Goal: Information Seeking & Learning: Learn about a topic

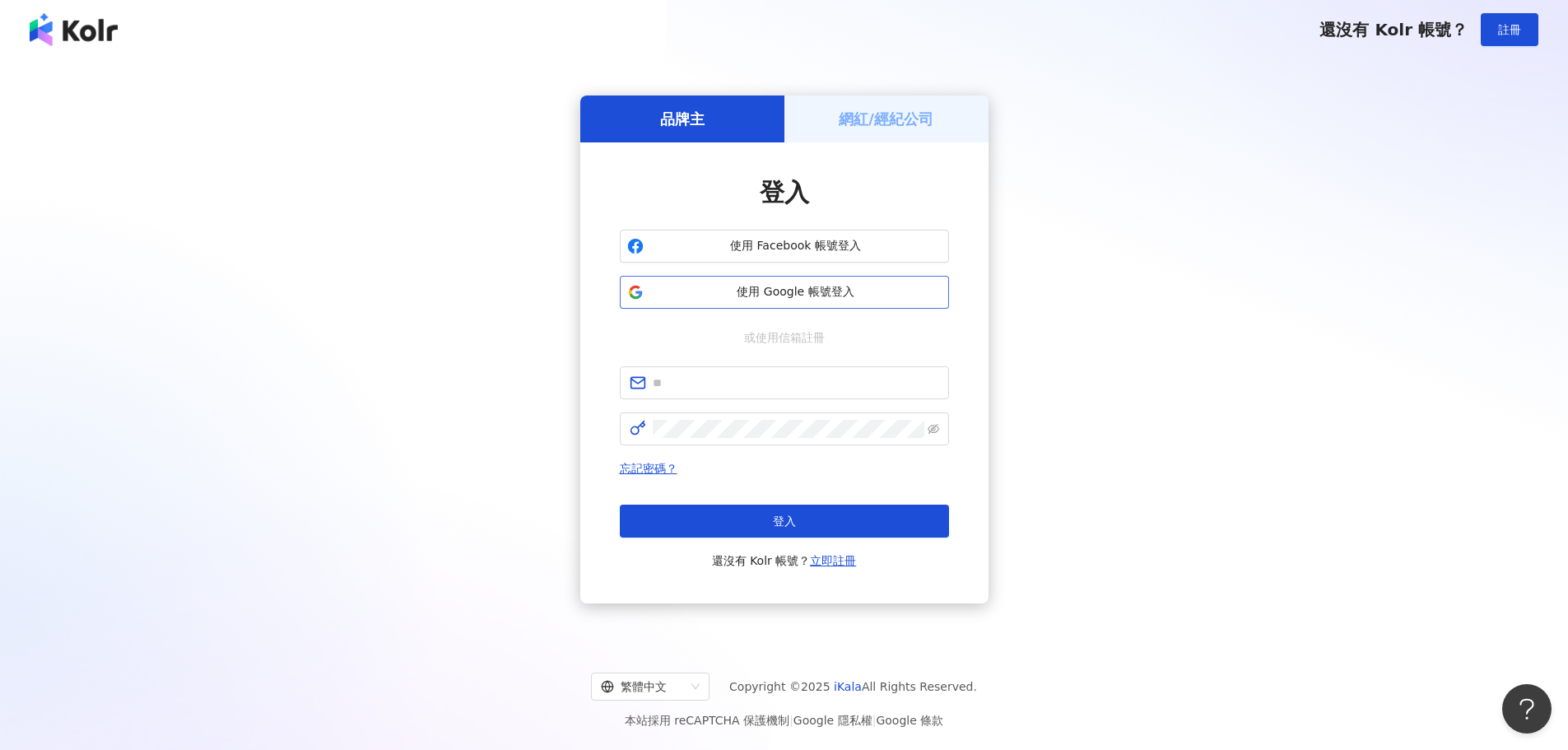
click at [733, 302] on button "使用 Google 帳號登入" at bounding box center [784, 292] width 329 height 33
click at [726, 299] on span "使用 Google 帳號登入" at bounding box center [796, 292] width 292 height 17
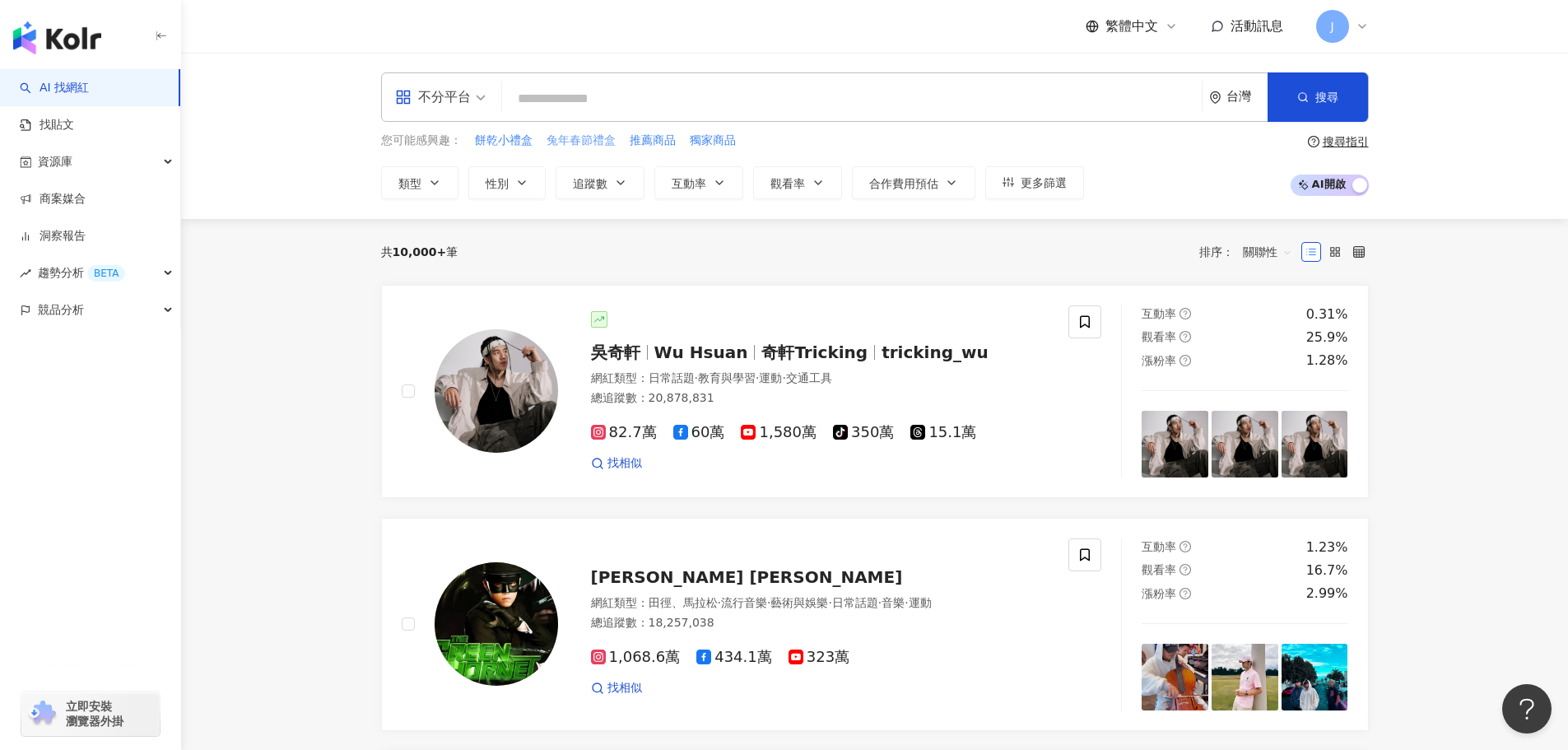
click at [581, 146] on span "兔年春節禮盒" at bounding box center [581, 141] width 69 height 17
type input "******"
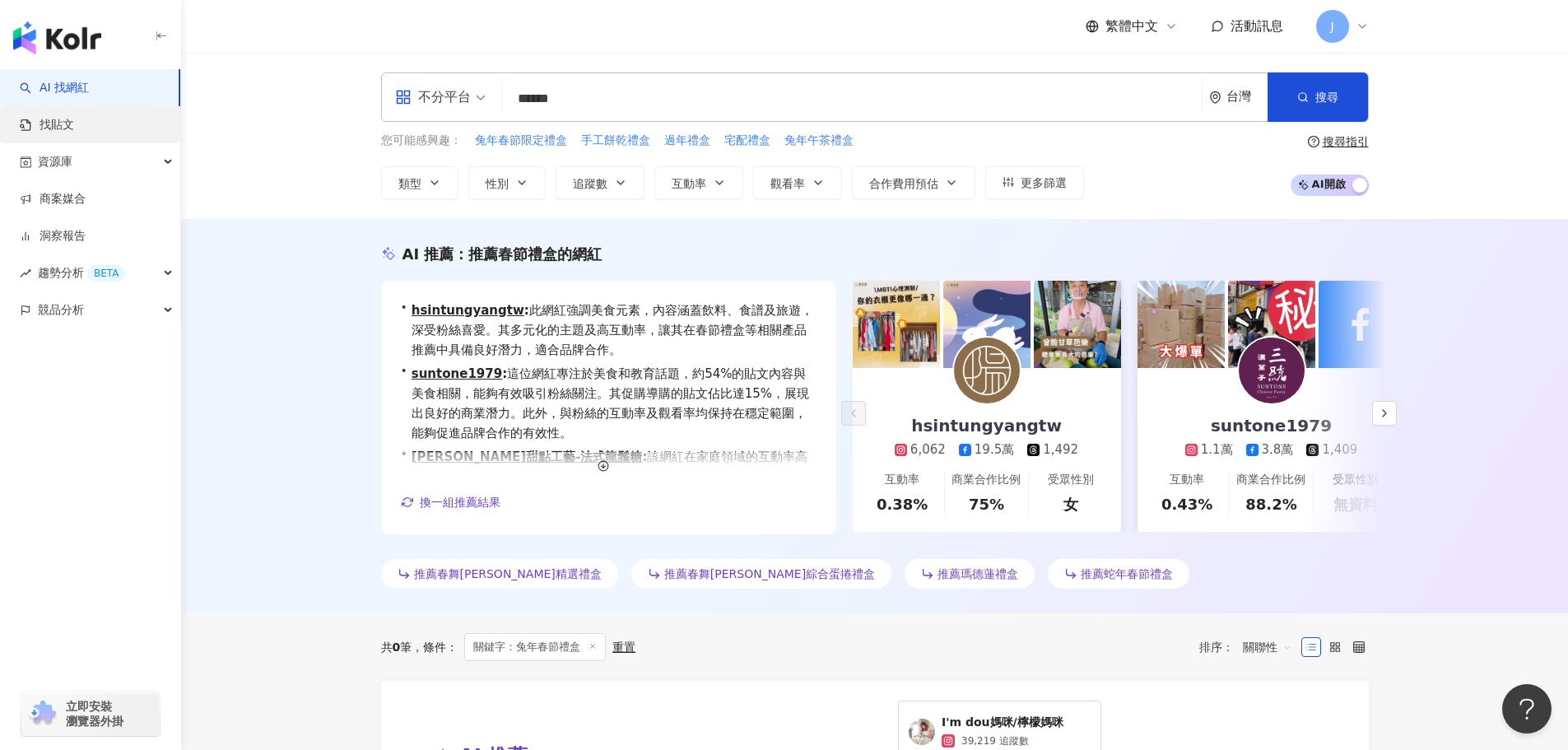
click at [61, 132] on link "找貼文" at bounding box center [46, 125] width 54 height 17
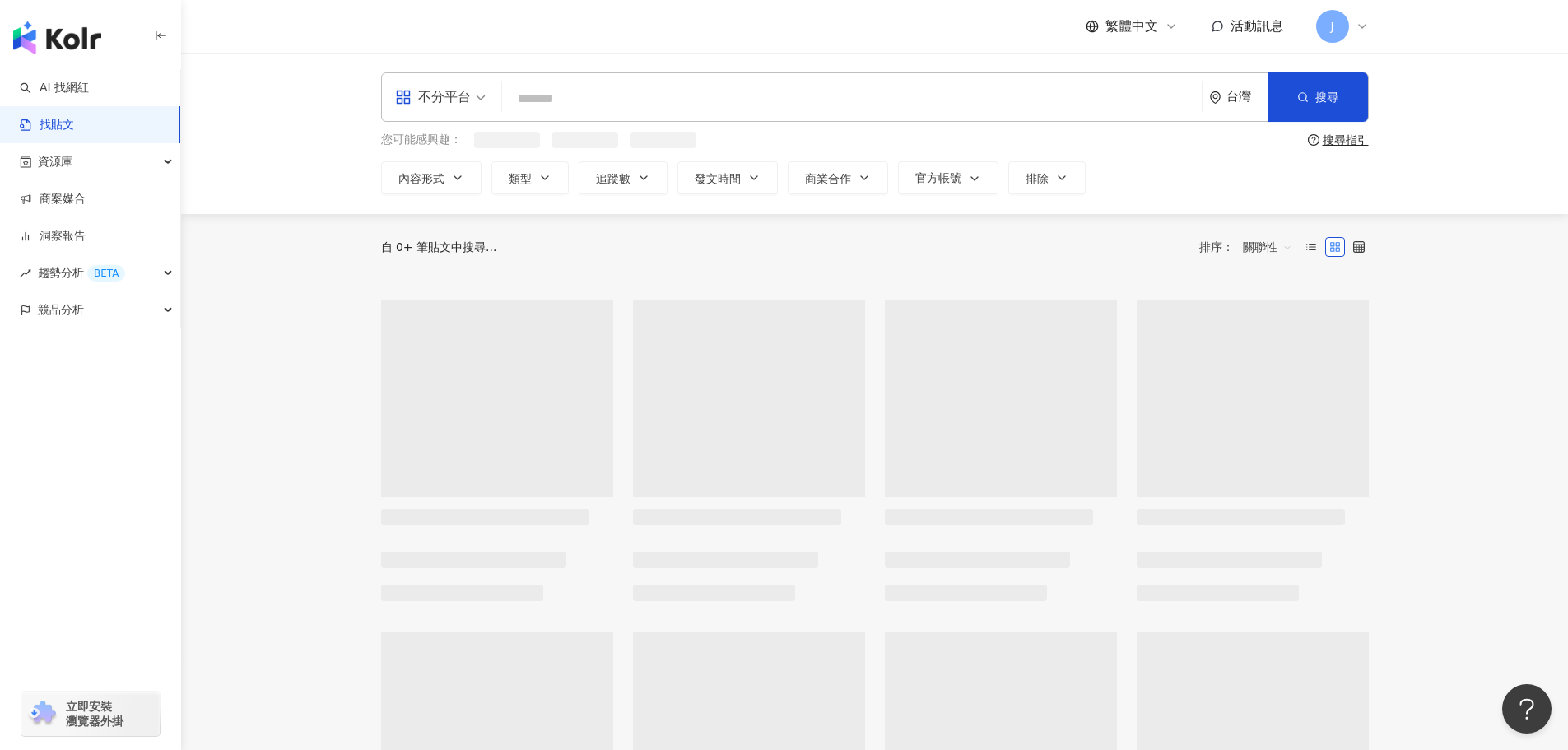
click at [533, 107] on input "search" at bounding box center [852, 98] width 687 height 35
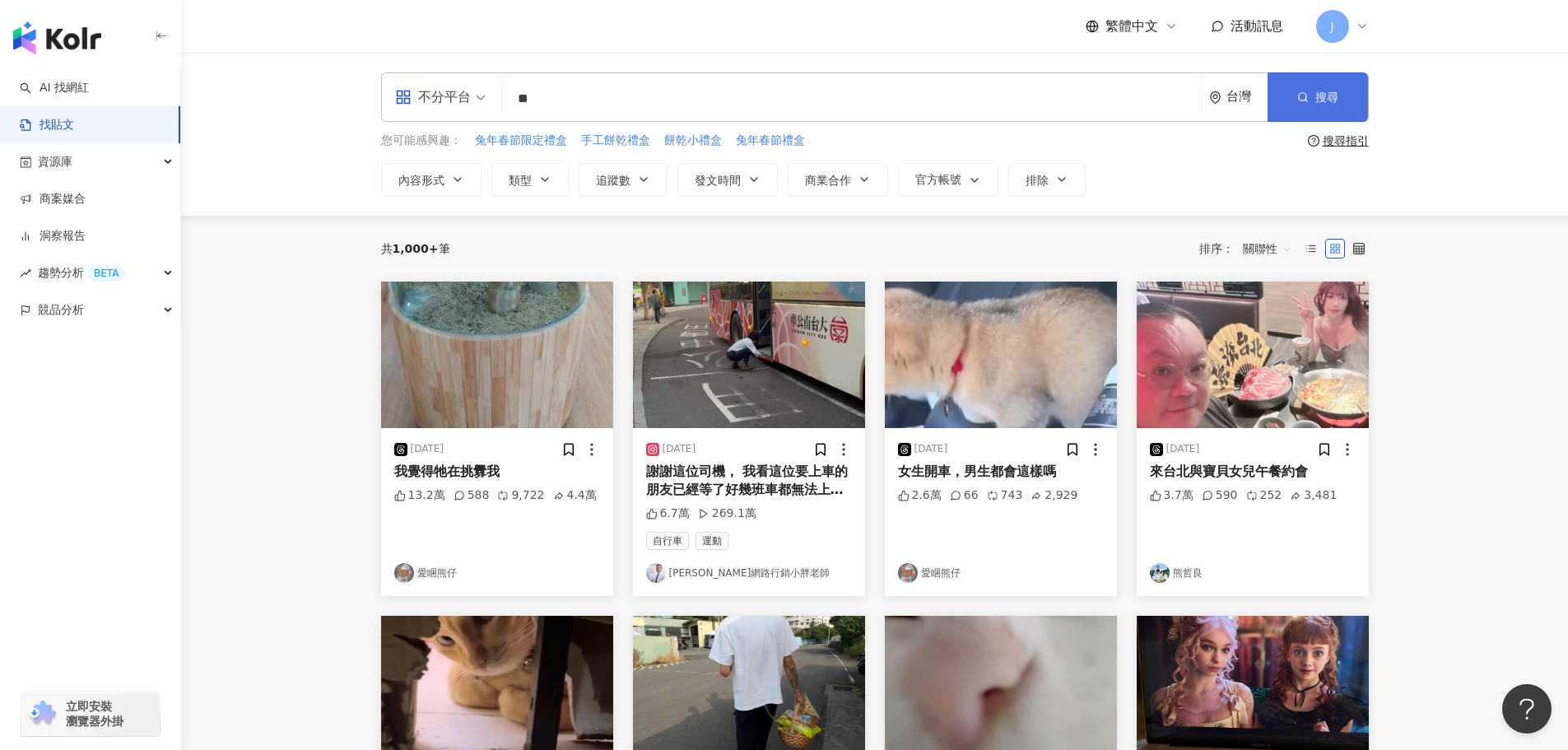
type input "**"
click at [1311, 102] on button "搜尋" at bounding box center [1318, 97] width 101 height 50
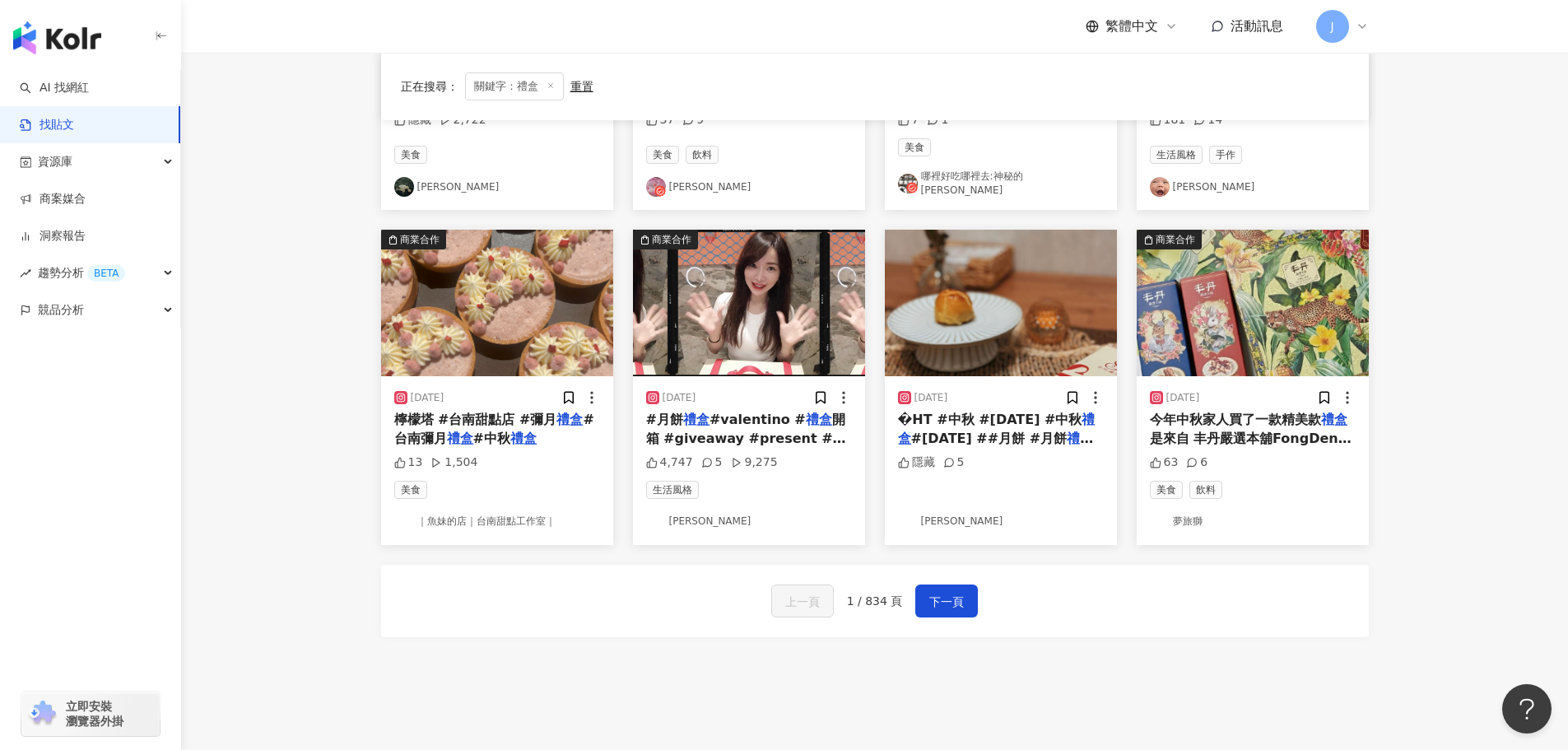
scroll to position [737, 0]
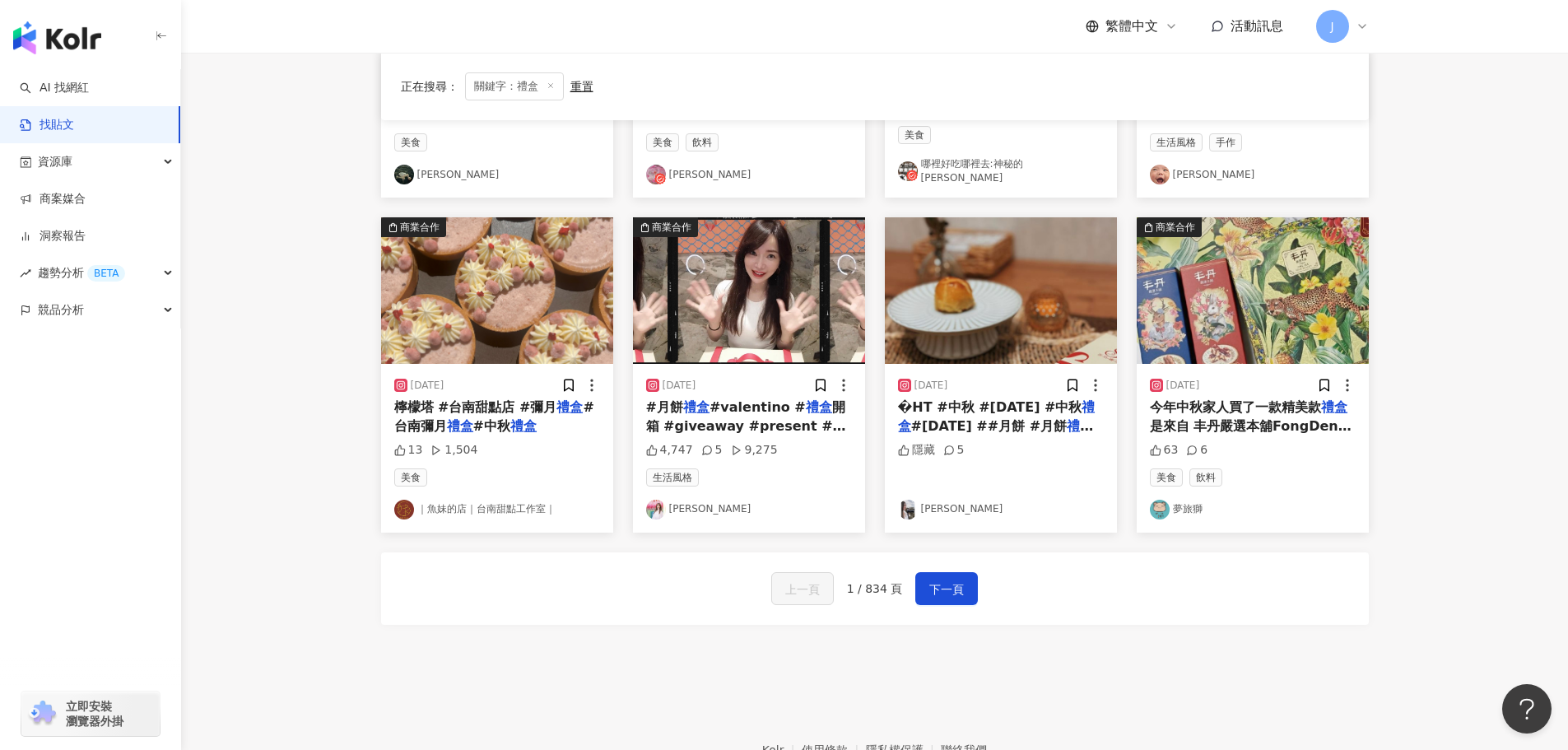
click at [675, 405] on span "#月餅" at bounding box center [664, 407] width 37 height 16
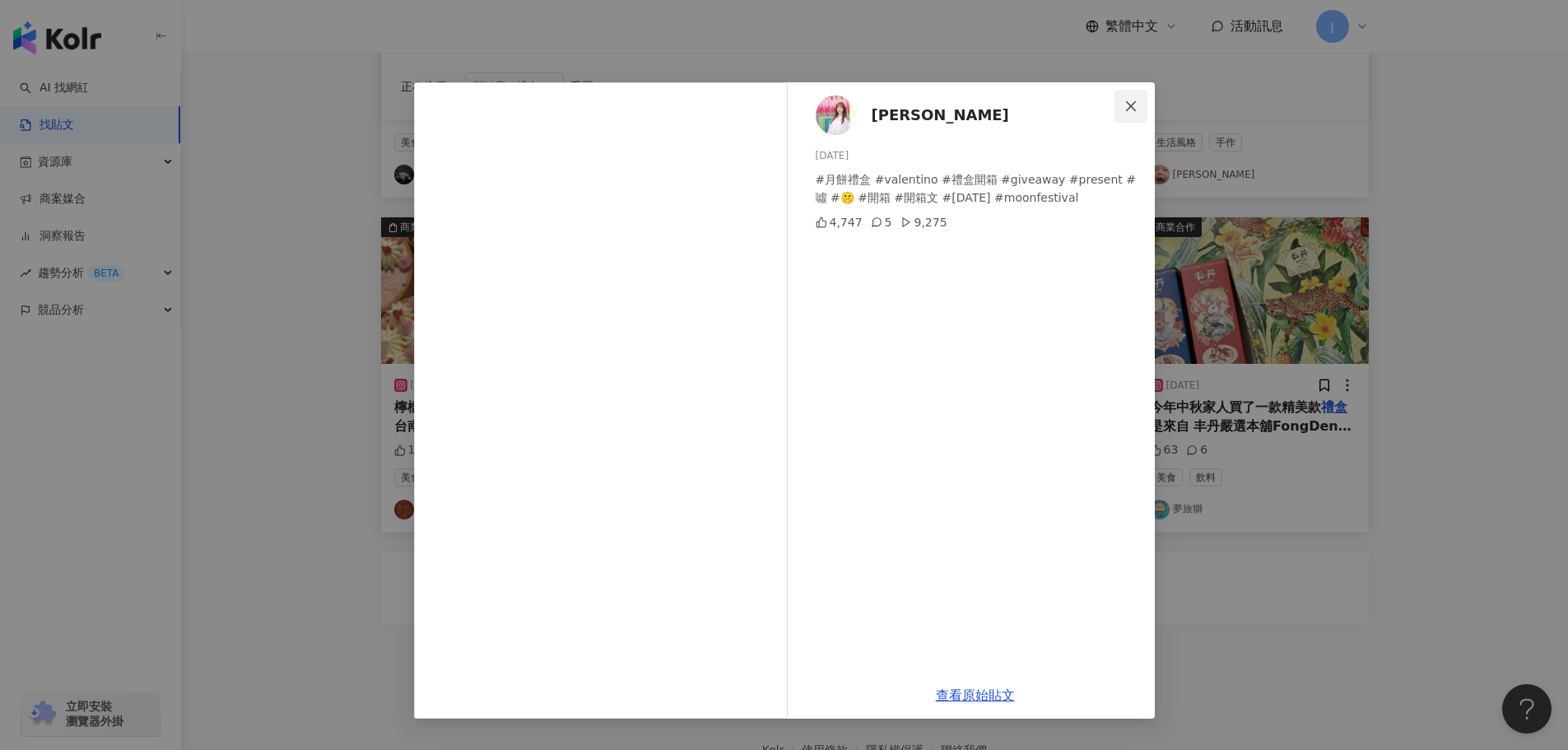
click at [1137, 115] on button "Close" at bounding box center [1131, 106] width 33 height 33
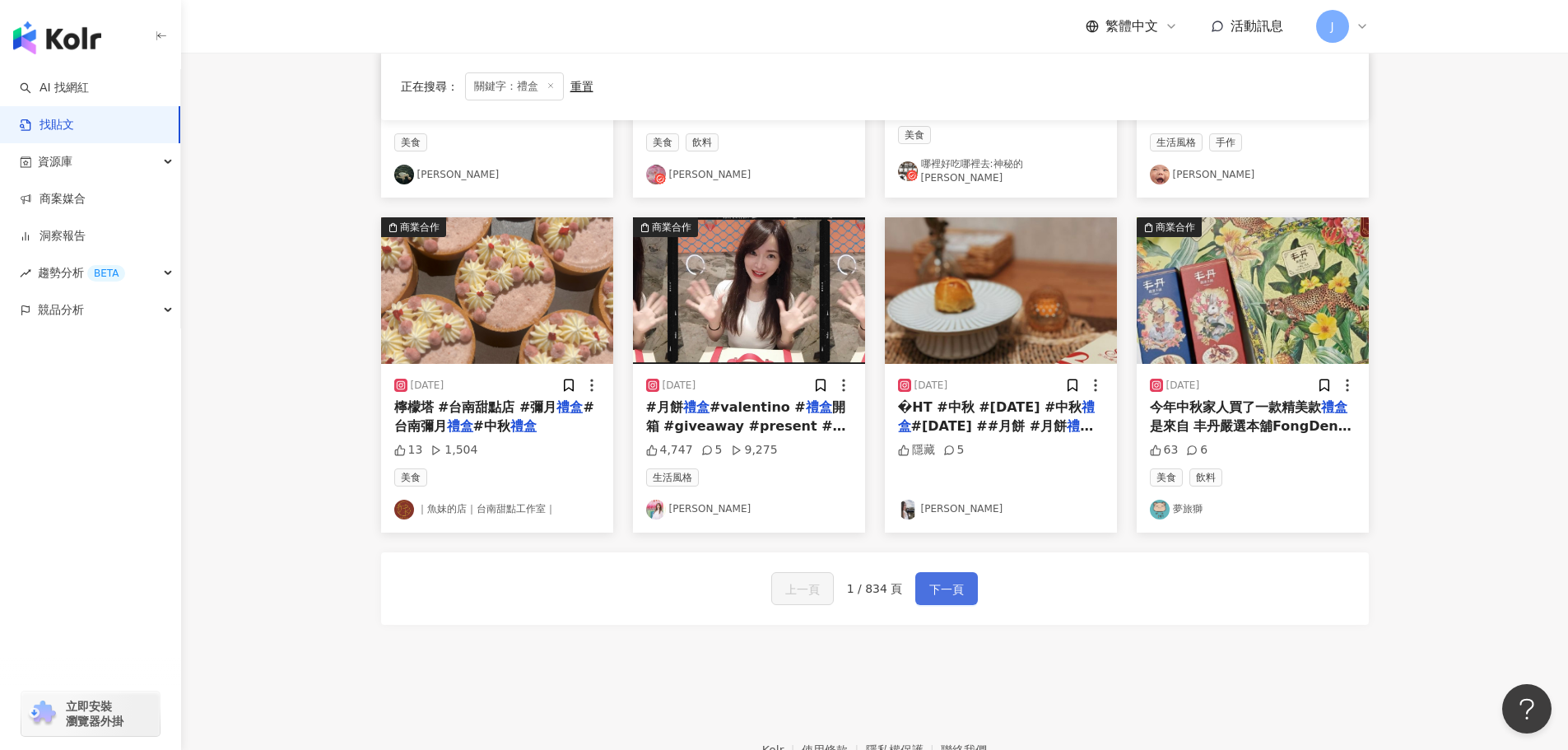
click at [944, 583] on span "下一頁" at bounding box center [946, 589] width 34 height 19
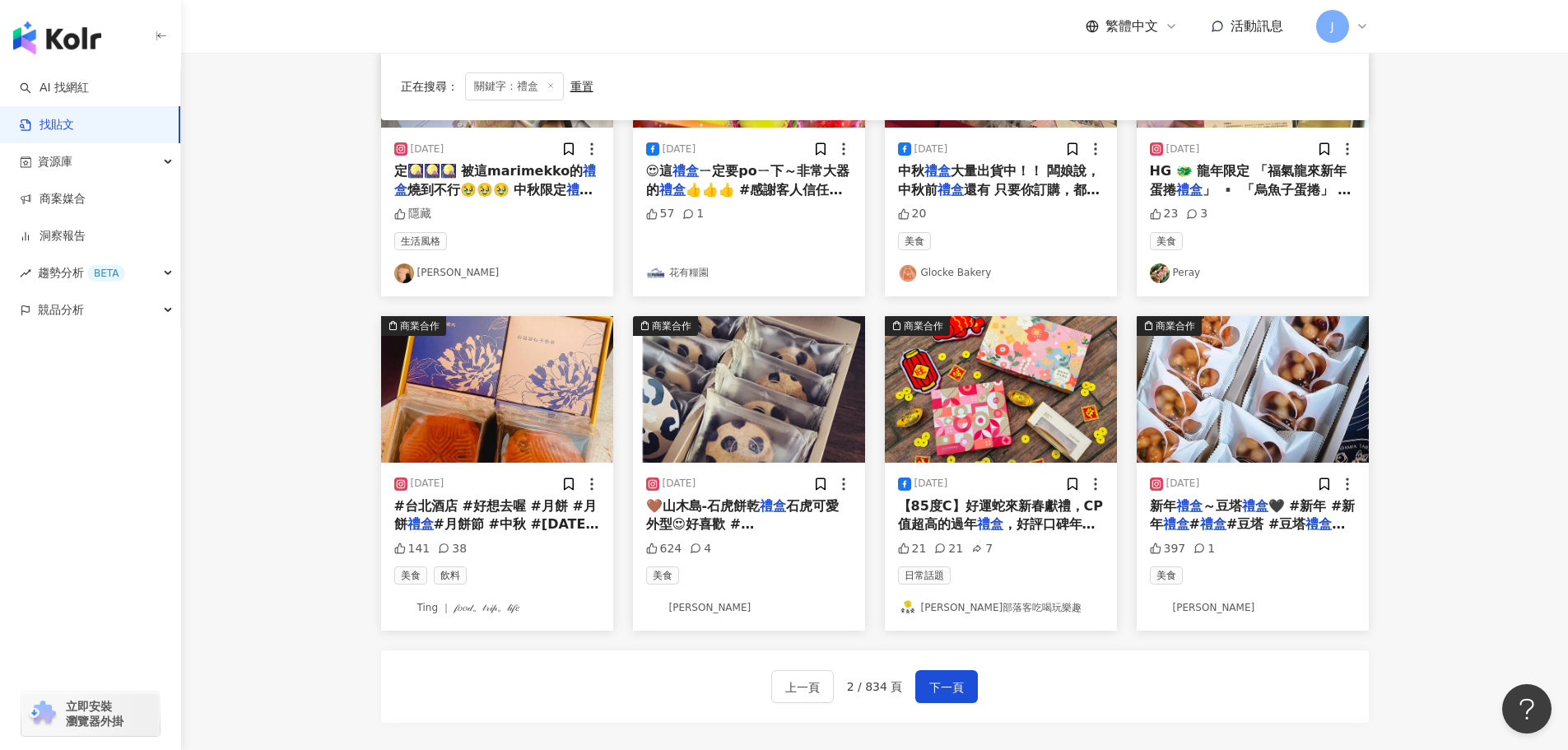
scroll to position [687, 0]
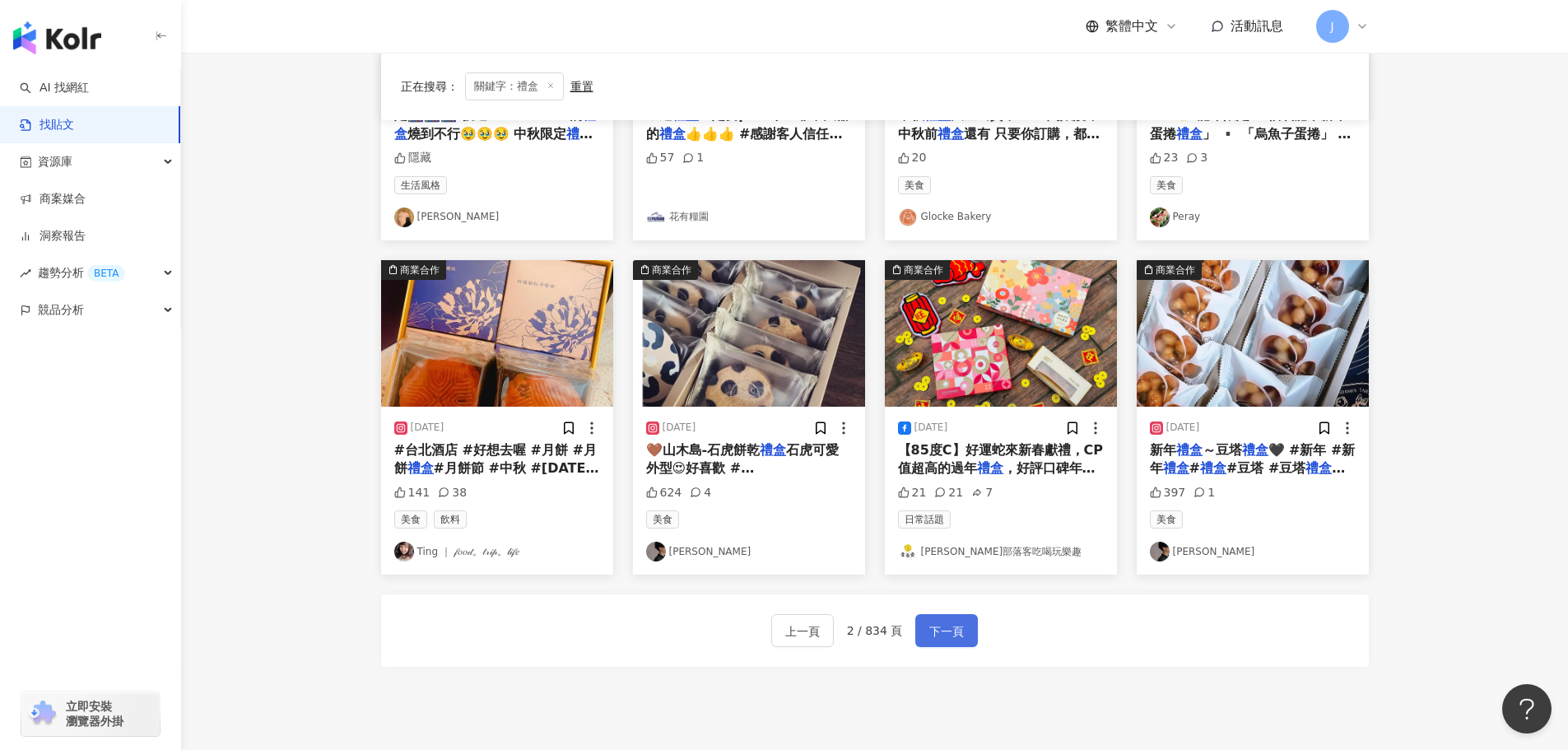
click at [954, 633] on span "下一頁" at bounding box center [946, 630] width 34 height 19
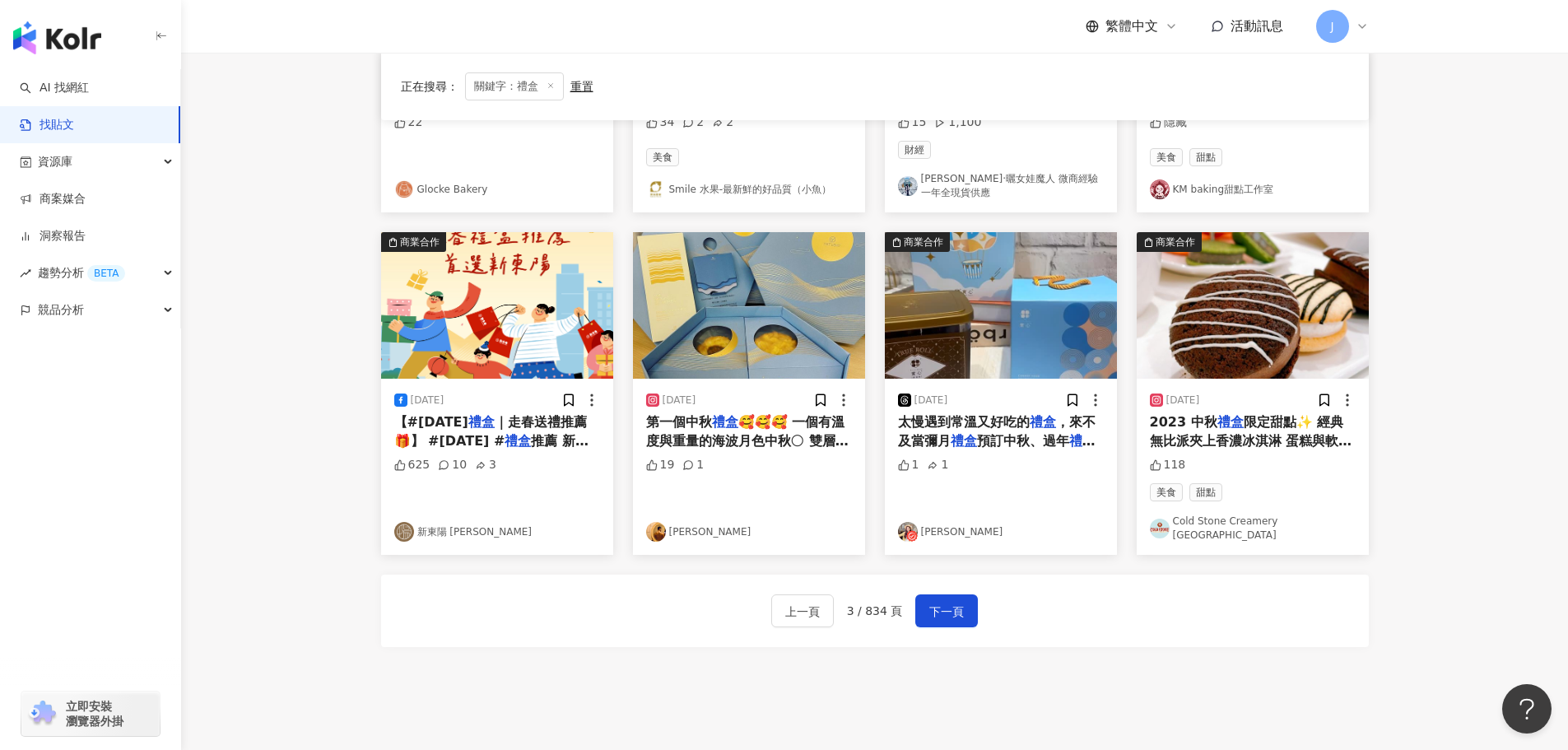
scroll to position [732, 0]
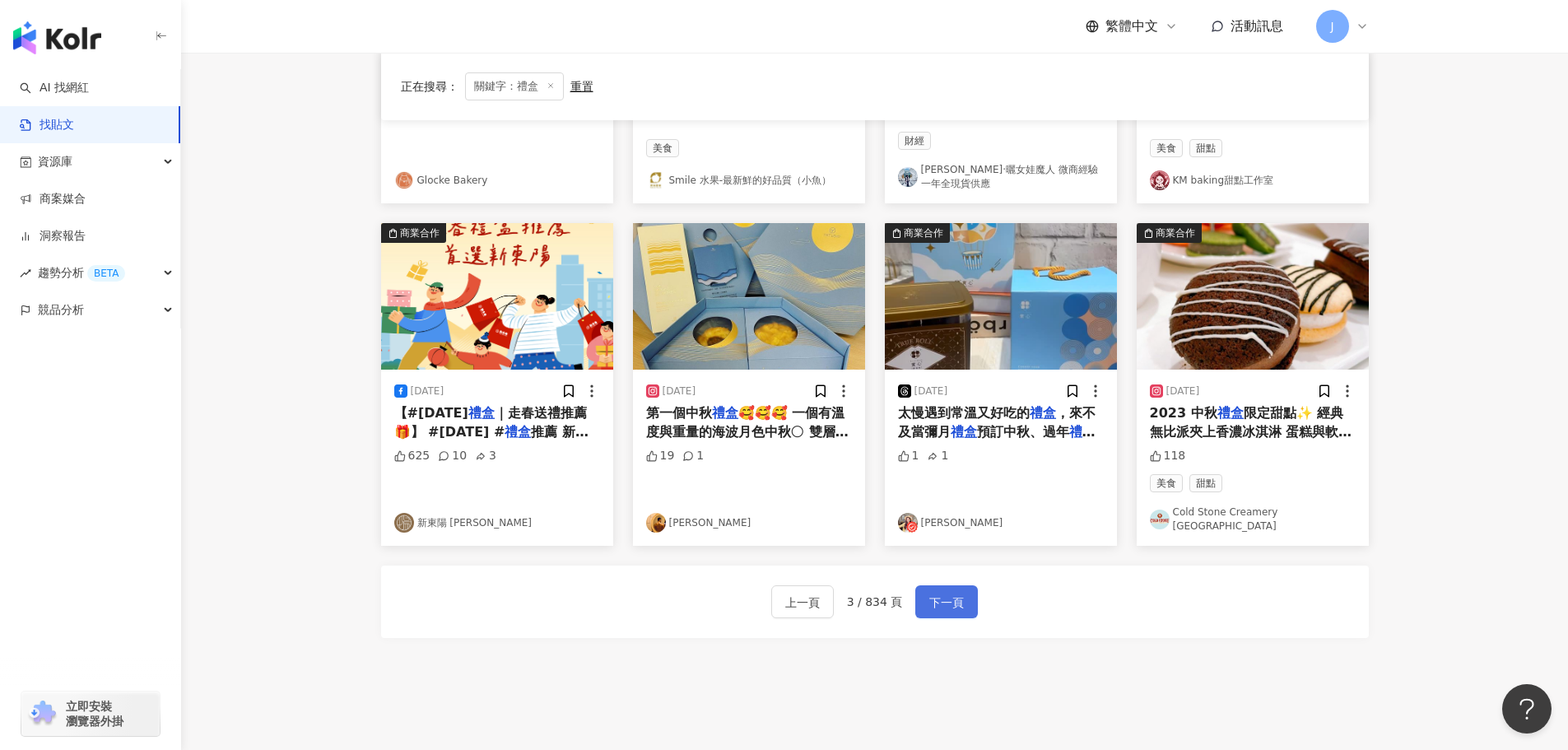
click at [945, 594] on span "下一頁" at bounding box center [946, 601] width 34 height 19
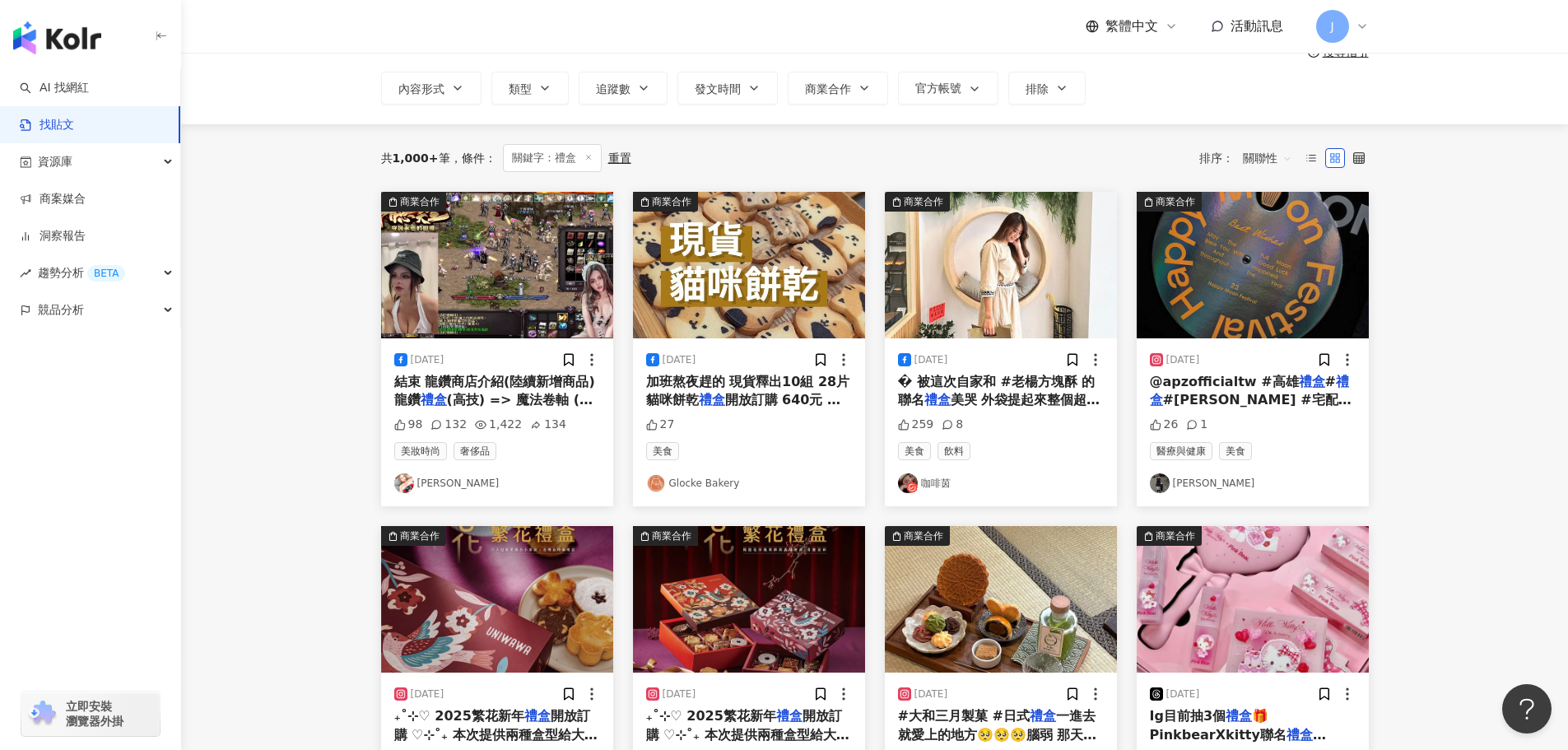
scroll to position [0, 0]
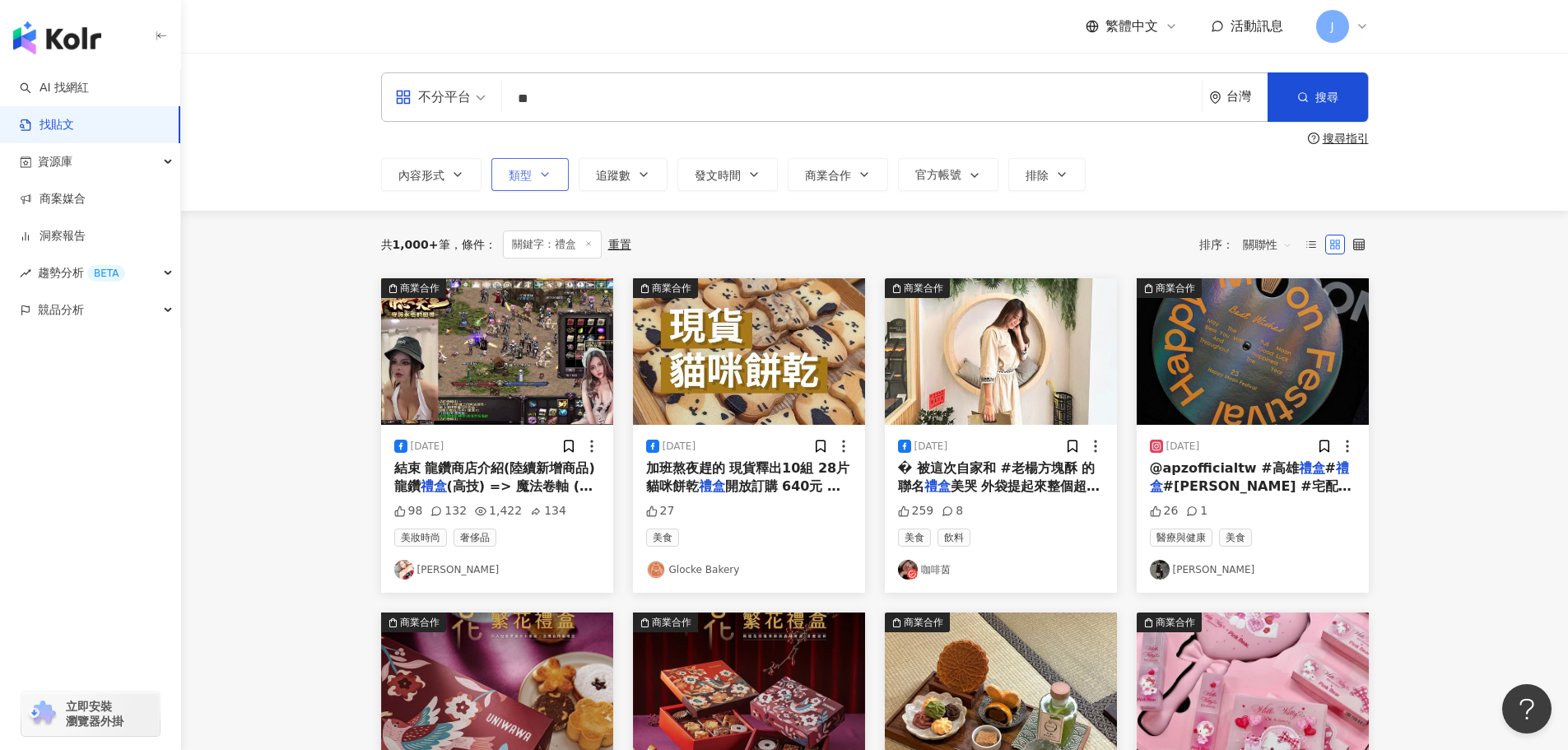
click at [560, 185] on button "類型" at bounding box center [531, 174] width 78 height 33
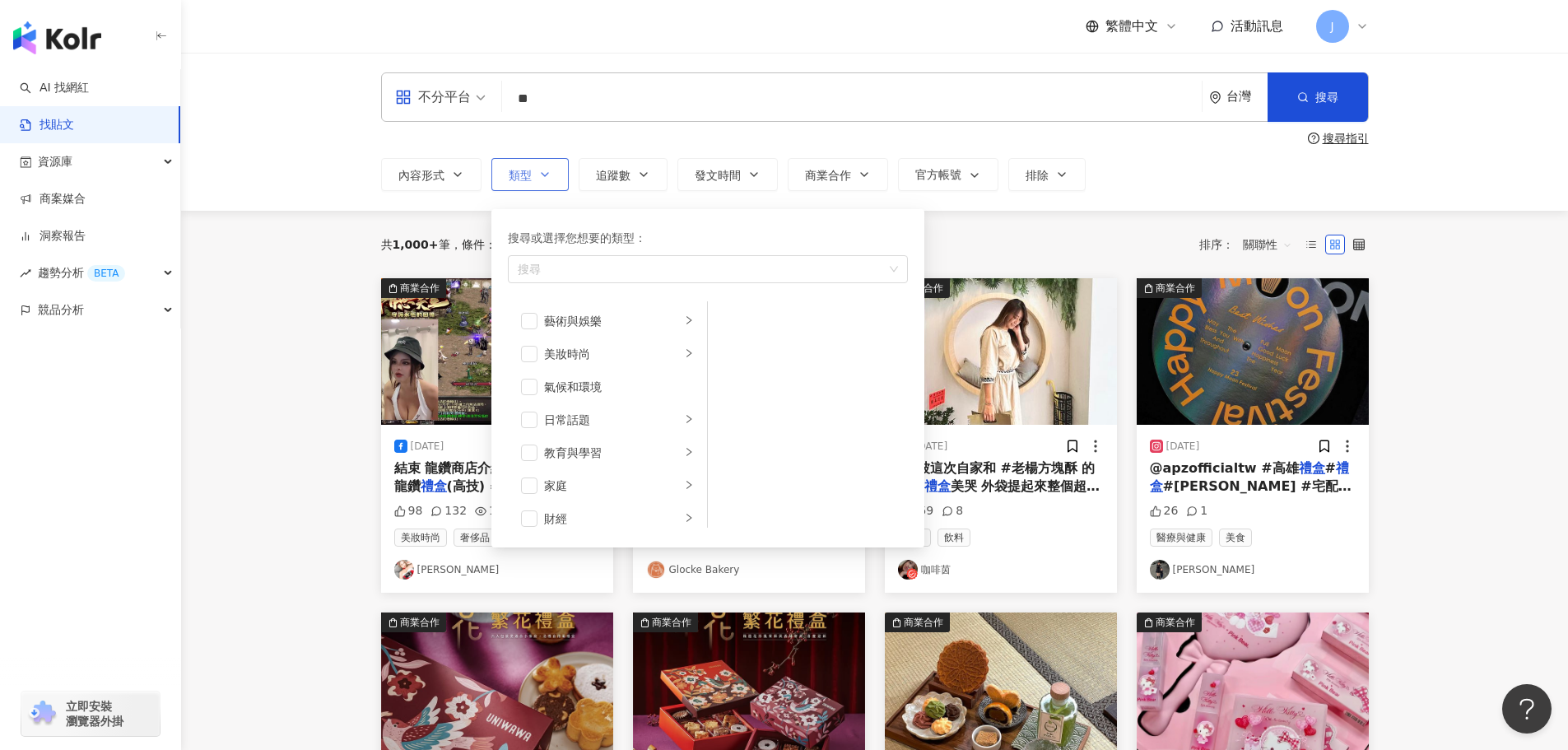
click at [546, 175] on icon "button" at bounding box center [545, 174] width 13 height 13
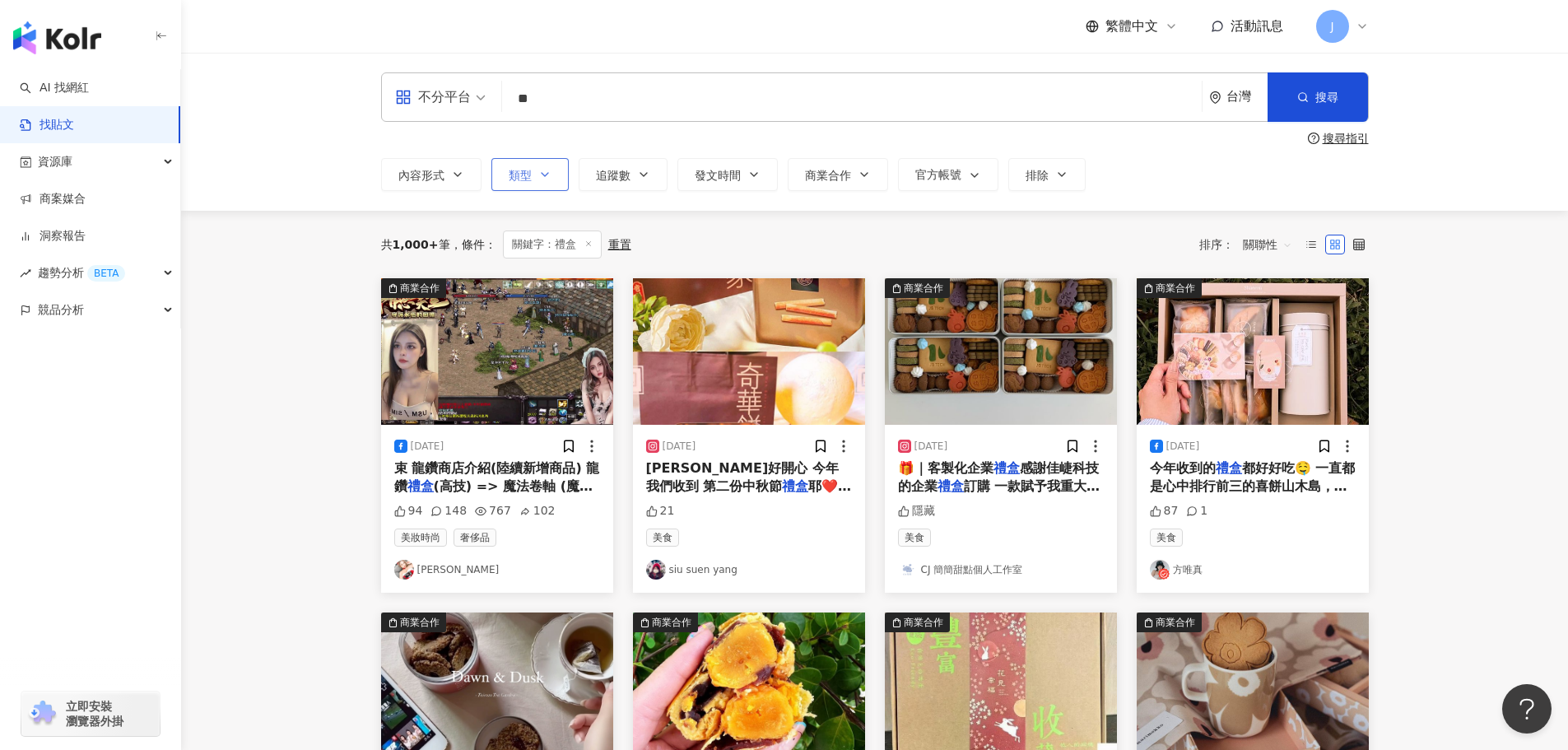
click at [557, 171] on button "類型" at bounding box center [531, 174] width 78 height 33
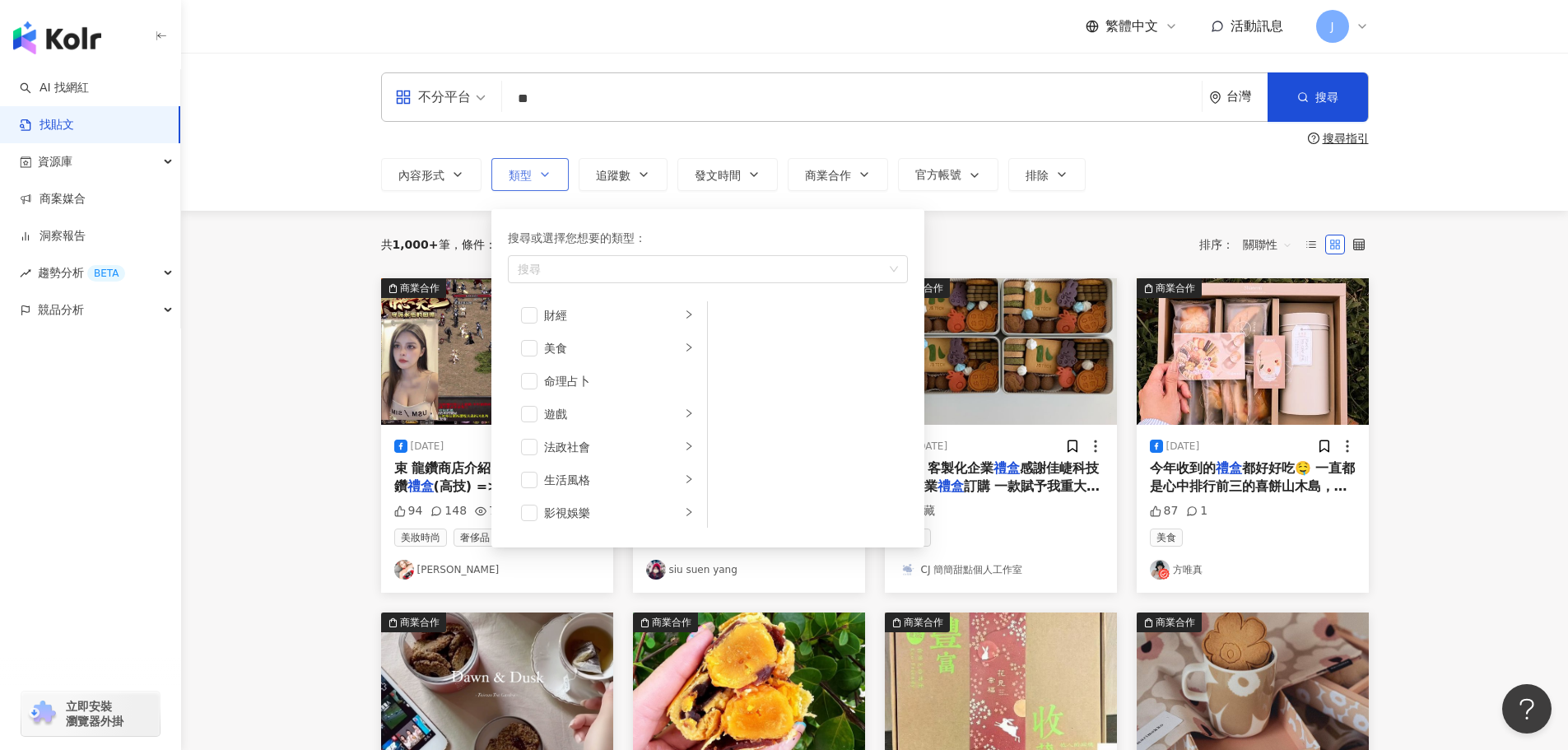
scroll to position [164, 0]
click at [533, 386] on span "button" at bounding box center [530, 387] width 17 height 17
click at [981, 217] on div "共 1,000+ 筆 條件 ： 關鍵字：禮盒 重置 排序： 關聯性" at bounding box center [875, 244] width 987 height 67
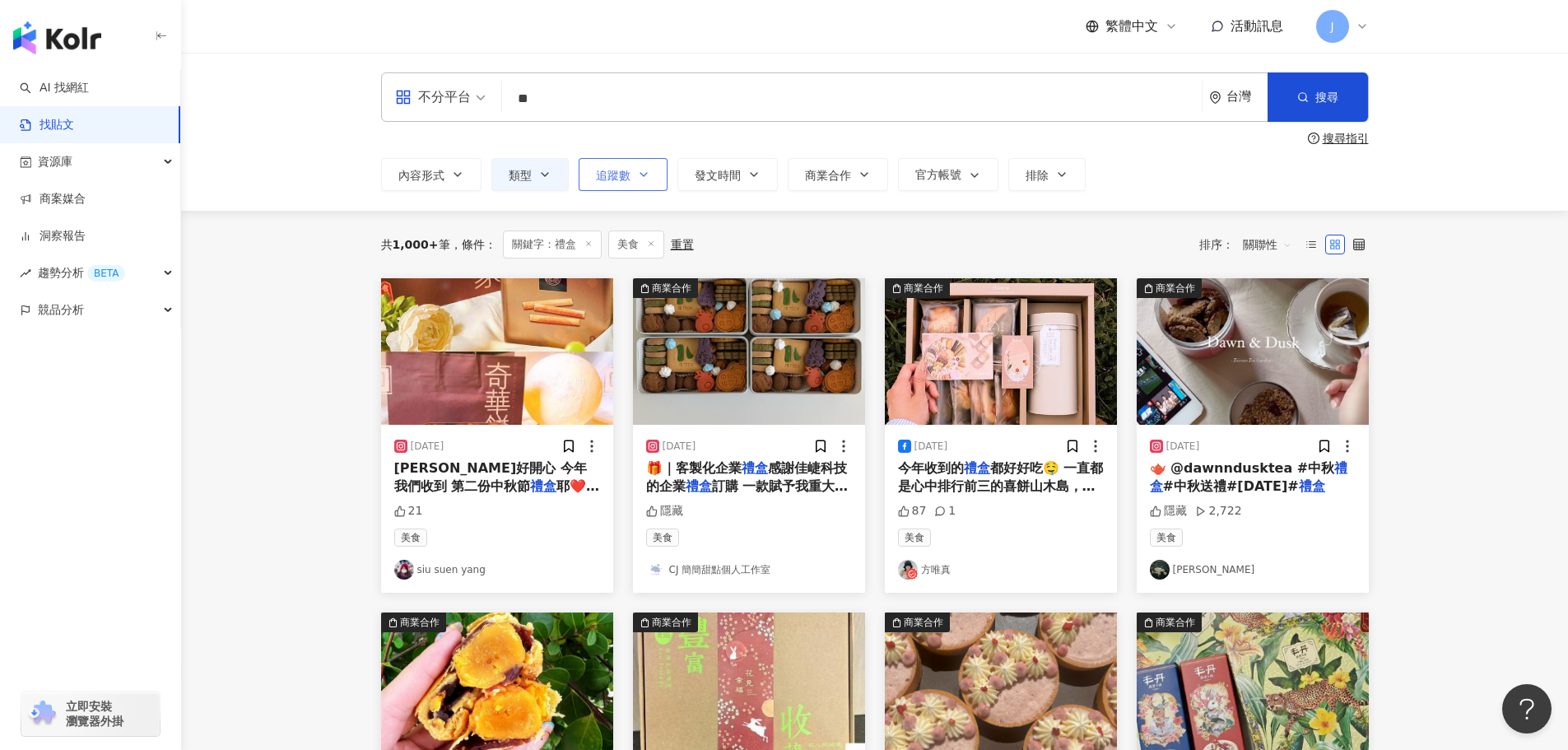
click at [611, 185] on button "追蹤數" at bounding box center [623, 174] width 89 height 33
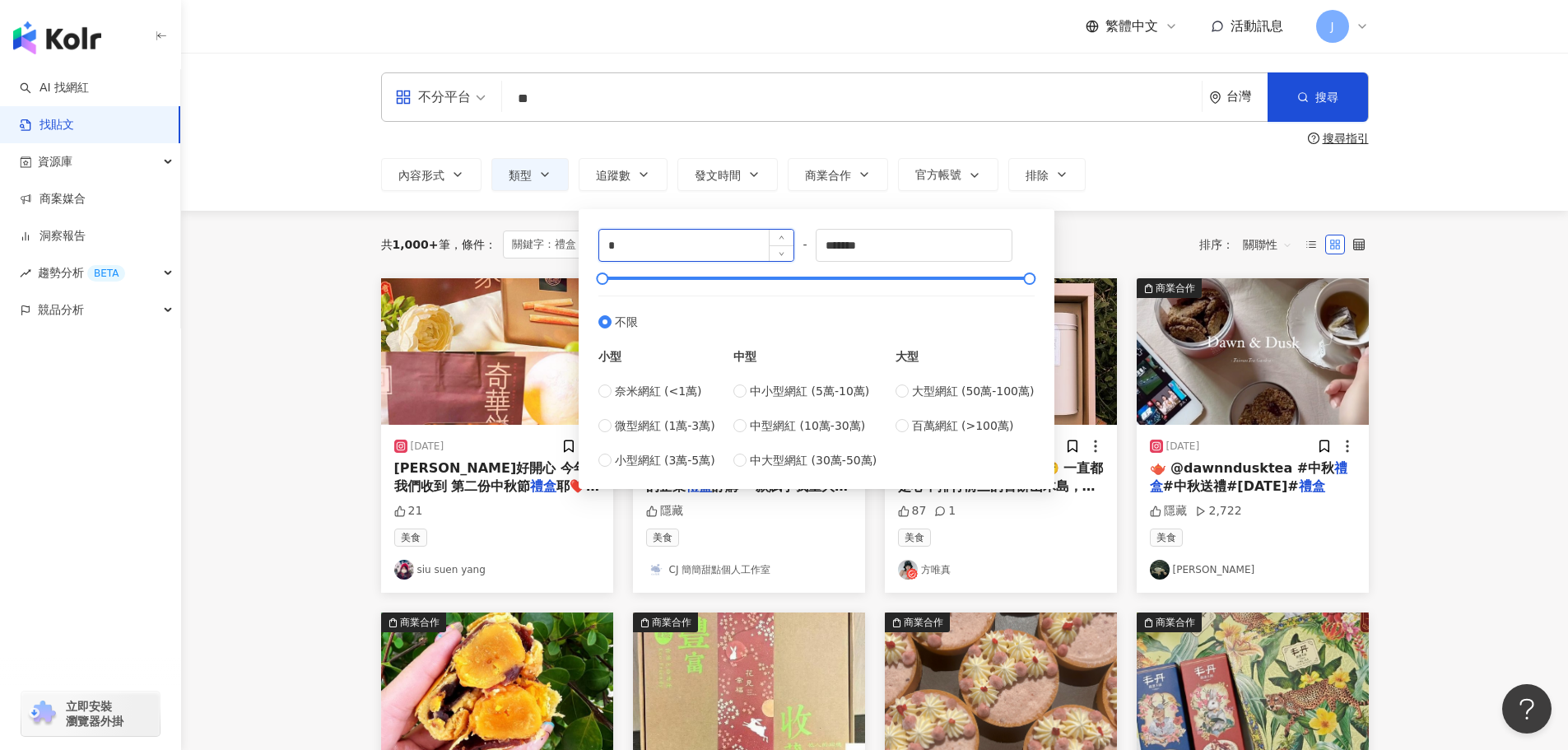
click at [619, 244] on input "*" at bounding box center [696, 245] width 195 height 31
type input "*"
type input "****"
click at [885, 248] on input "*******" at bounding box center [914, 245] width 195 height 31
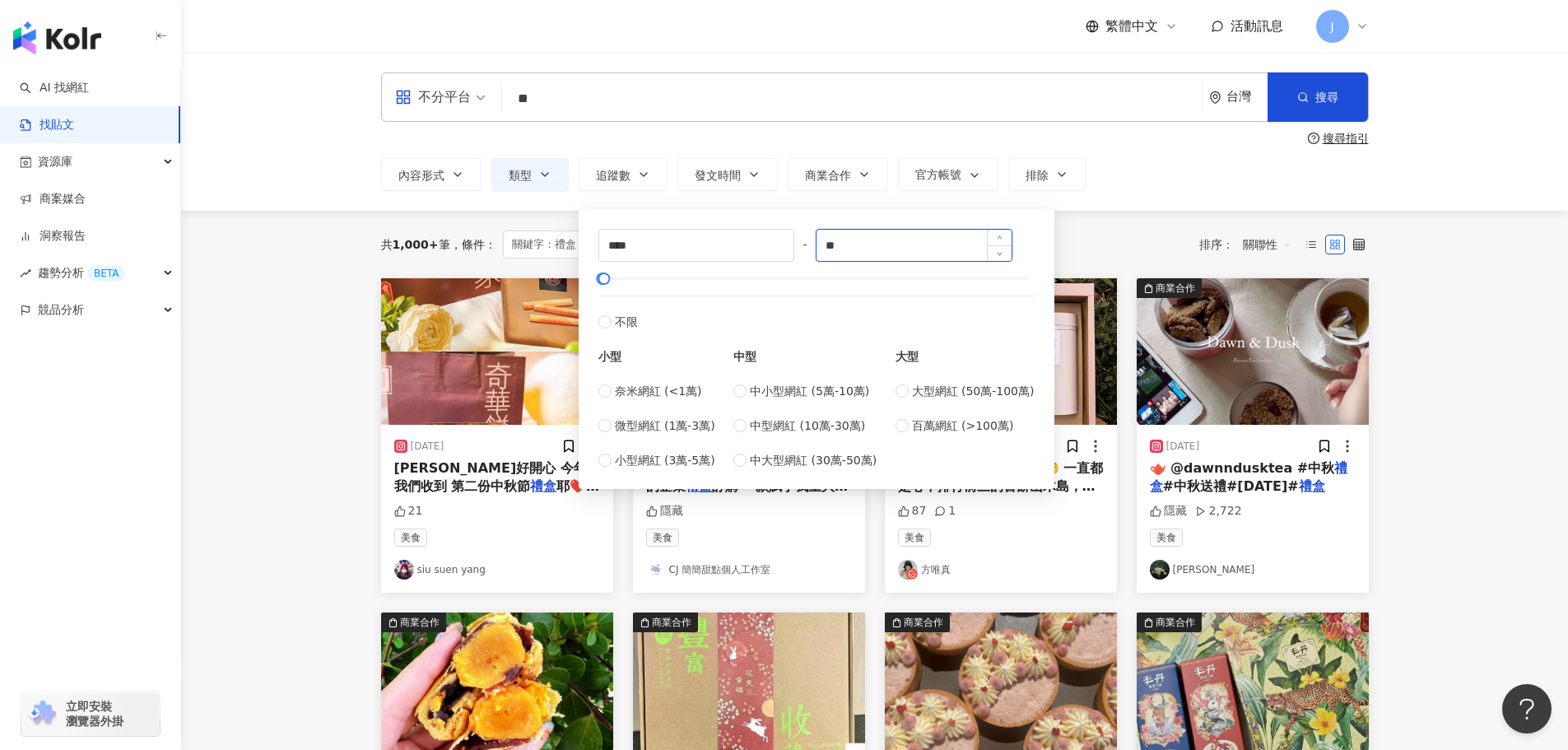
type input "*"
type input "*****"
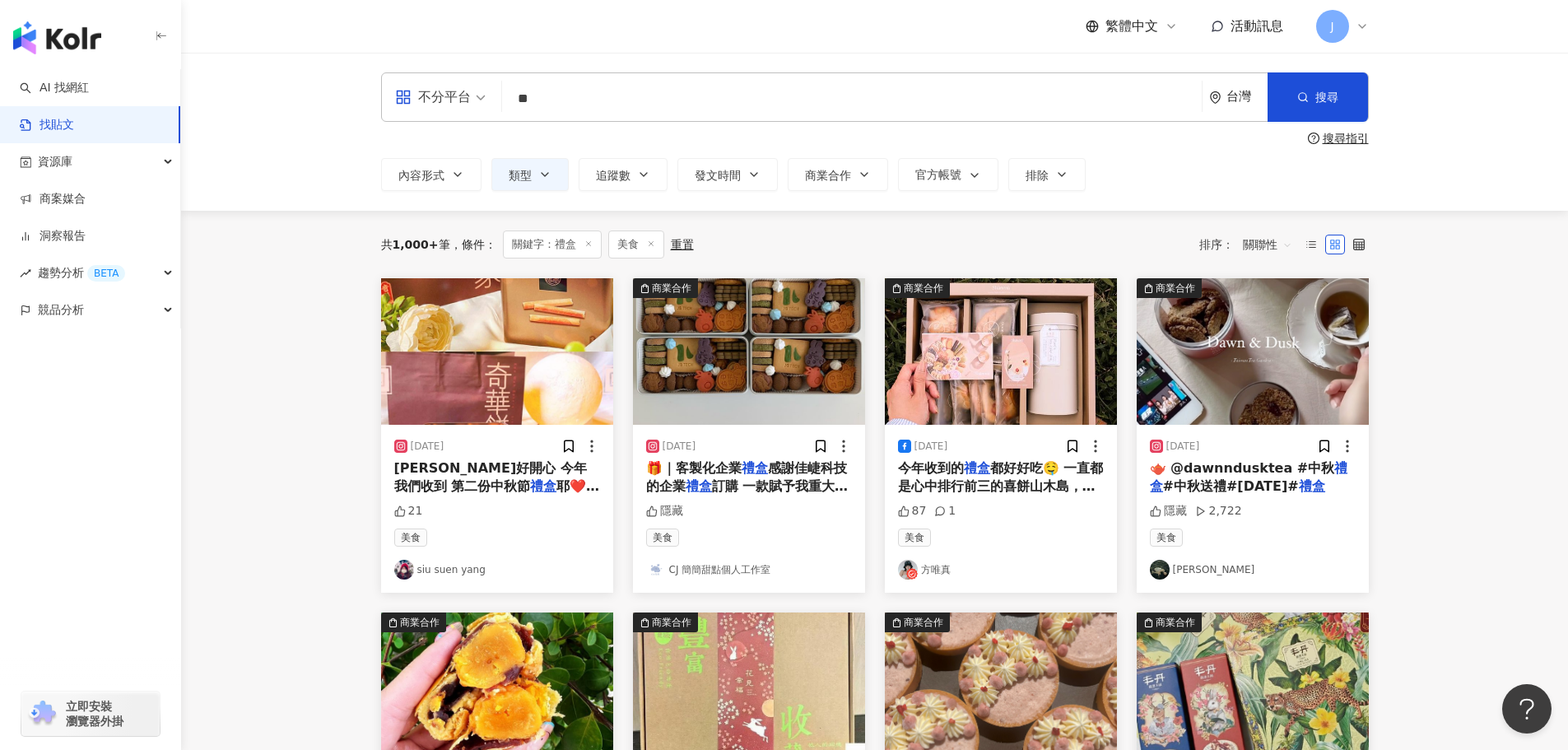
click at [1095, 231] on div "共 1,000+ 筆 條件 ： 關鍵字：禮盒 美食 重置 排序： 關聯性" at bounding box center [875, 244] width 987 height 28
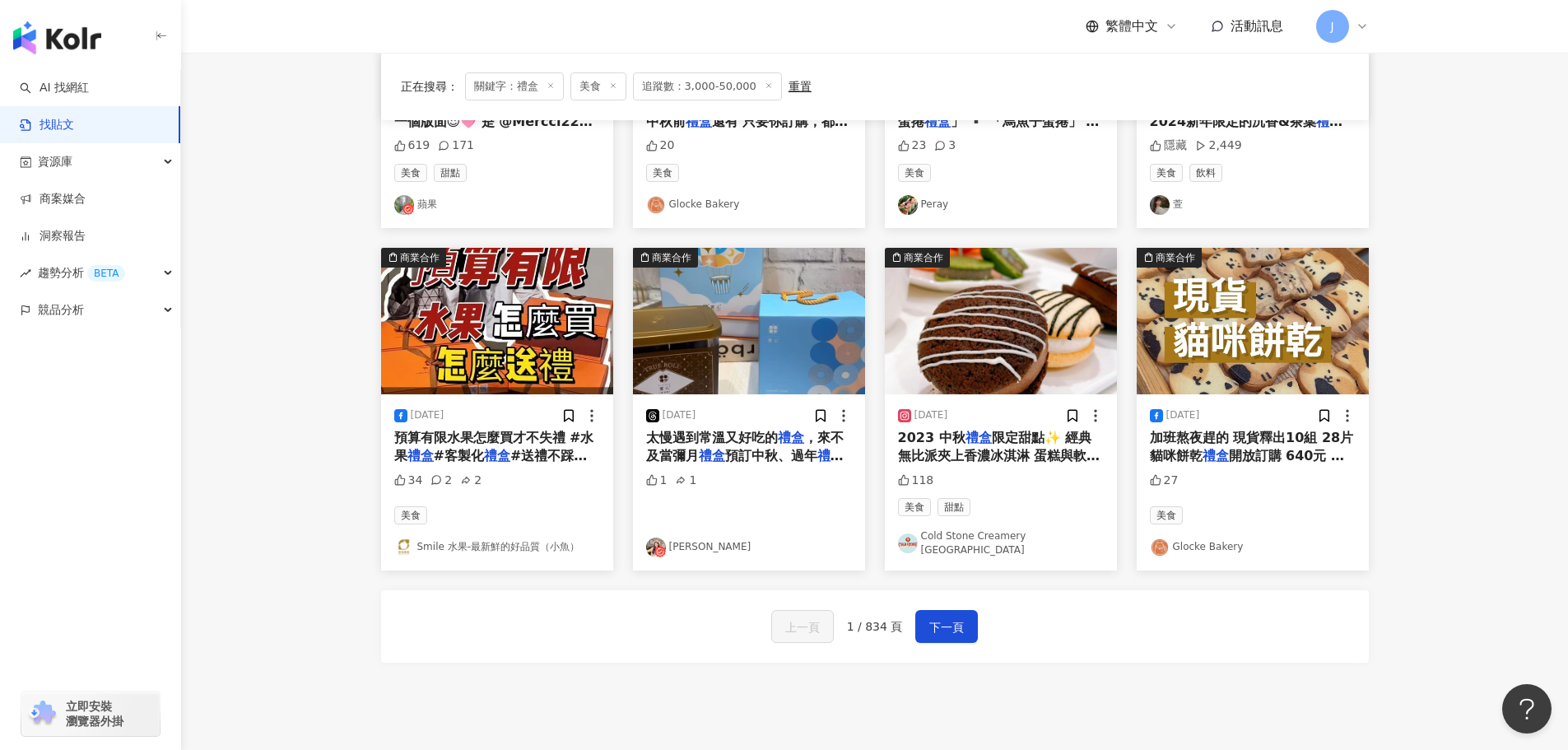
scroll to position [704, 0]
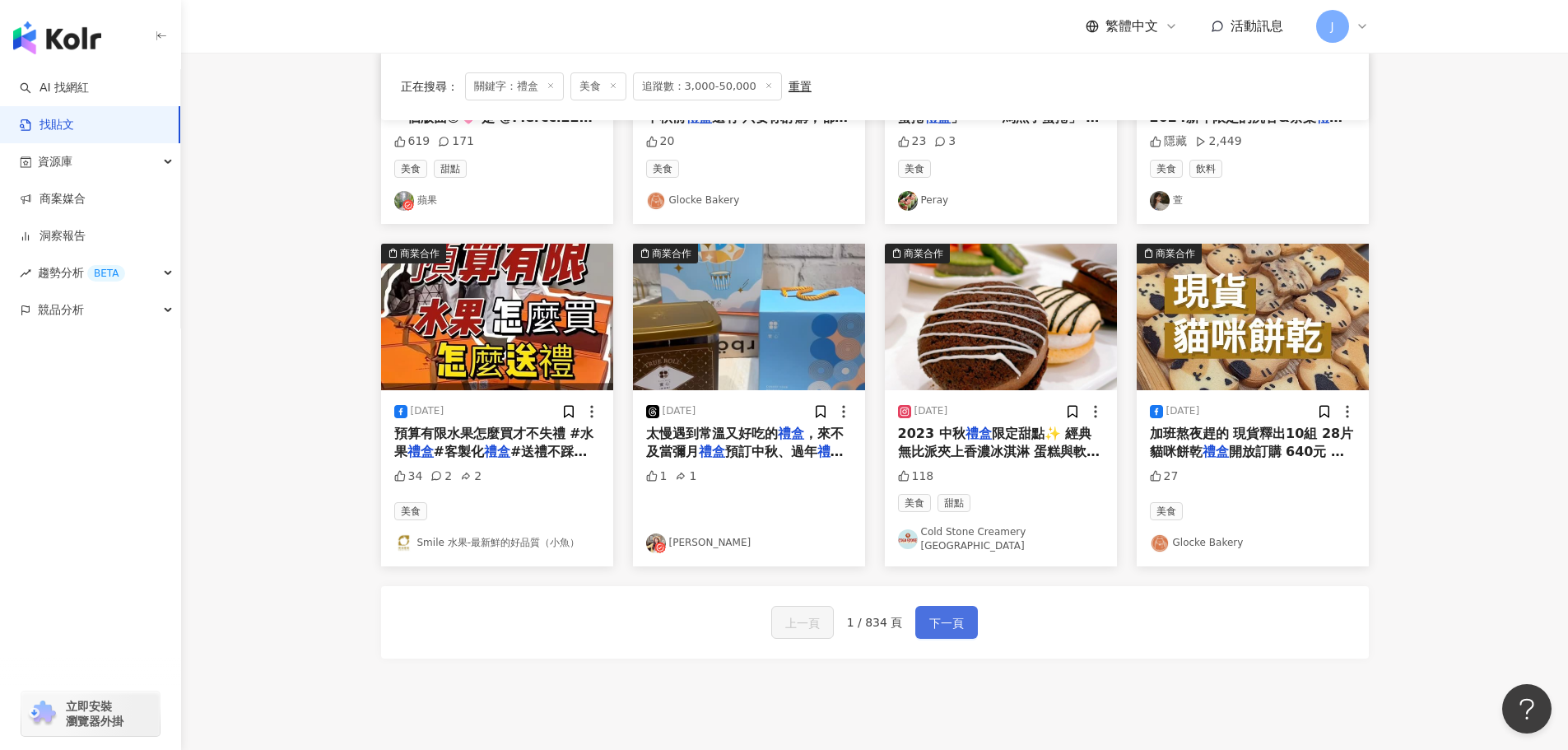
click at [937, 621] on span "下一頁" at bounding box center [946, 623] width 34 height 19
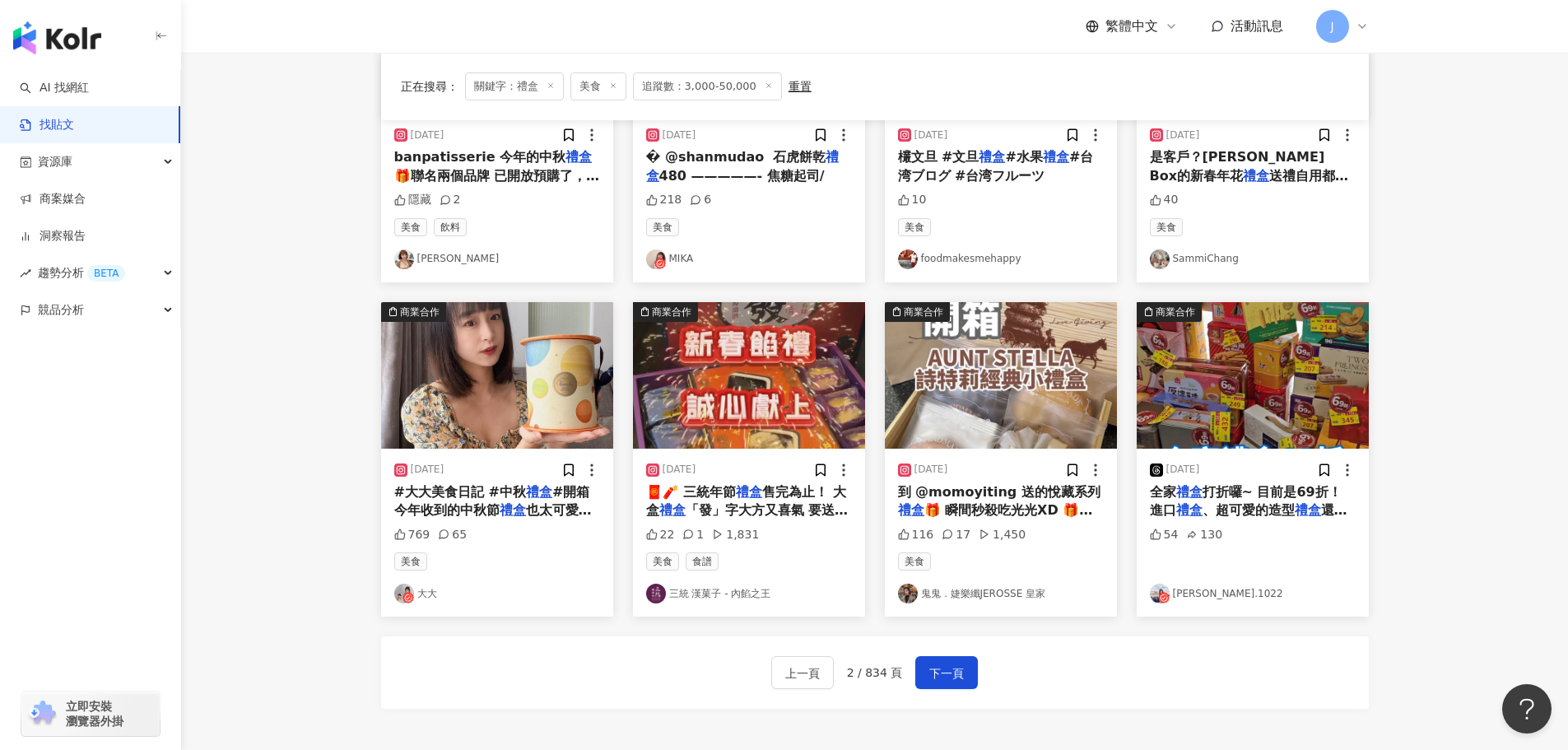
scroll to position [683, 0]
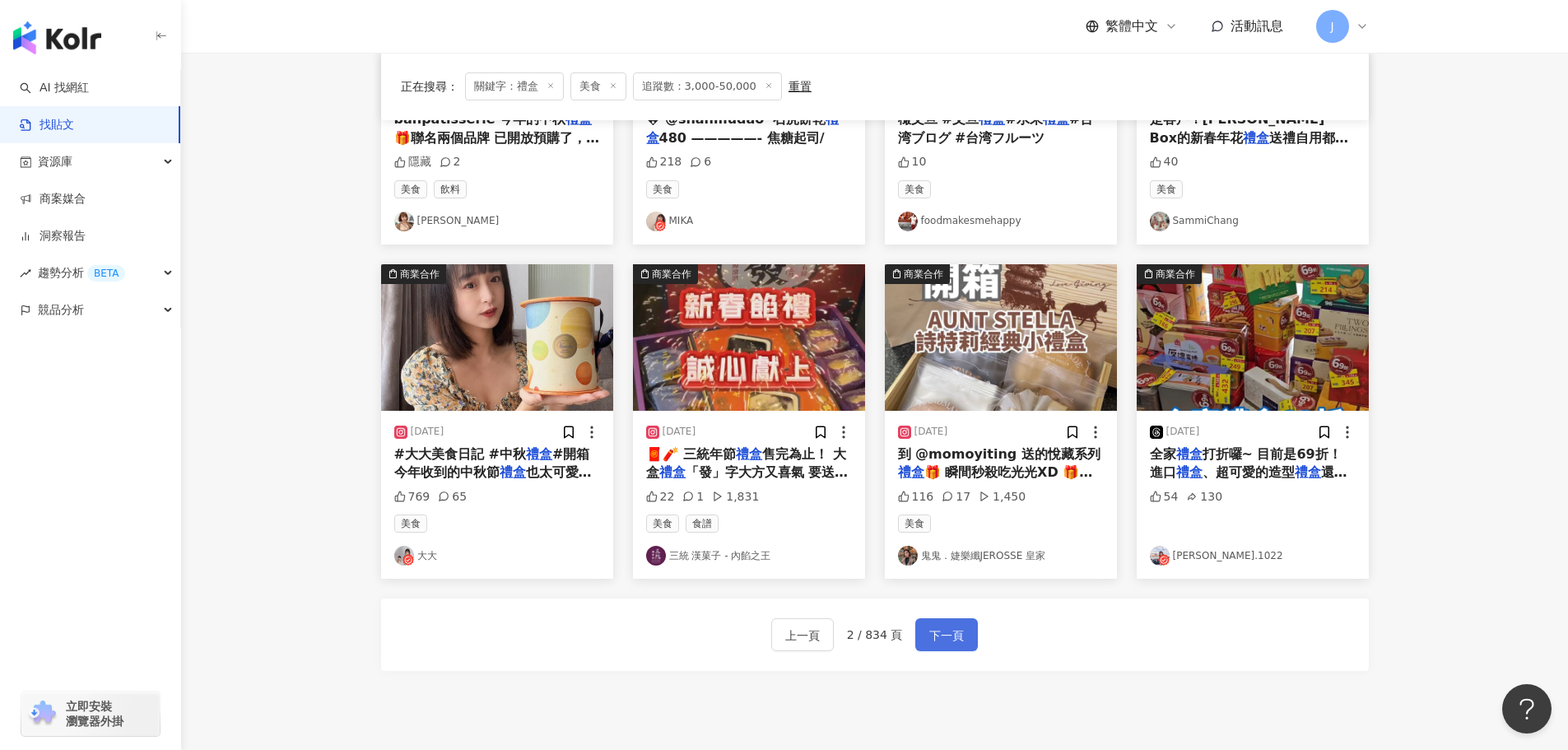
click at [938, 626] on span "下一頁" at bounding box center [946, 635] width 34 height 19
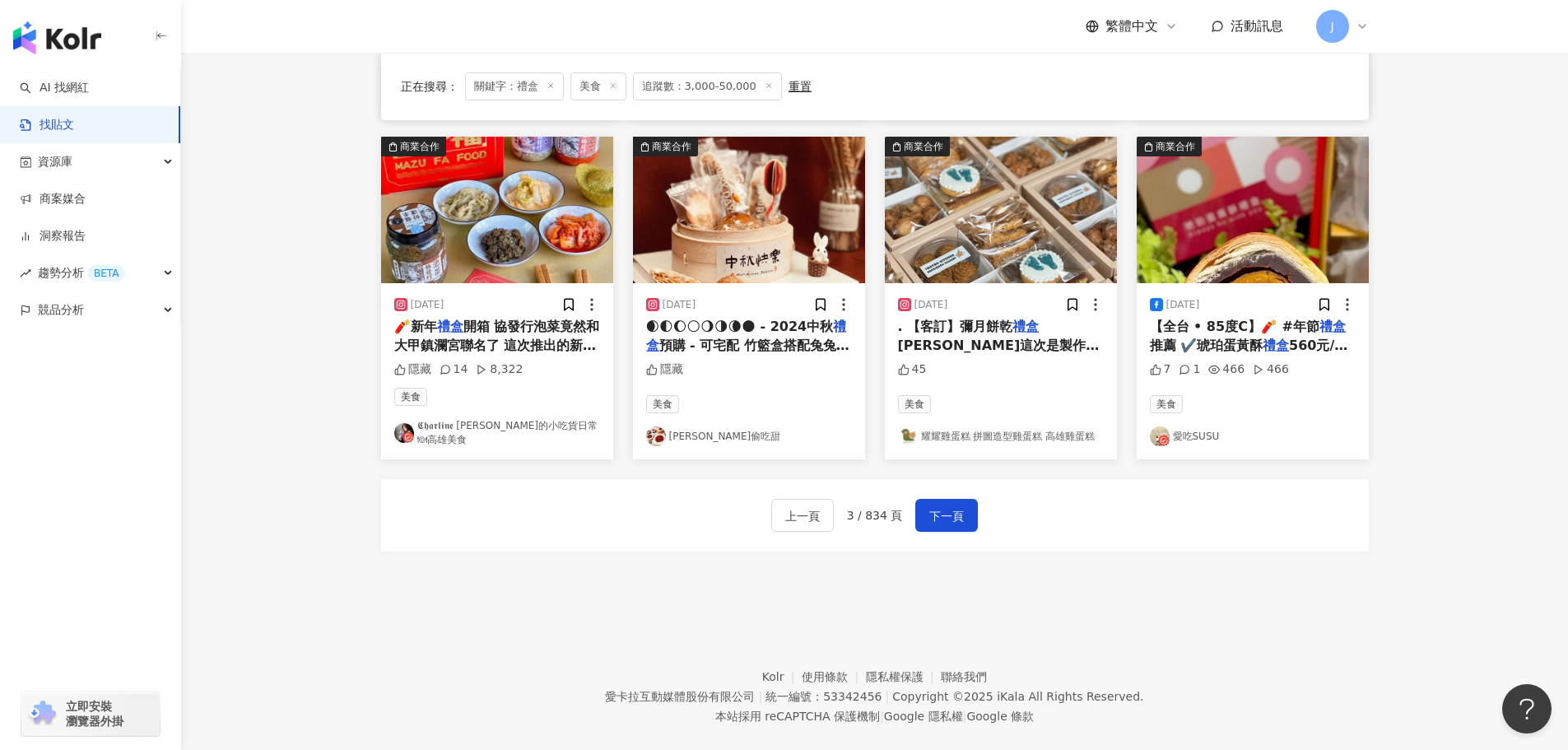
scroll to position [827, 0]
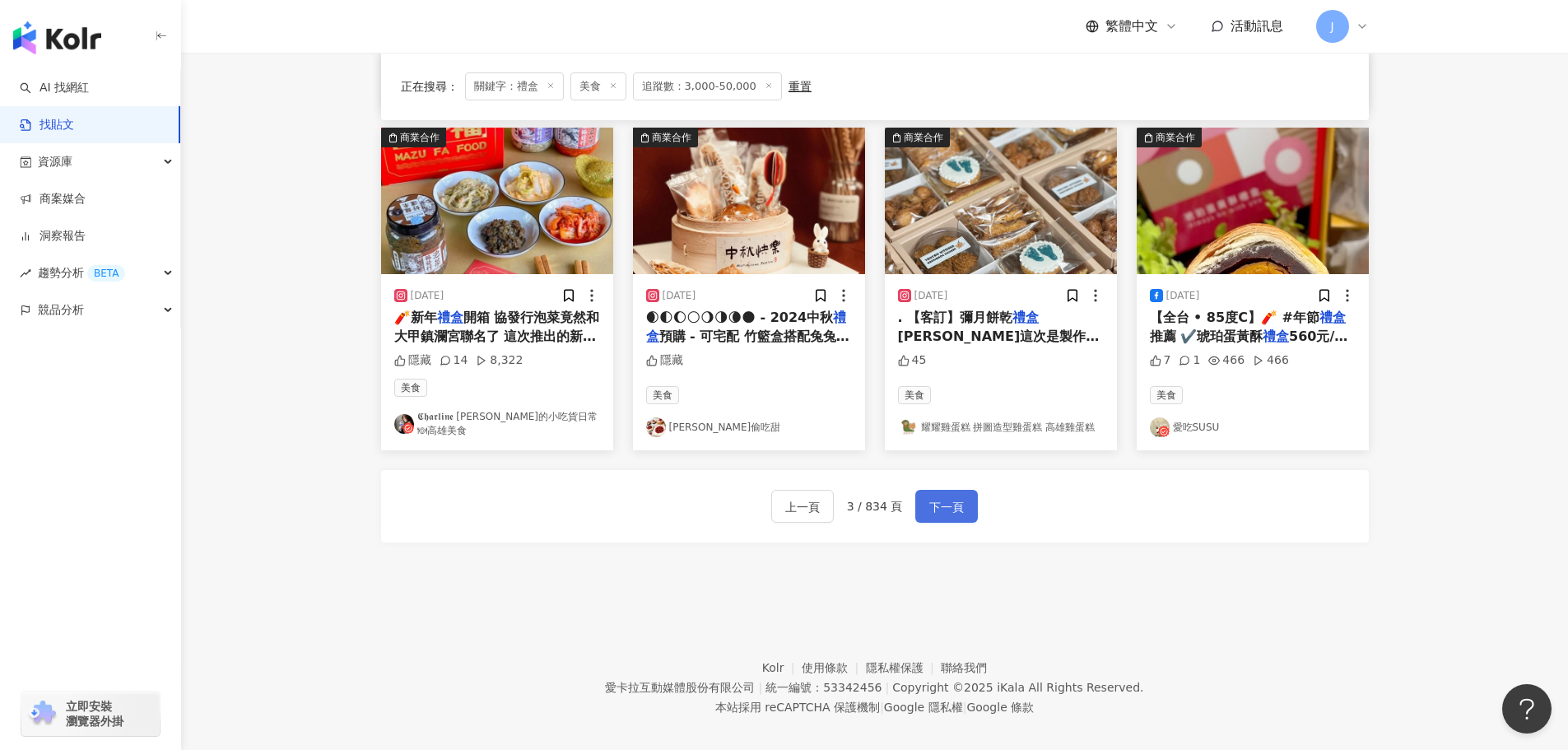
click at [929, 502] on span "下一頁" at bounding box center [946, 506] width 34 height 19
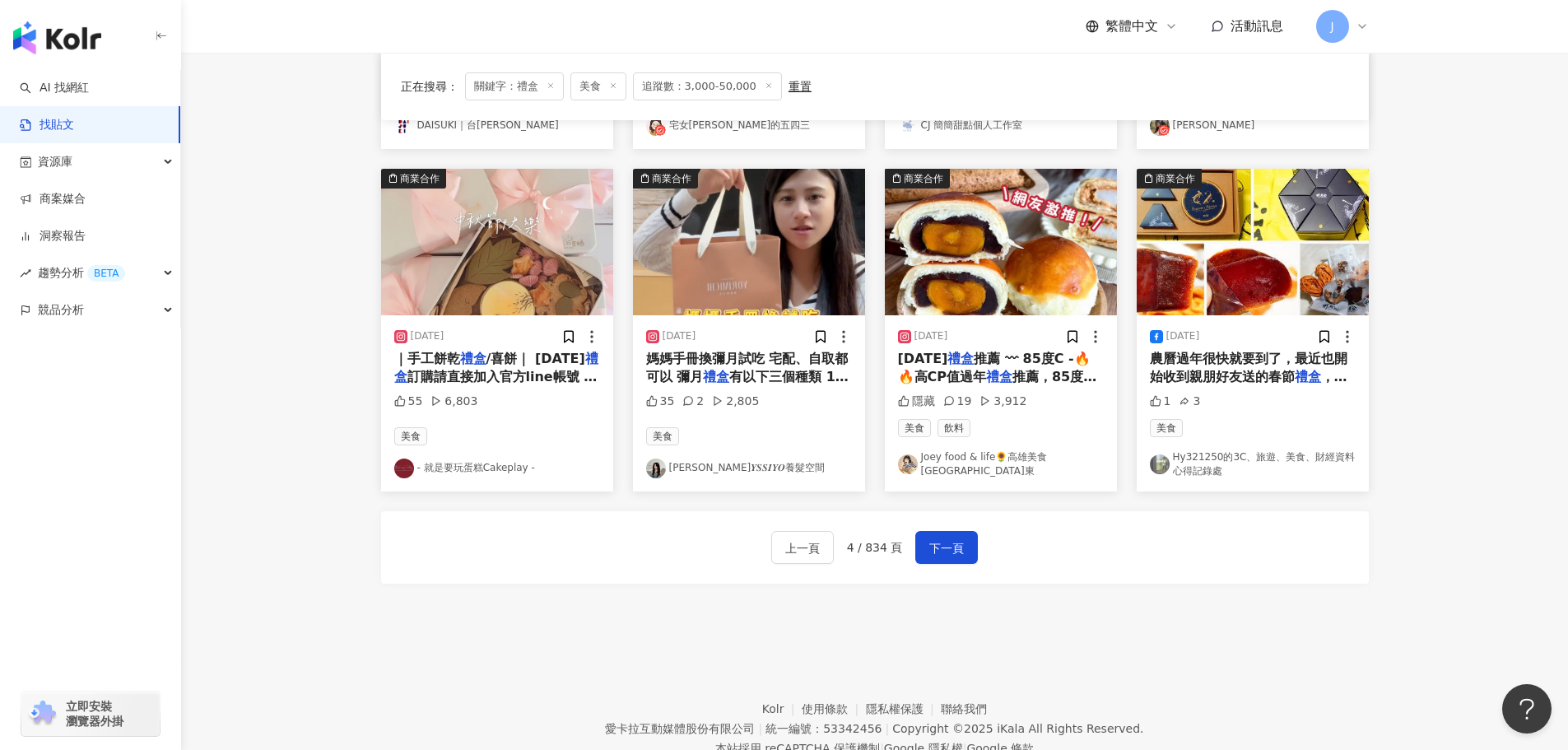
scroll to position [818, 0]
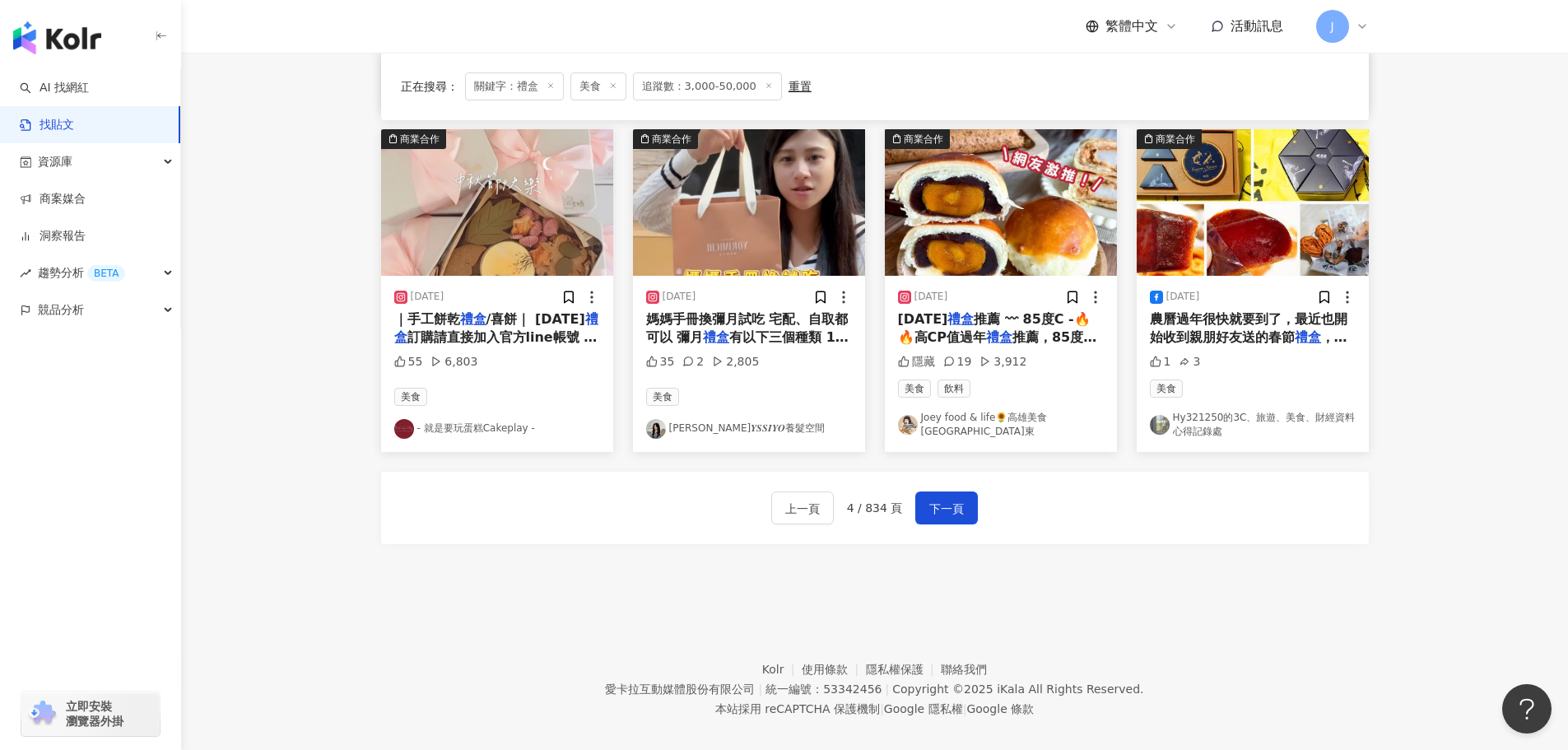
click at [978, 511] on div "上一頁 4 / 834 頁 下一頁" at bounding box center [875, 507] width 987 height 72
click at [948, 517] on span "下一頁" at bounding box center [946, 508] width 34 height 19
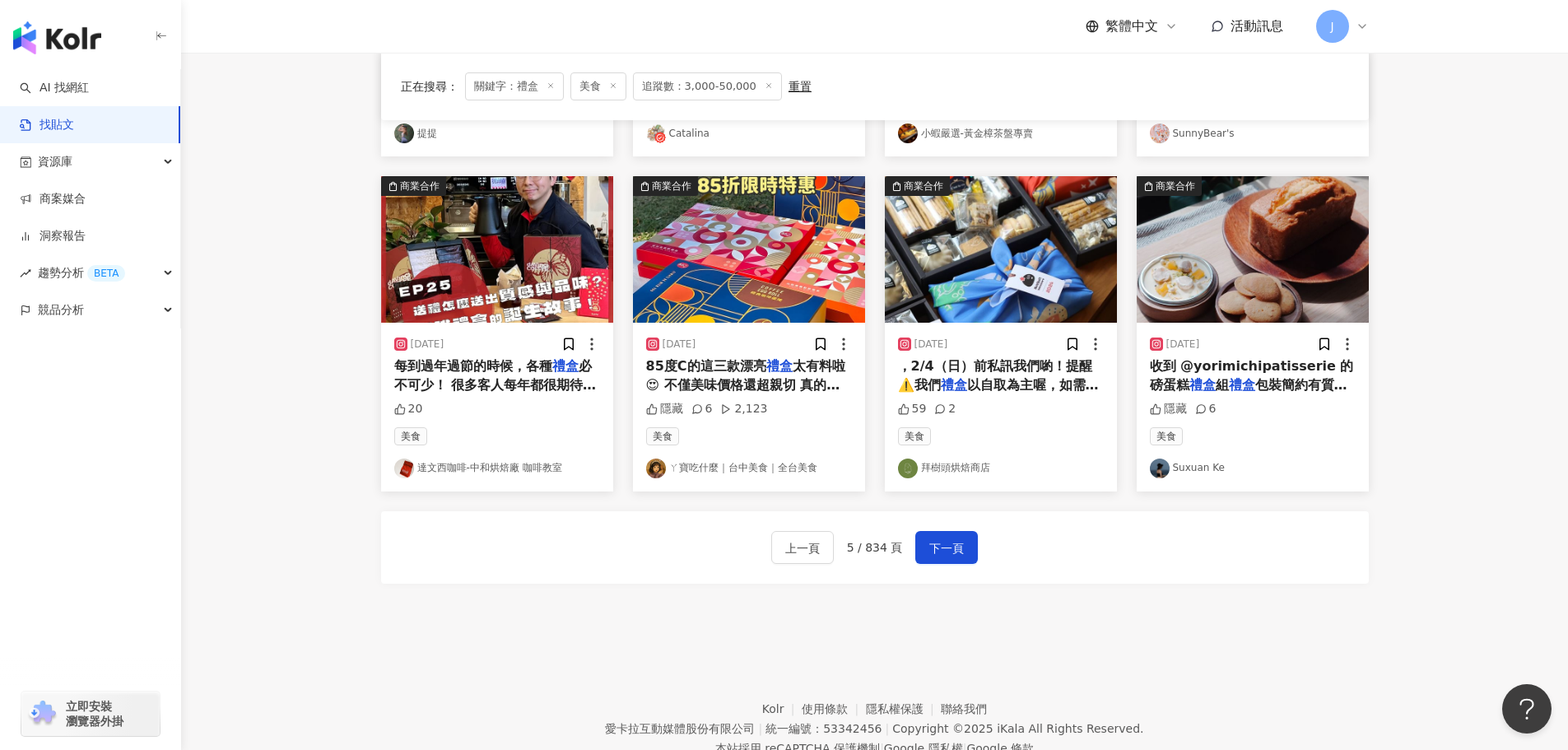
scroll to position [783, 0]
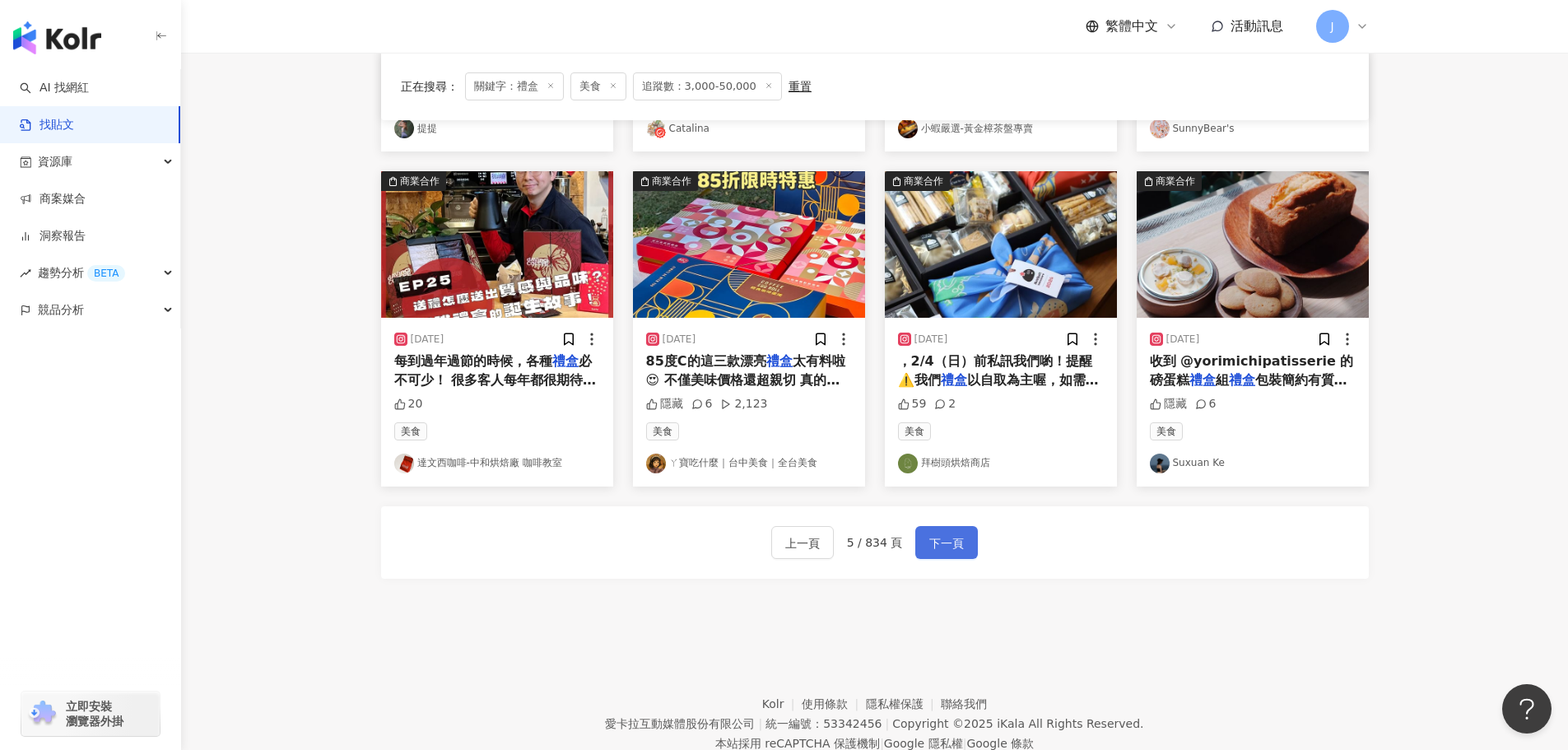
click at [951, 544] on span "下一頁" at bounding box center [946, 542] width 34 height 19
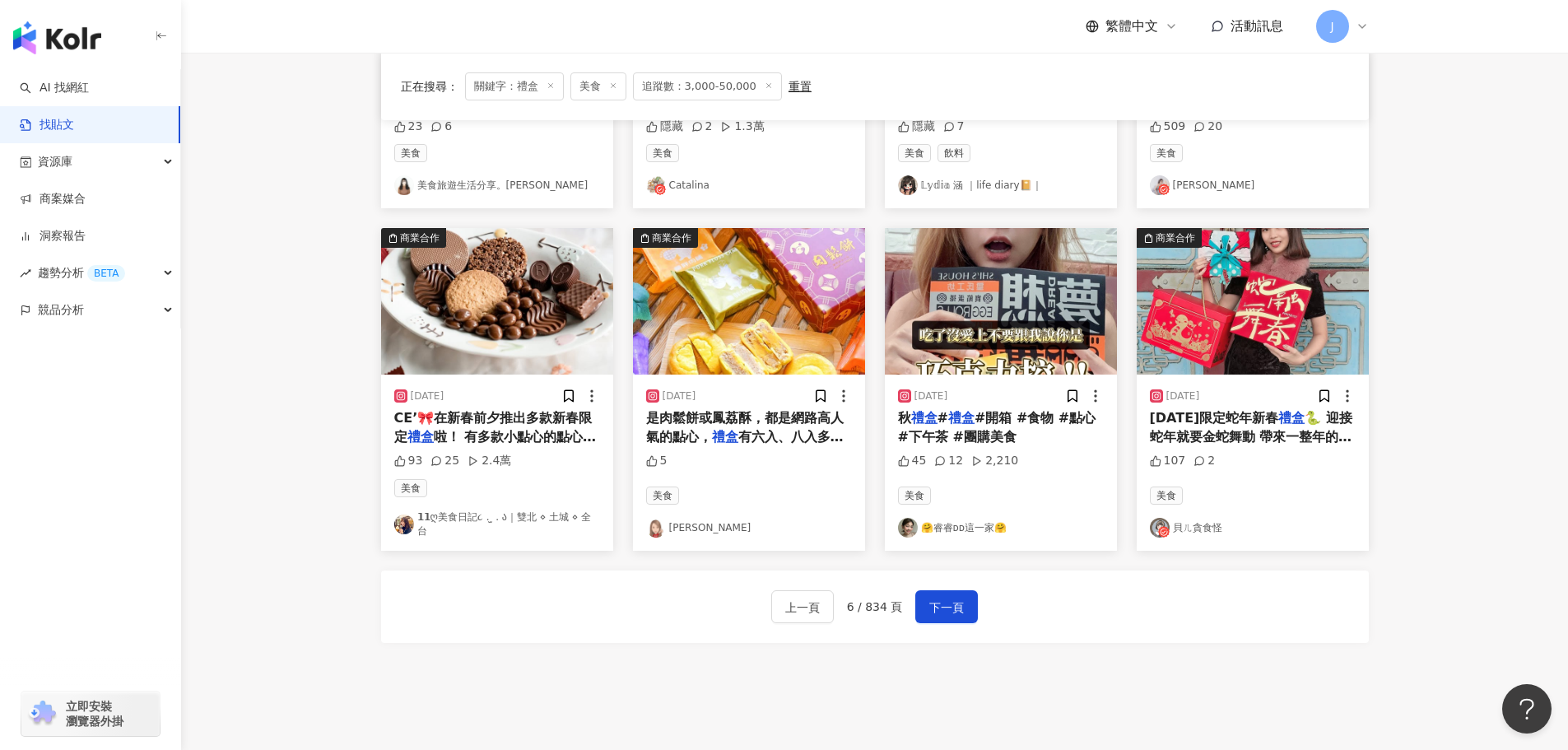
scroll to position [701, 0]
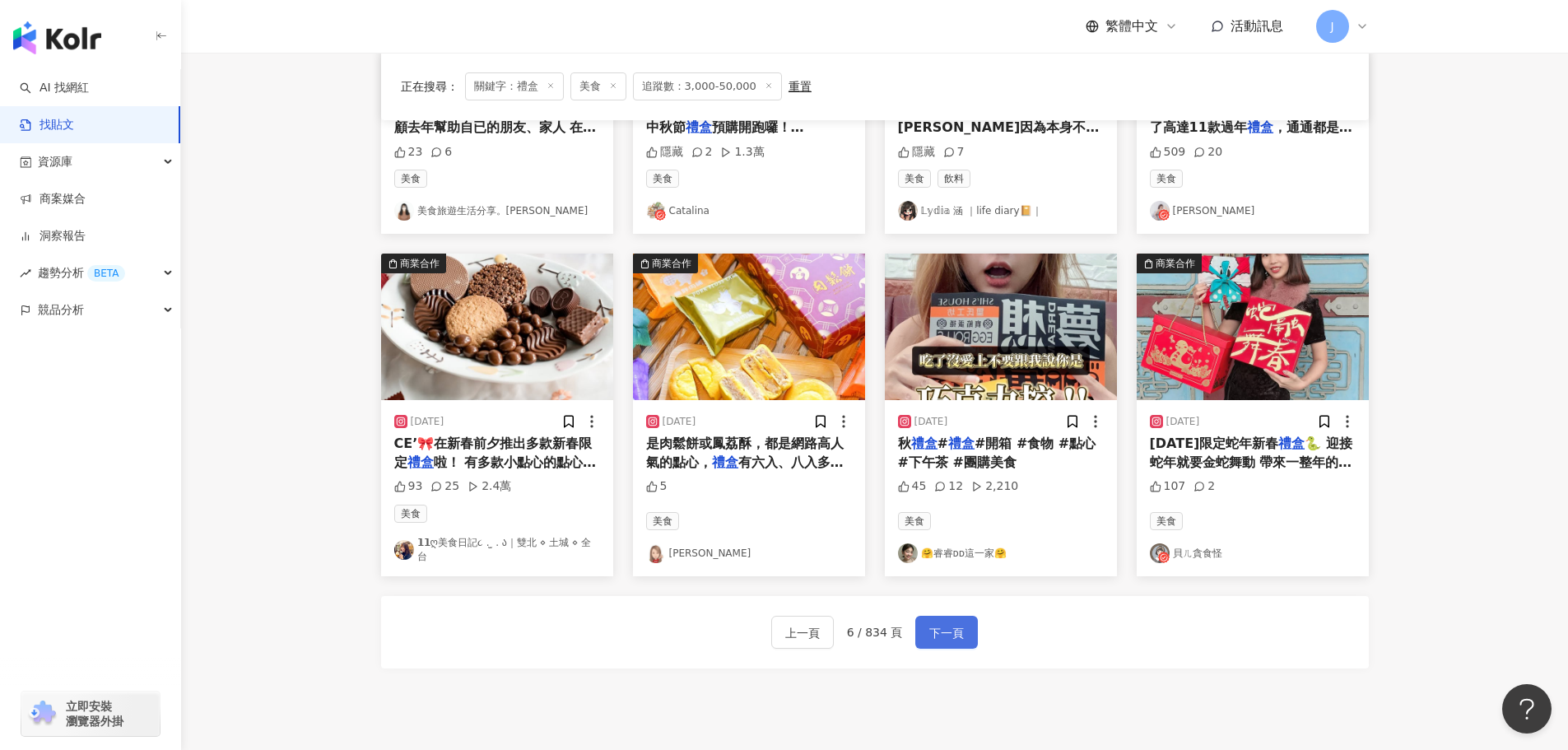
click at [948, 623] on span "下一頁" at bounding box center [946, 632] width 34 height 19
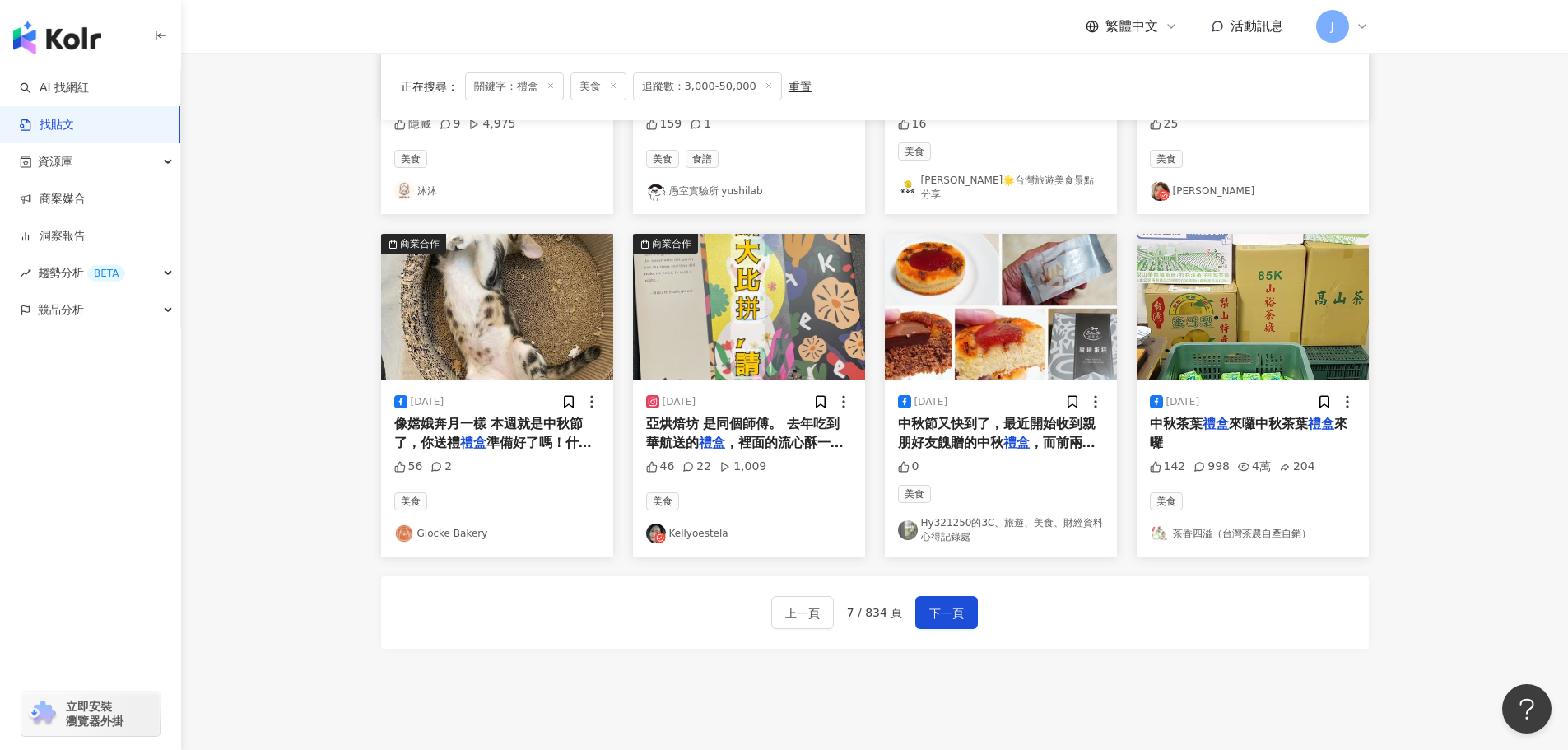
scroll to position [737, 0]
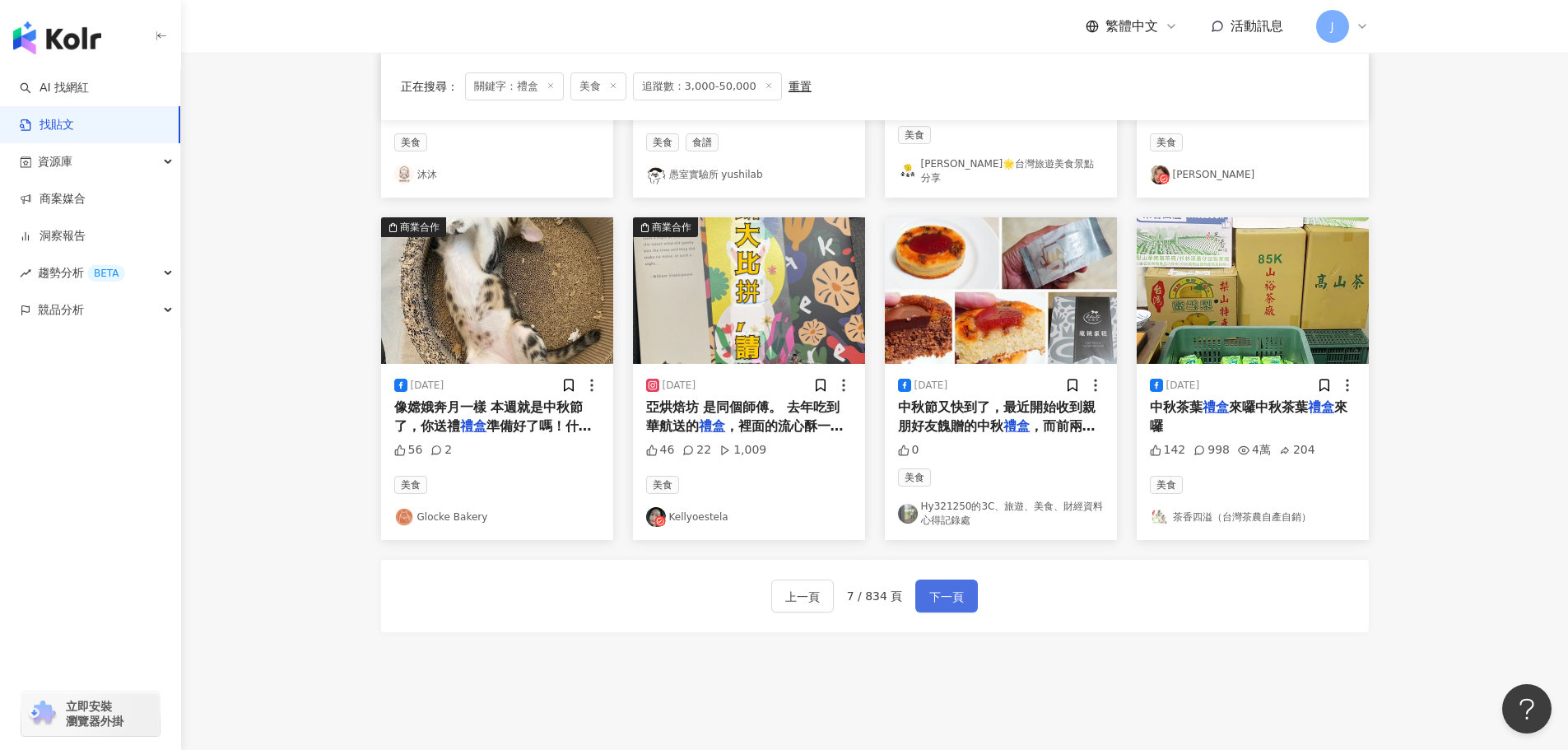
click at [953, 588] on span "下一頁" at bounding box center [946, 596] width 34 height 19
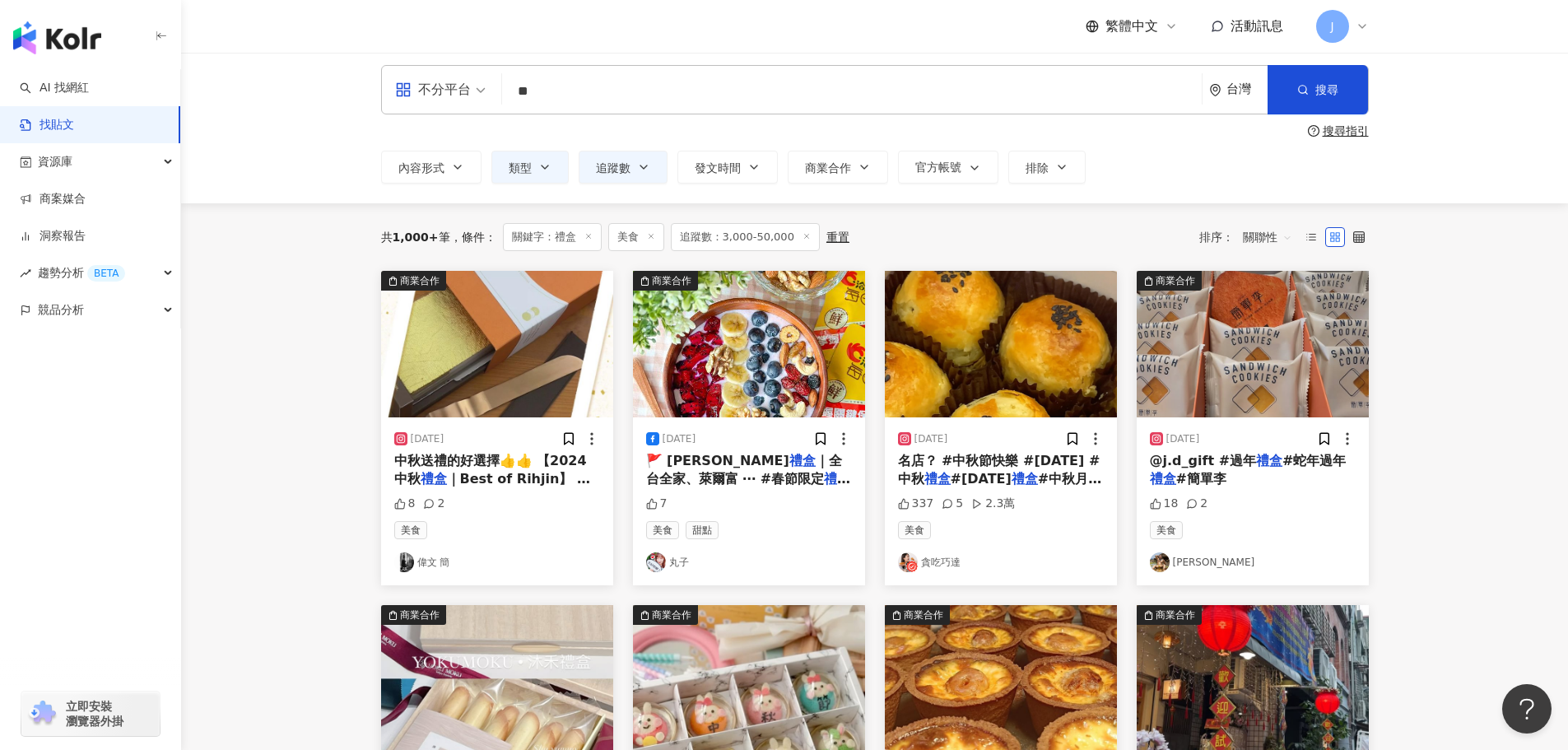
scroll to position [0, 0]
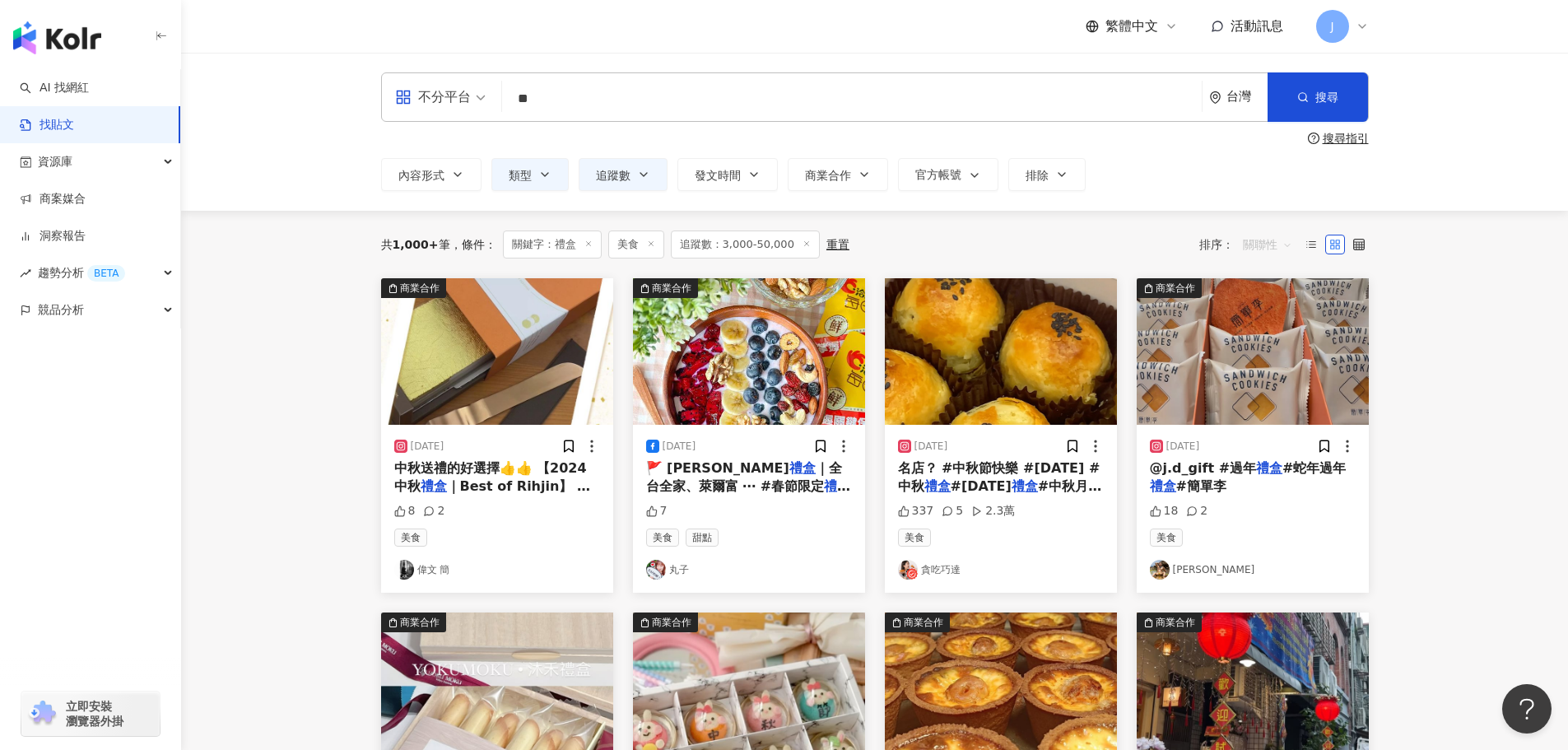
click at [1284, 242] on span "關聯性" at bounding box center [1268, 244] width 50 height 27
click at [1254, 305] on div "互動數" at bounding box center [1270, 306] width 46 height 18
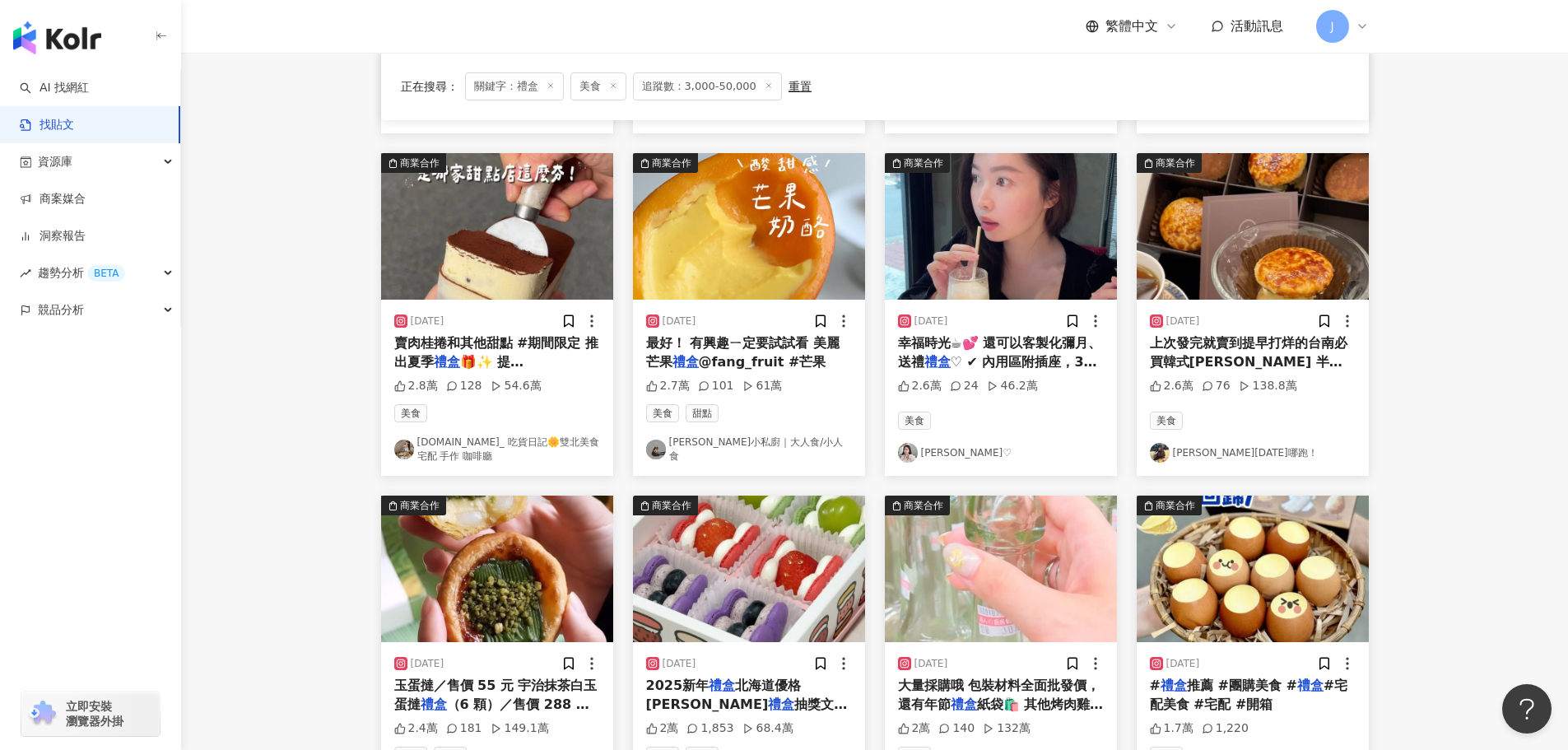
scroll to position [462, 0]
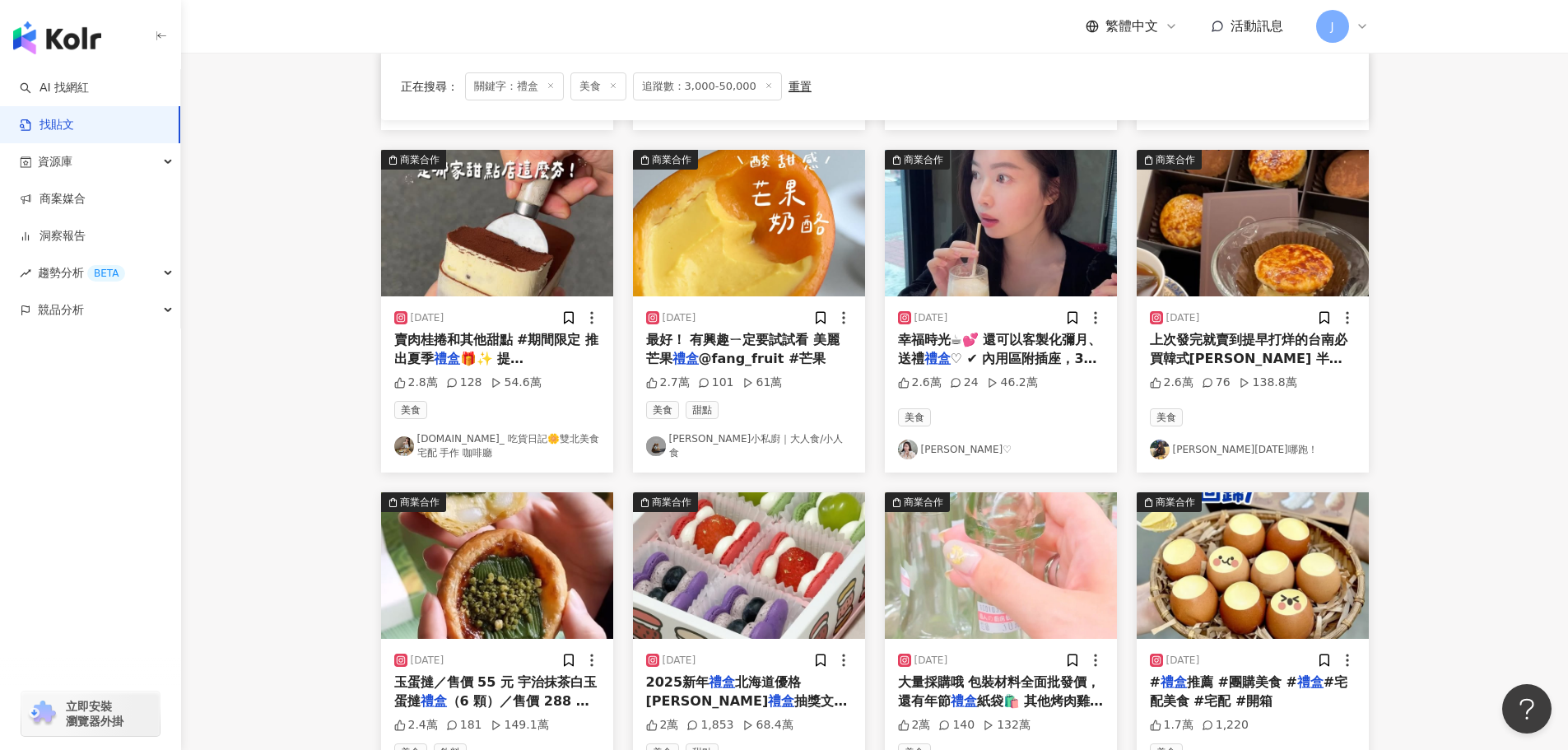
drag, startPoint x: 1006, startPoint y: 354, endPoint x: 940, endPoint y: 358, distance: 66.1
drag, startPoint x: 940, startPoint y: 358, endPoint x: 1489, endPoint y: 356, distance: 549.0
click at [1492, 356] on main "不分平台 ** 台灣 搜尋 搜尋指引 內容形式 類型 追蹤數 發文時間 商業合作 官方帳號 排除 **** - ***** 不限 小型 奈米網紅 (<1萬) …" at bounding box center [874, 266] width 1387 height 1351
drag, startPoint x: 1025, startPoint y: 359, endPoint x: 987, endPoint y: 366, distance: 38.6
click at [987, 366] on span "‪♡‪ ✔ 內用區附插座，3C重度使" at bounding box center [998, 367] width 199 height 34
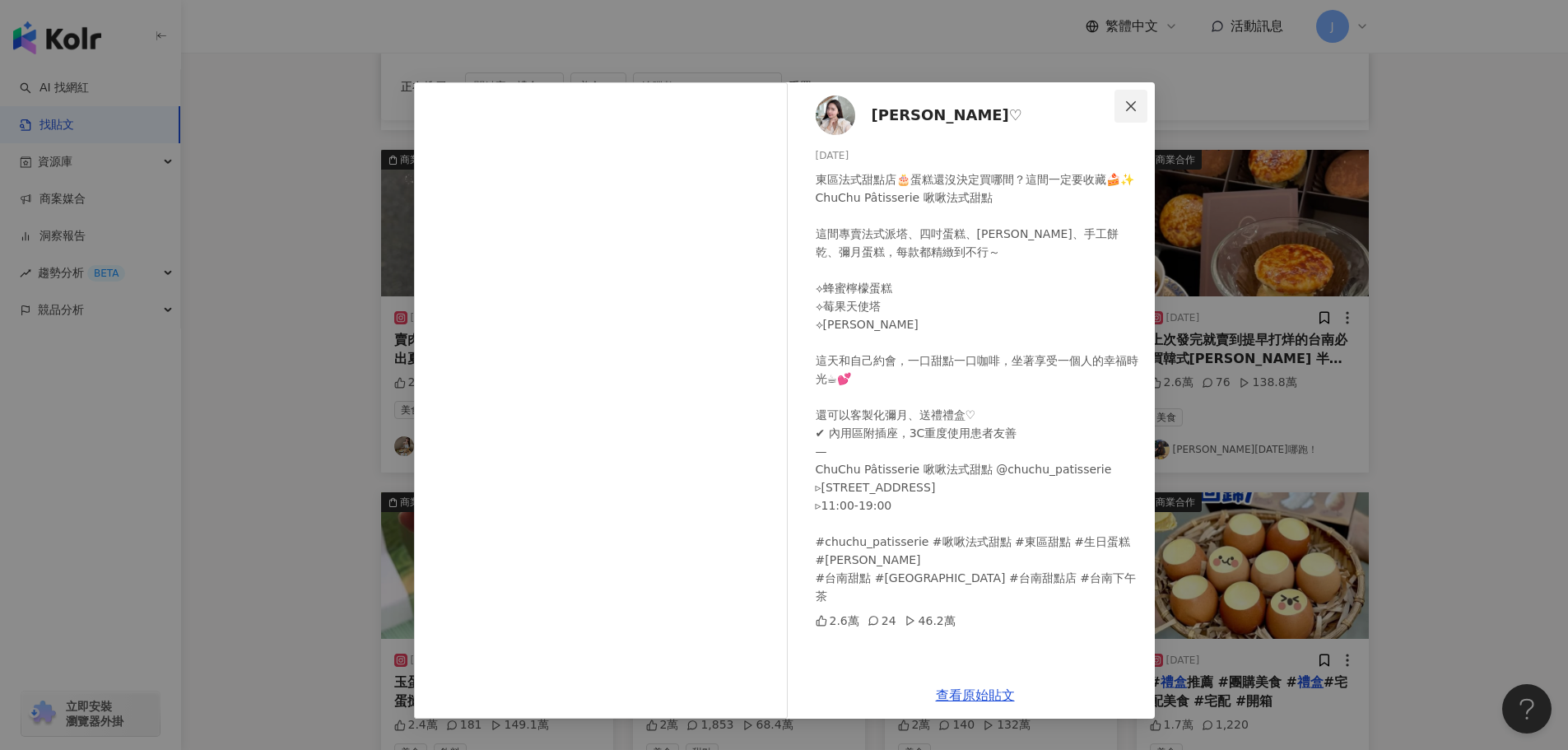
click at [1128, 112] on icon "close" at bounding box center [1131, 106] width 13 height 13
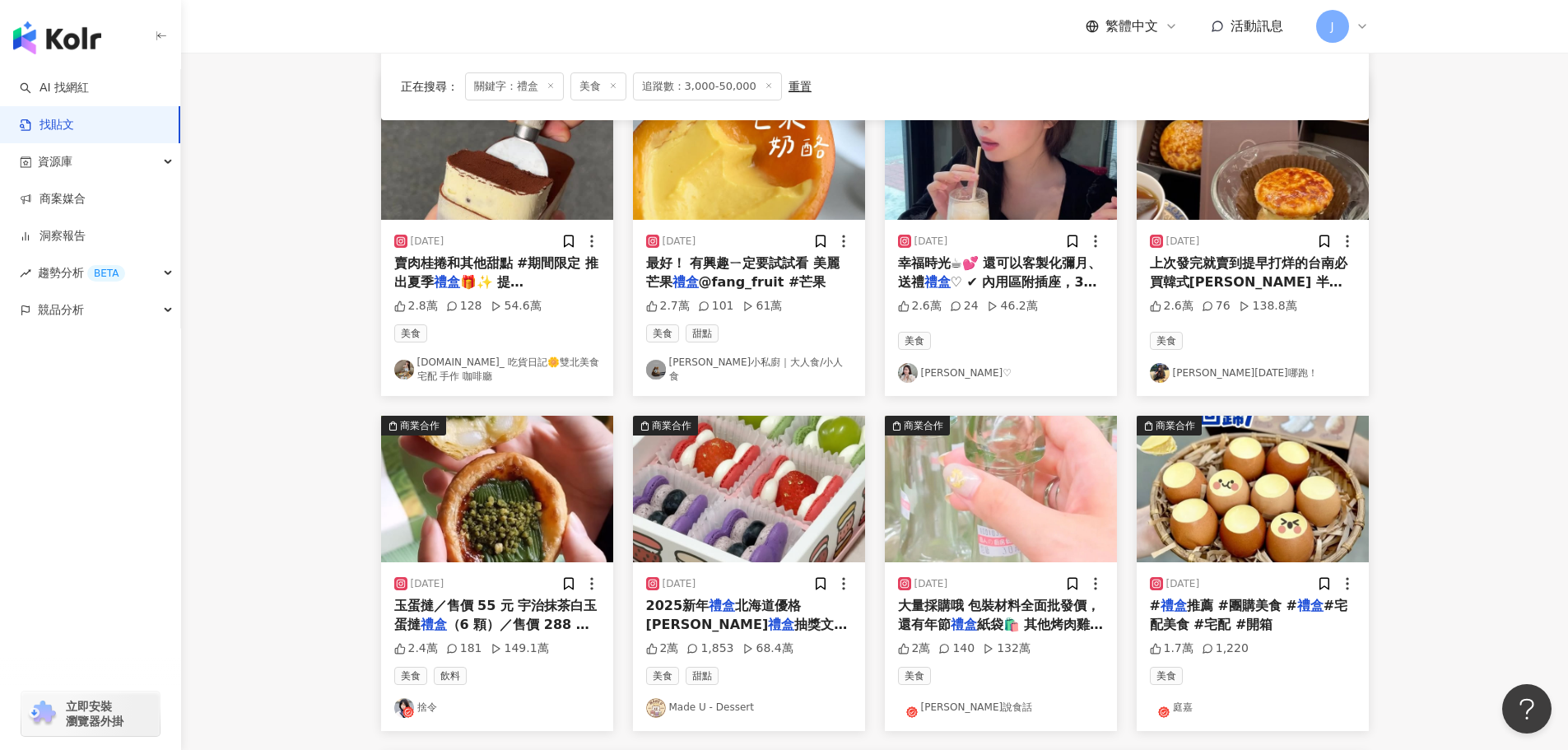
scroll to position [497, 0]
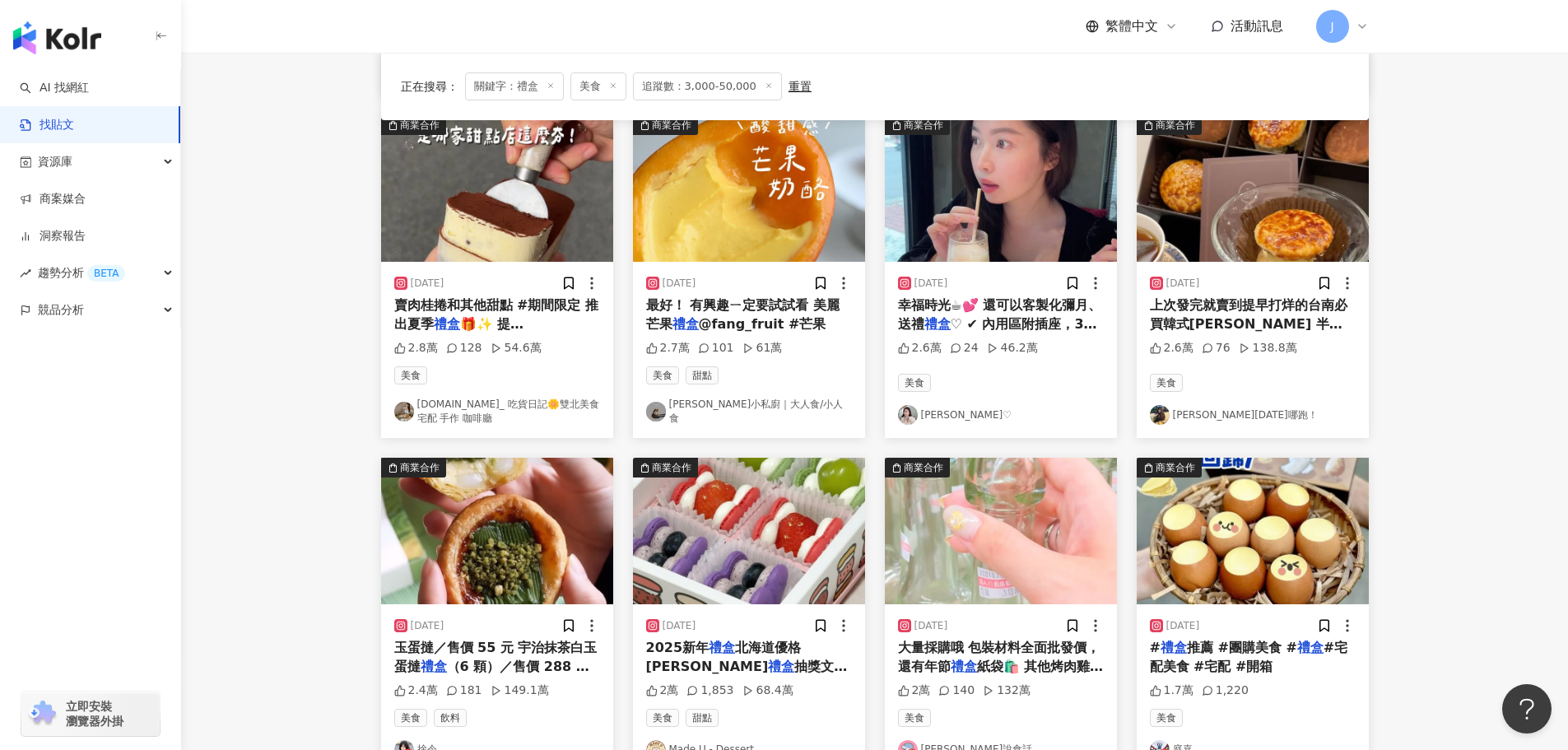
drag, startPoint x: 1192, startPoint y: 322, endPoint x: 1428, endPoint y: 300, distance: 237.0
click at [1428, 300] on main "不分平台 ** 台灣 搜尋 搜尋指引 內容形式 類型 追蹤數 發文時間 商業合作 官方帳號 排除 **** - ***** 不限 小型 奈米網紅 (<1萬) …" at bounding box center [874, 231] width 1387 height 1351
click at [1288, 312] on span "上次發完就賣到提早打烊的台南必買韓式[PERSON_NAME] 半半" at bounding box center [1249, 314] width 197 height 34
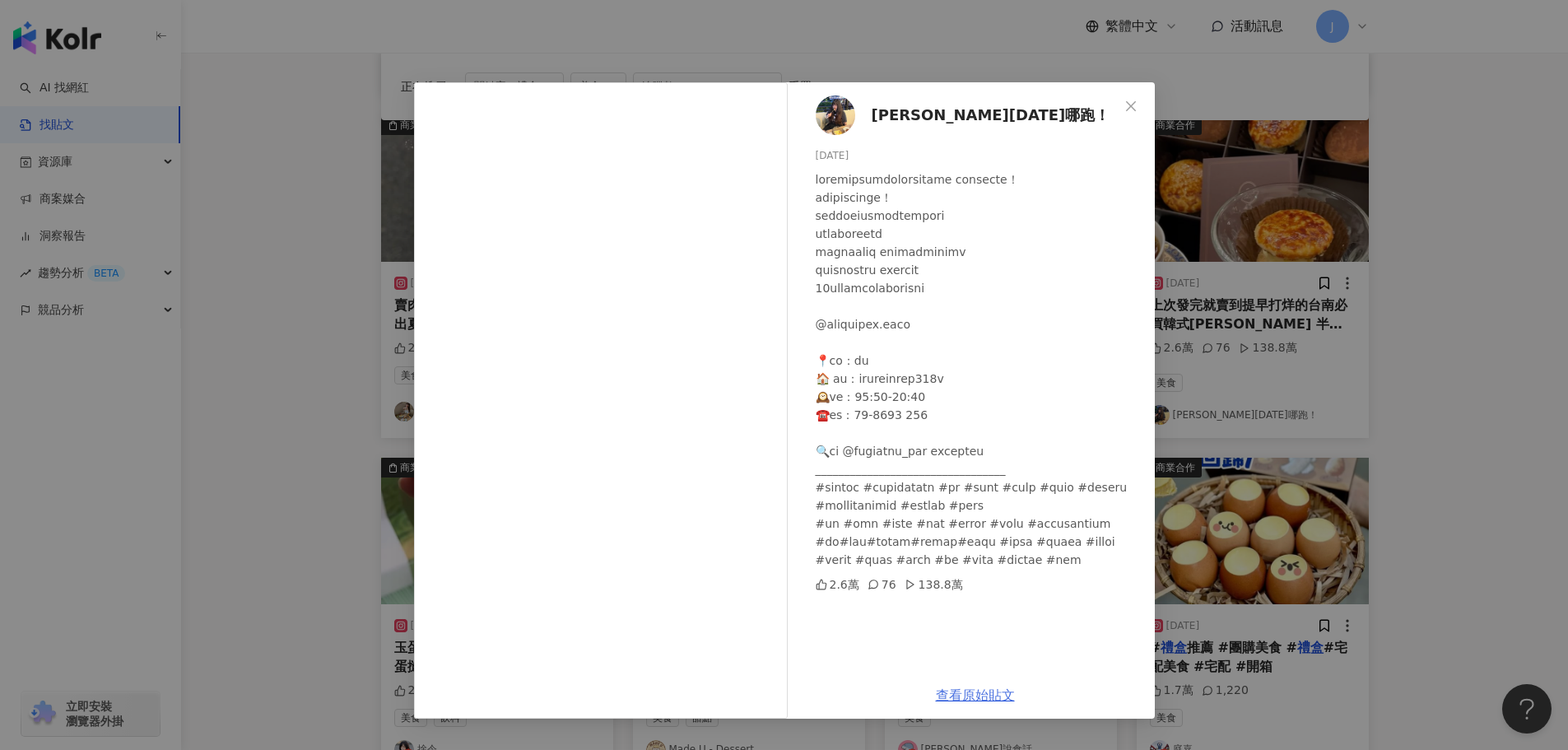
click at [942, 694] on link "查看原始貼文" at bounding box center [976, 695] width 79 height 16
click at [1131, 95] on button "Close" at bounding box center [1131, 106] width 33 height 33
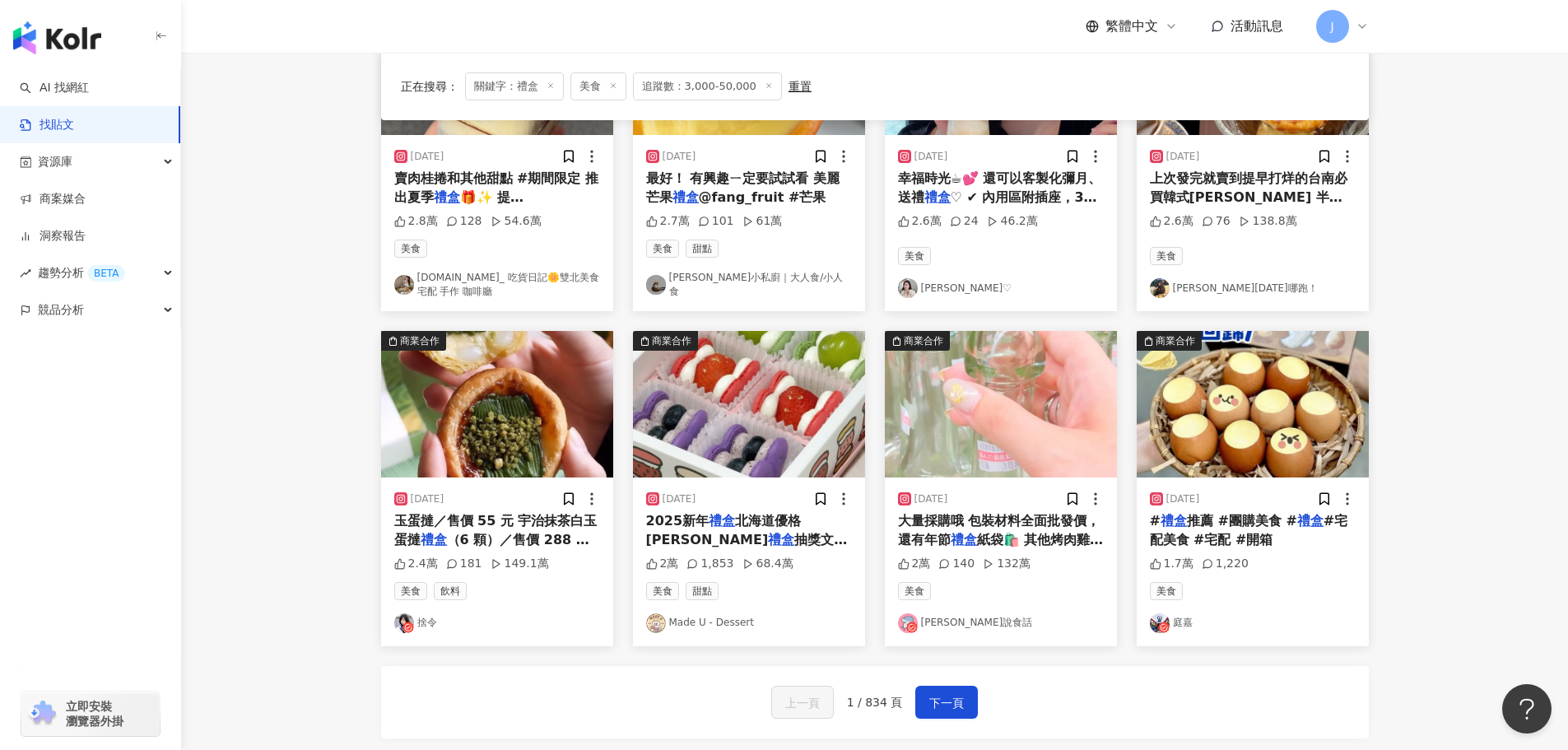
scroll to position [646, 0]
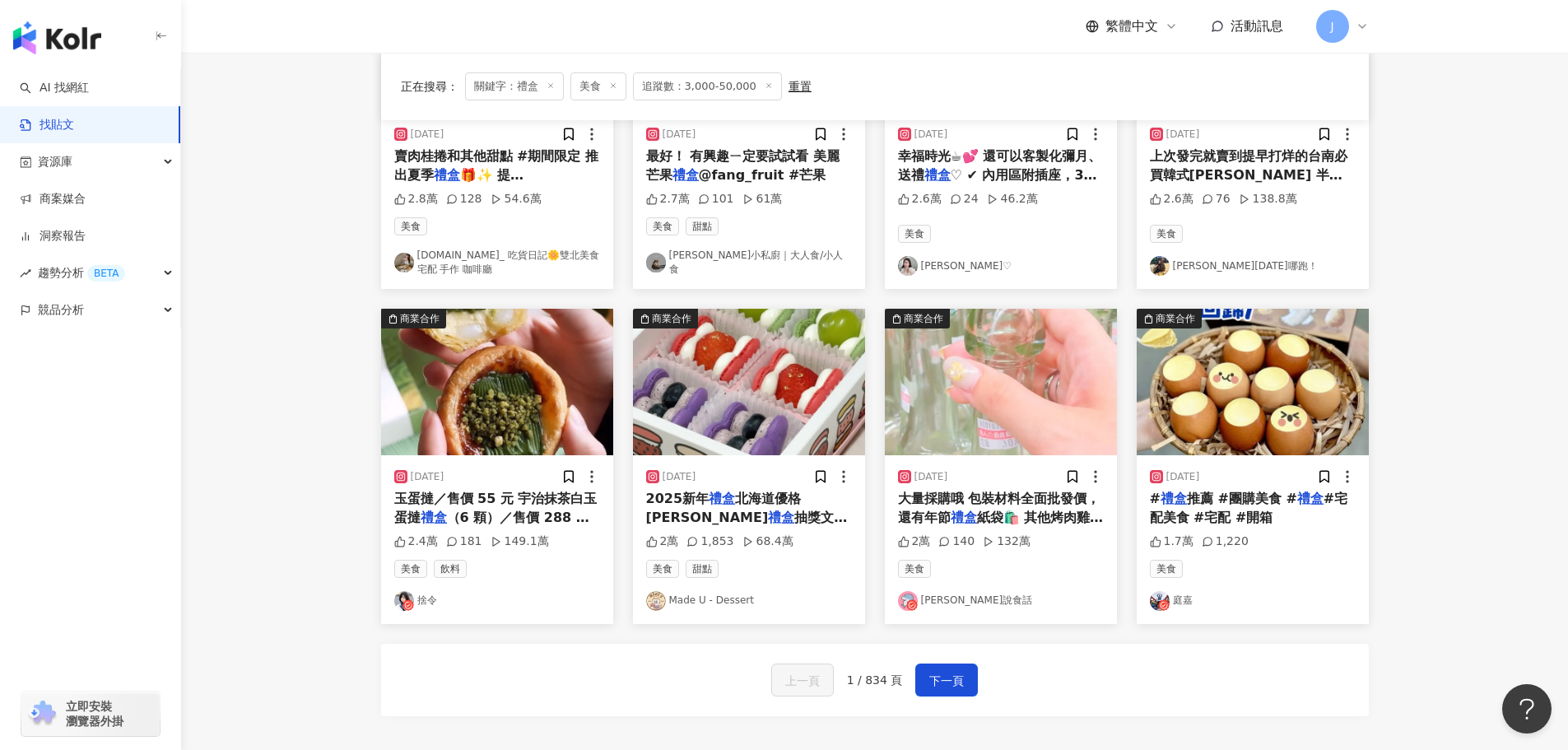
drag, startPoint x: 1191, startPoint y: 522, endPoint x: 1493, endPoint y: 496, distance: 303.1
click at [1493, 496] on main "不分平台 ** 台灣 搜尋 搜尋指引 內容形式 類型 追蹤數 發文時間 商業合作 官方帳號 排除 **** - ***** 不限 小型 奈米網紅 (<1萬) …" at bounding box center [874, 82] width 1387 height 1351
click at [1208, 507] on span "#宅配美食 #宅配 #開箱" at bounding box center [1249, 507] width 198 height 34
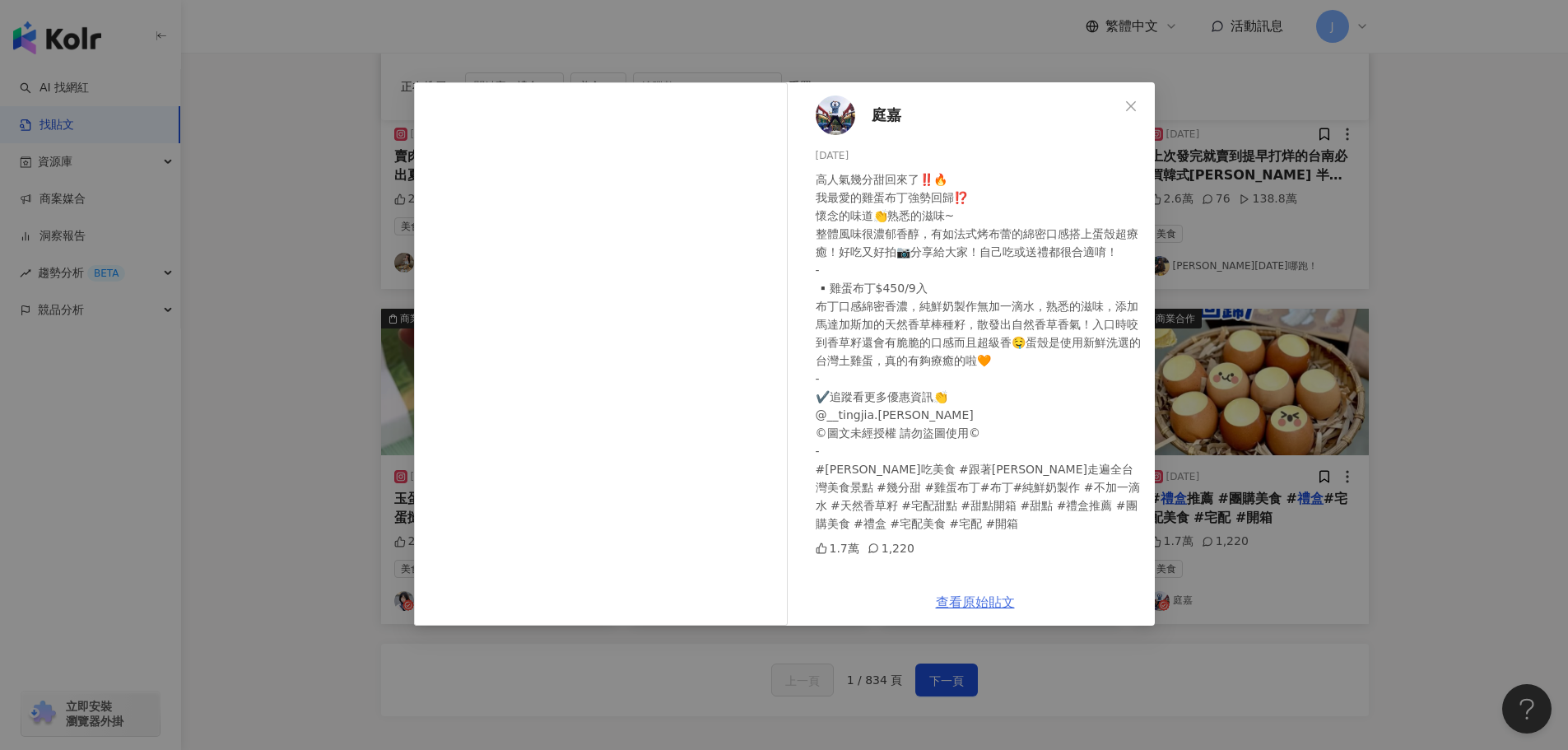
click at [961, 594] on link "查看原始貼文" at bounding box center [976, 601] width 79 height 16
click at [1131, 102] on icon "close" at bounding box center [1131, 106] width 13 height 13
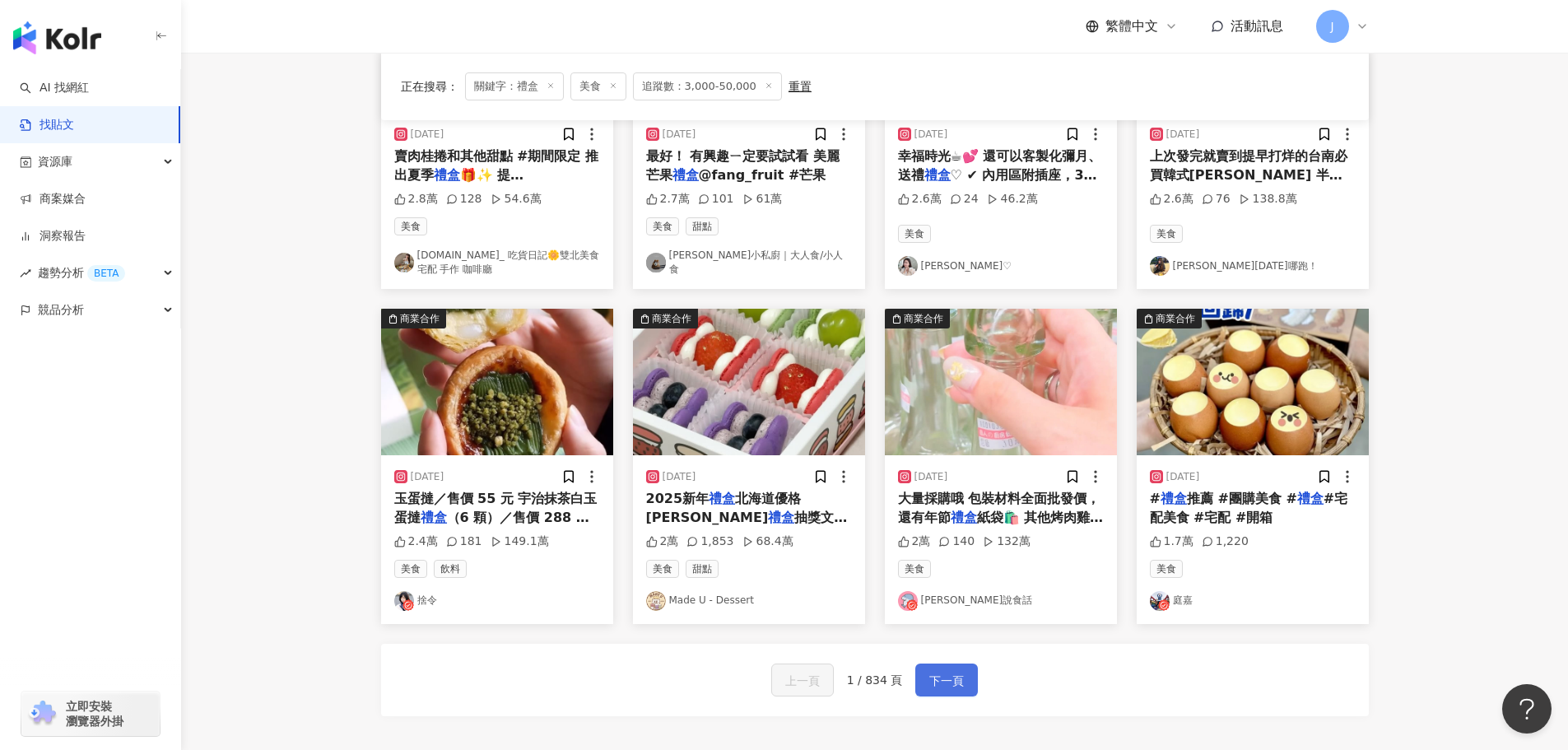
click at [938, 681] on span "下一頁" at bounding box center [946, 680] width 34 height 19
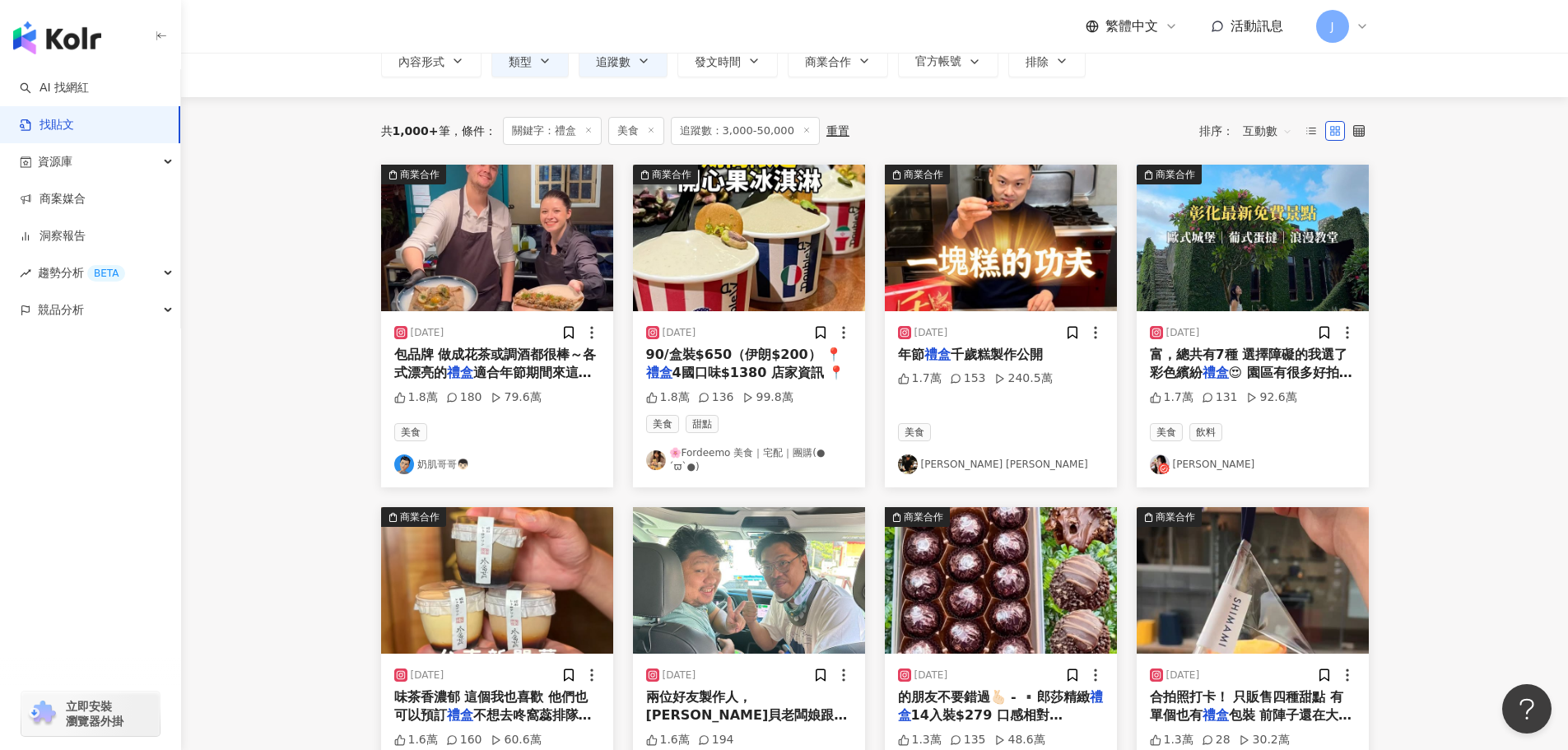
scroll to position [109, 0]
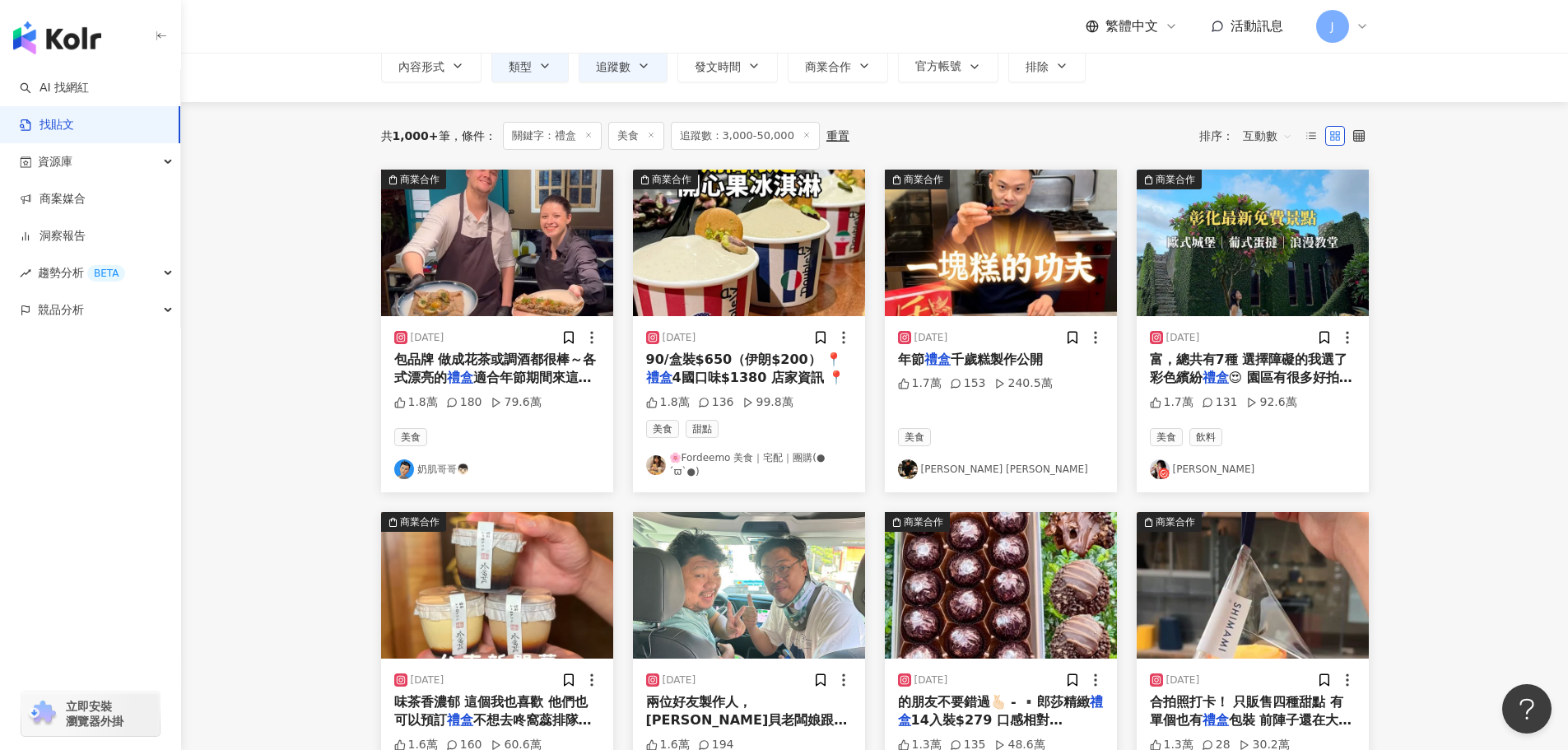
click at [969, 361] on span "千歲糕製作公開" at bounding box center [997, 359] width 92 height 16
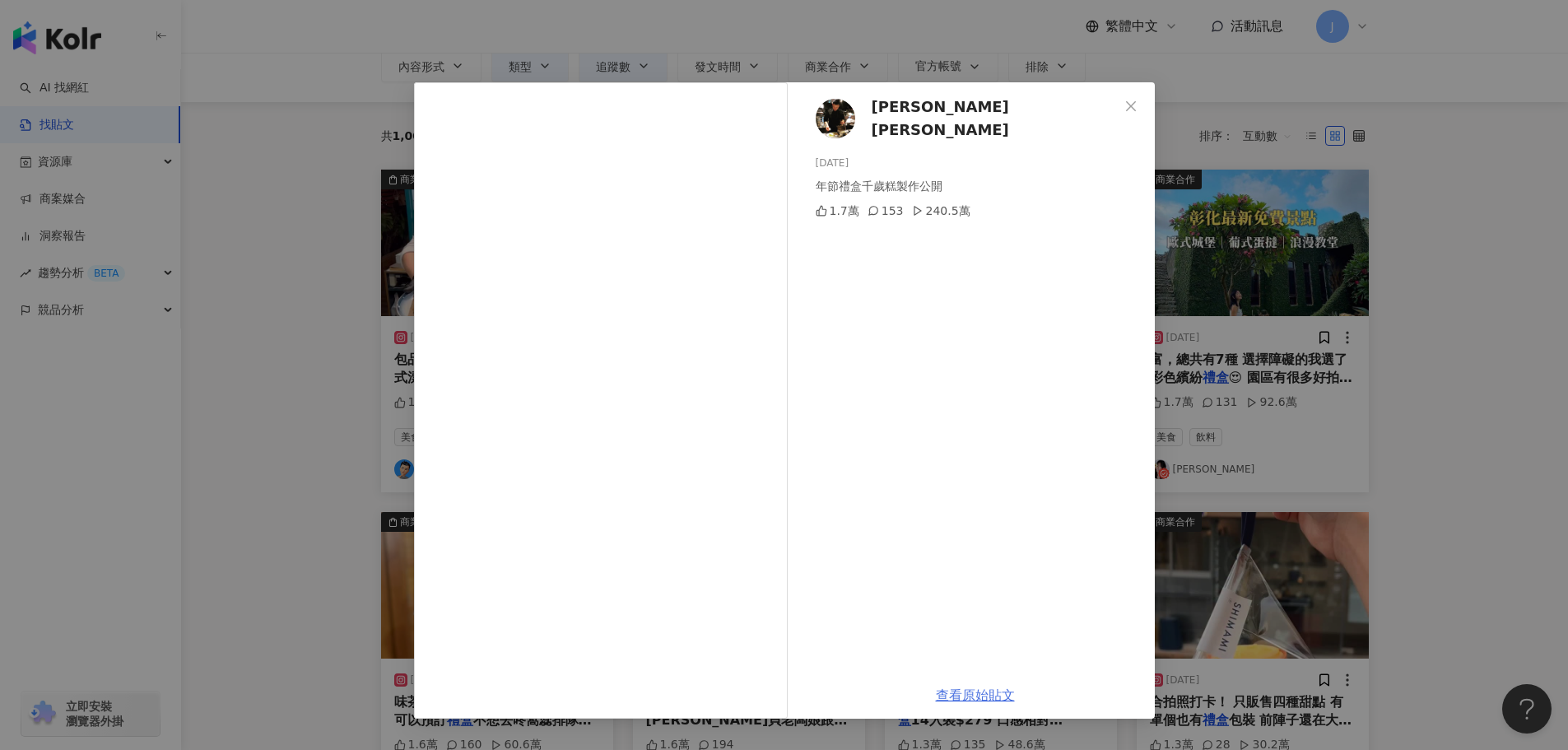
click at [999, 691] on link "查看原始貼文" at bounding box center [976, 695] width 79 height 16
click at [1122, 108] on span "Close" at bounding box center [1131, 106] width 33 height 13
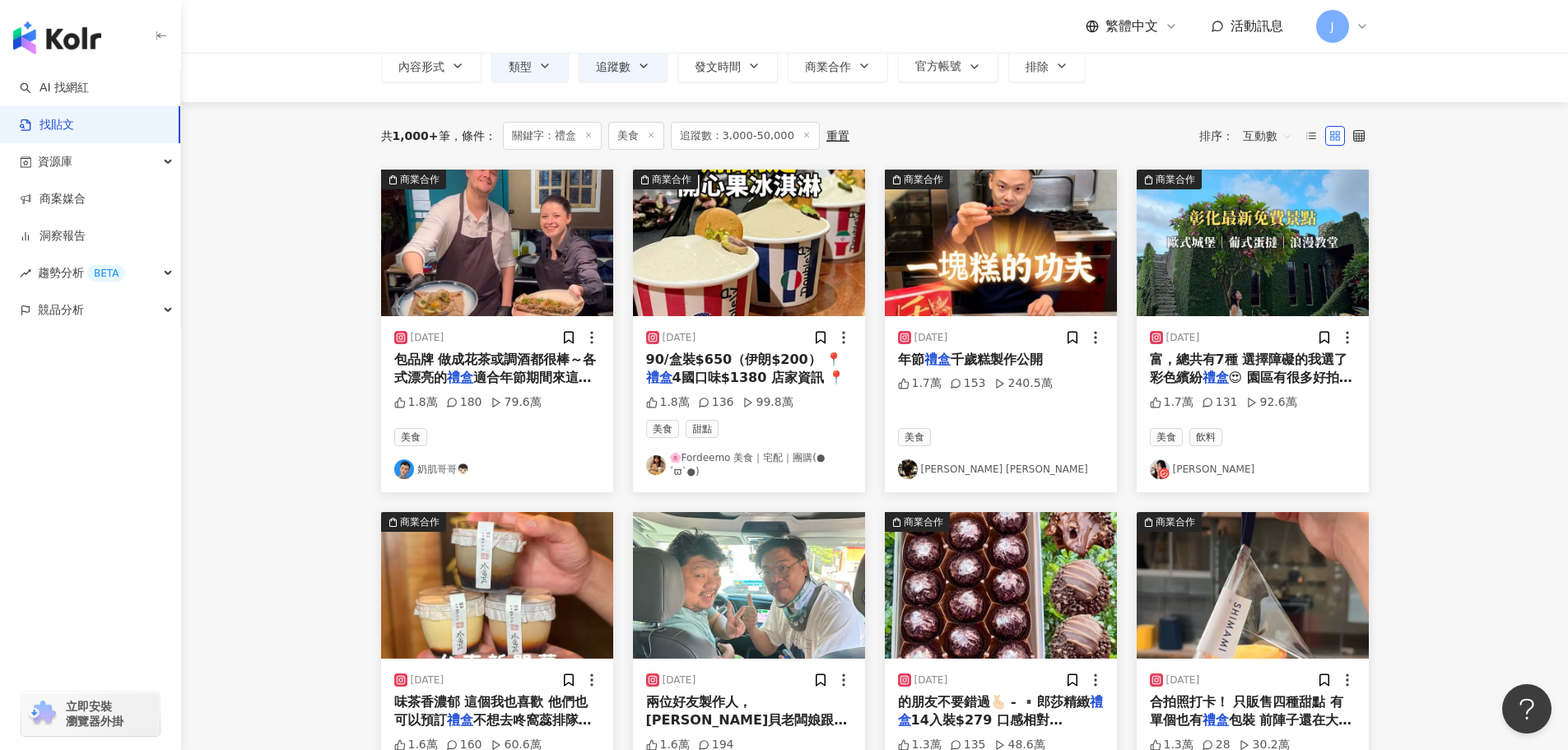
click at [1193, 377] on span "富，總共有7種 選擇障礙的我選了彩色繽紛" at bounding box center [1249, 368] width 198 height 34
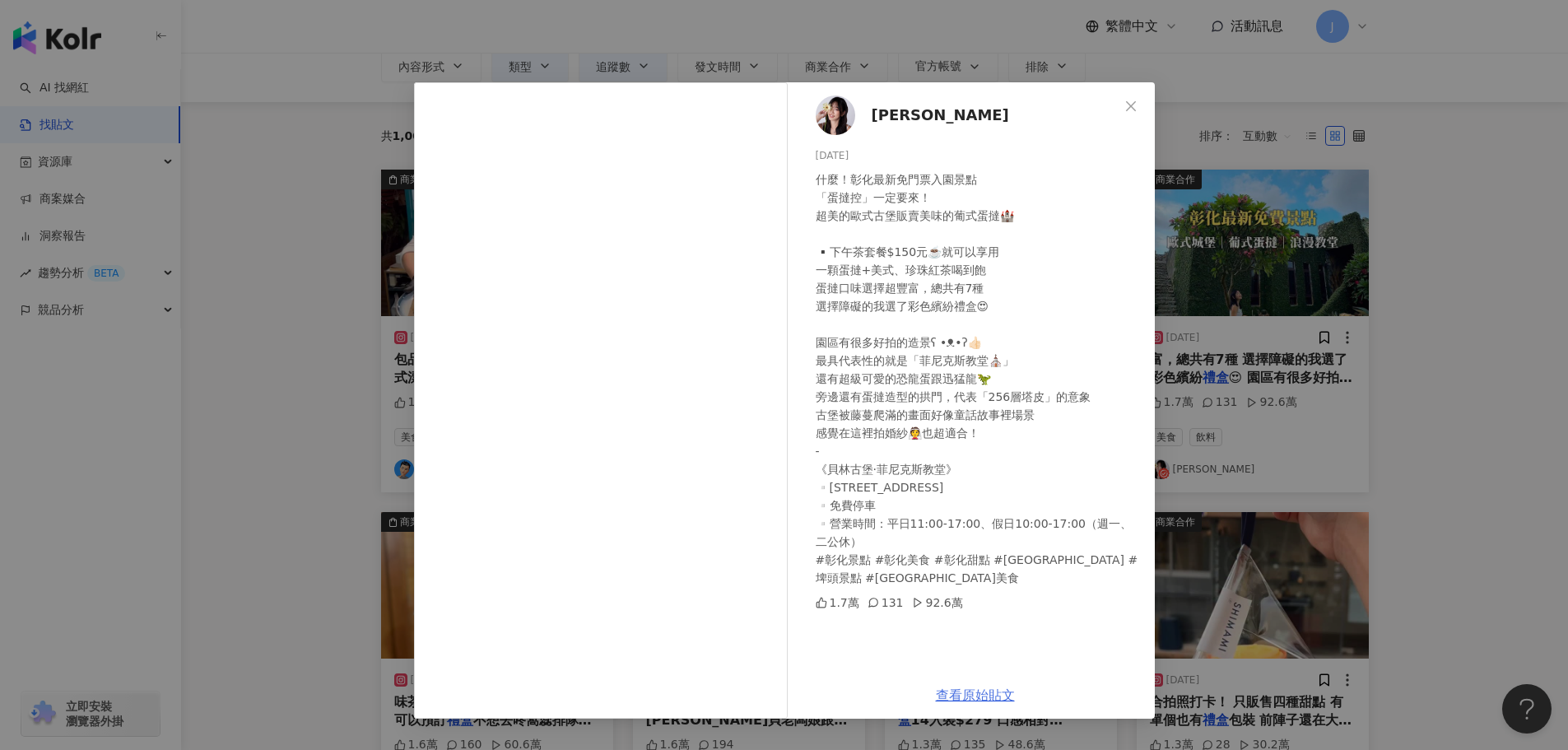
click at [972, 689] on link "查看原始貼文" at bounding box center [976, 695] width 79 height 16
click at [1130, 104] on icon "close" at bounding box center [1131, 105] width 10 height 10
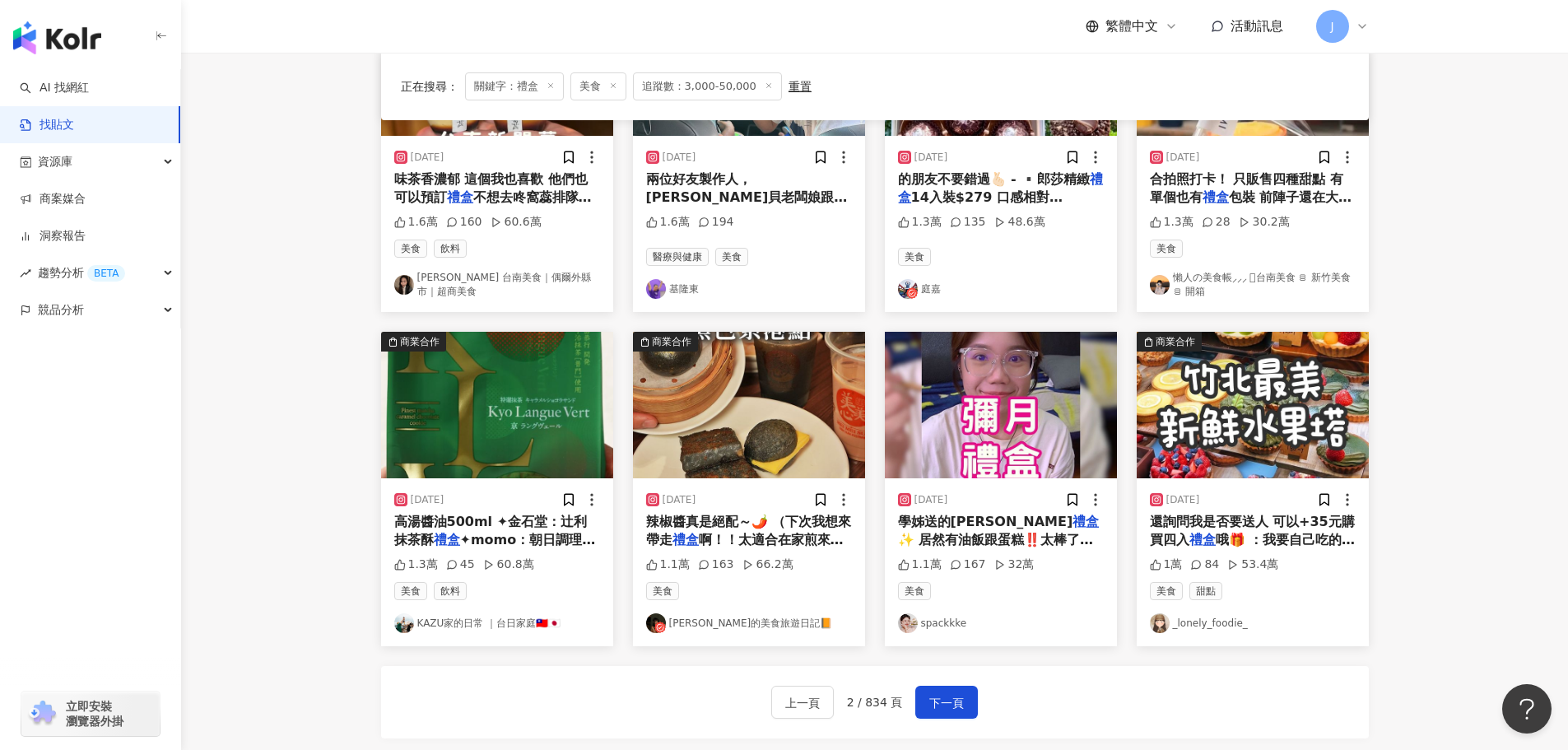
scroll to position [660, 0]
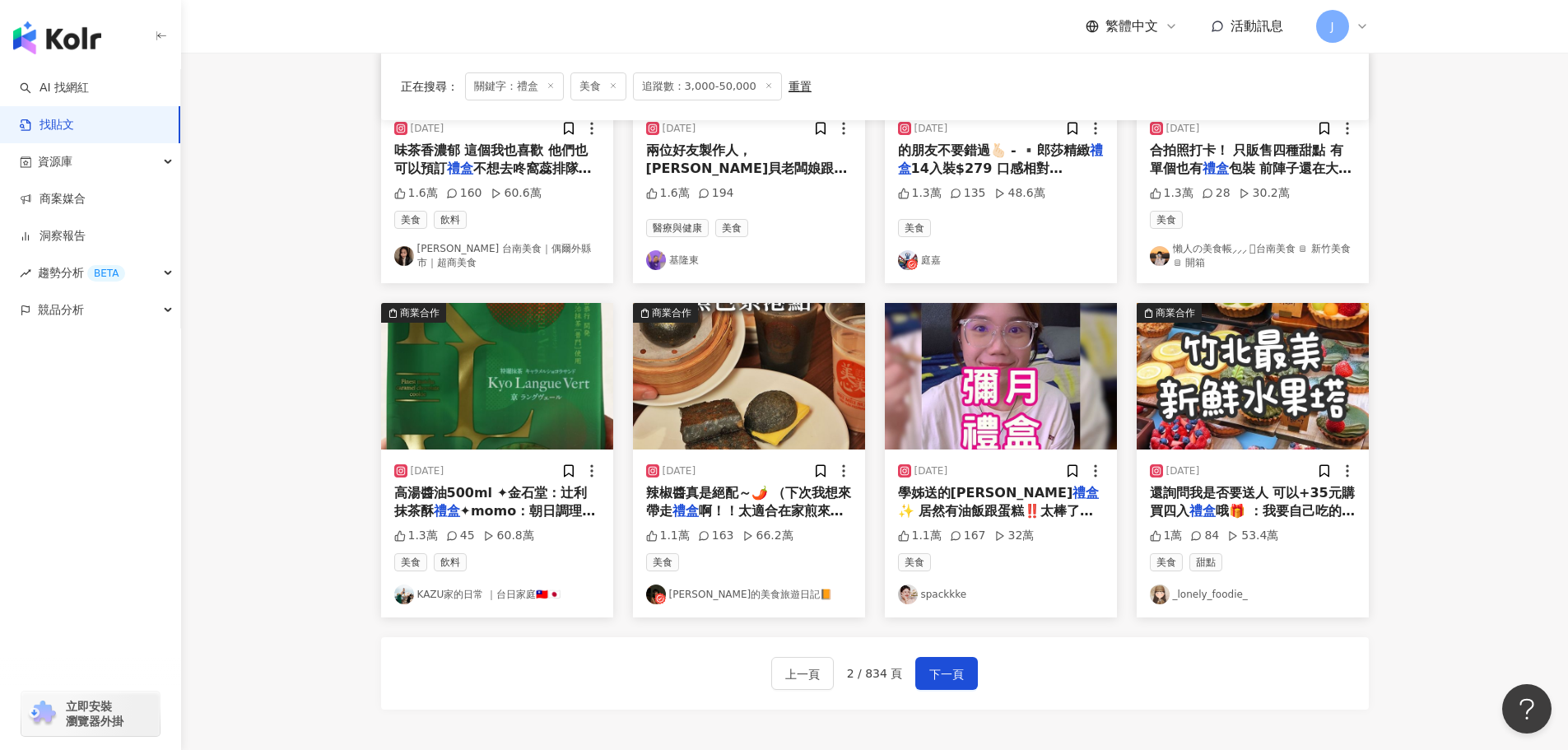
click at [760, 506] on span "啊！！太適合在家煎來吃） 這間是我" at bounding box center [745, 519] width 197 height 34
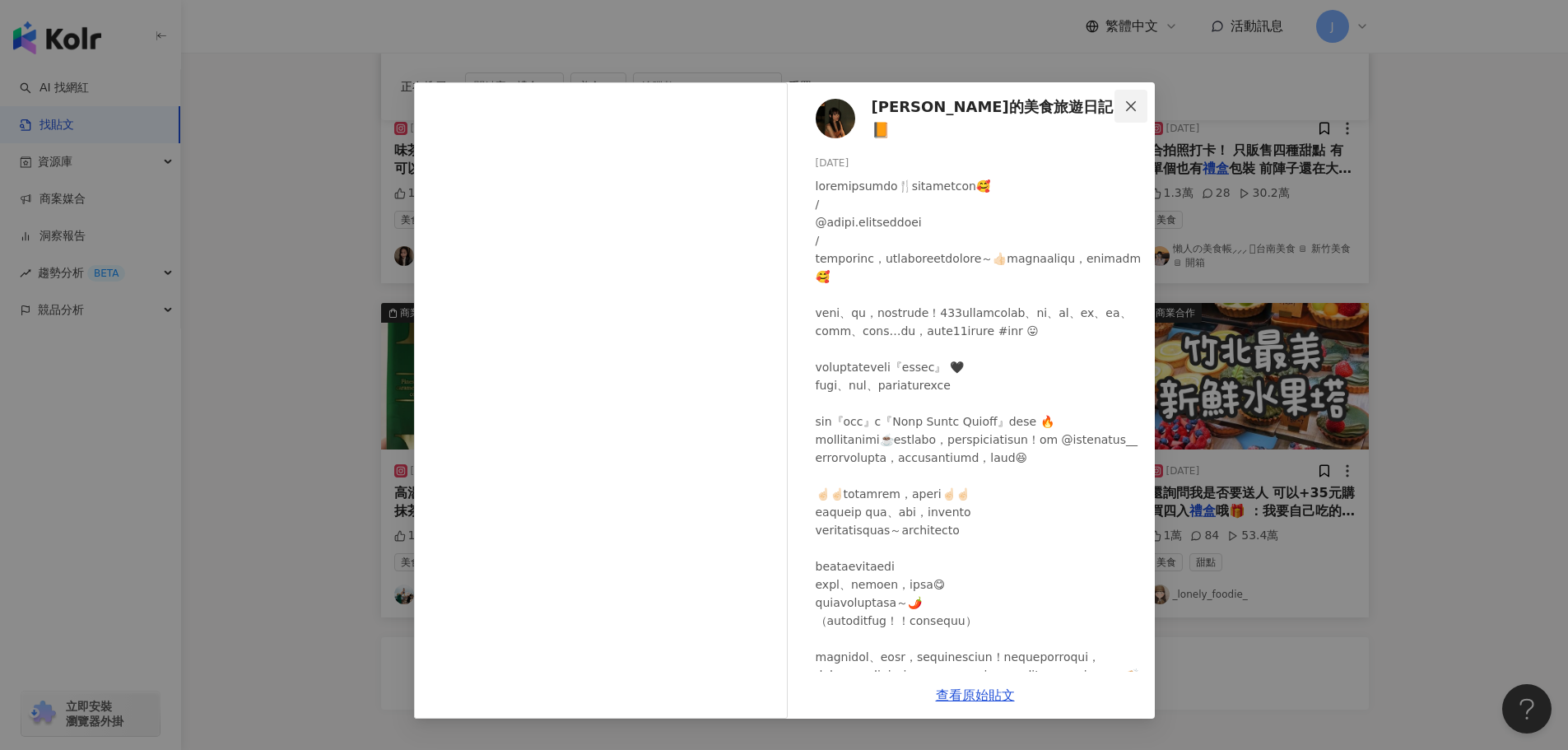
click at [1141, 101] on span "Close" at bounding box center [1131, 106] width 33 height 13
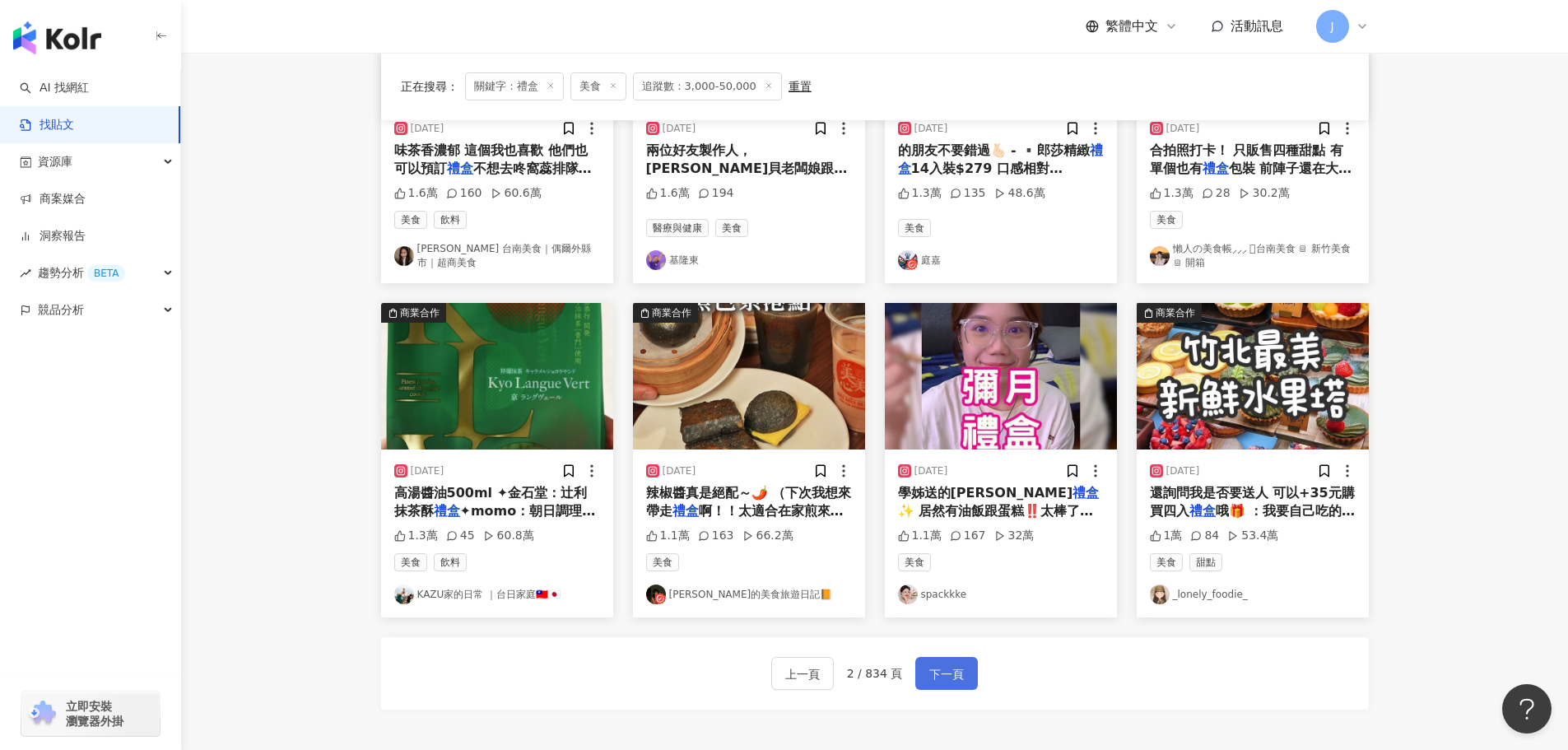
click at [958, 676] on span "下一頁" at bounding box center [946, 673] width 34 height 19
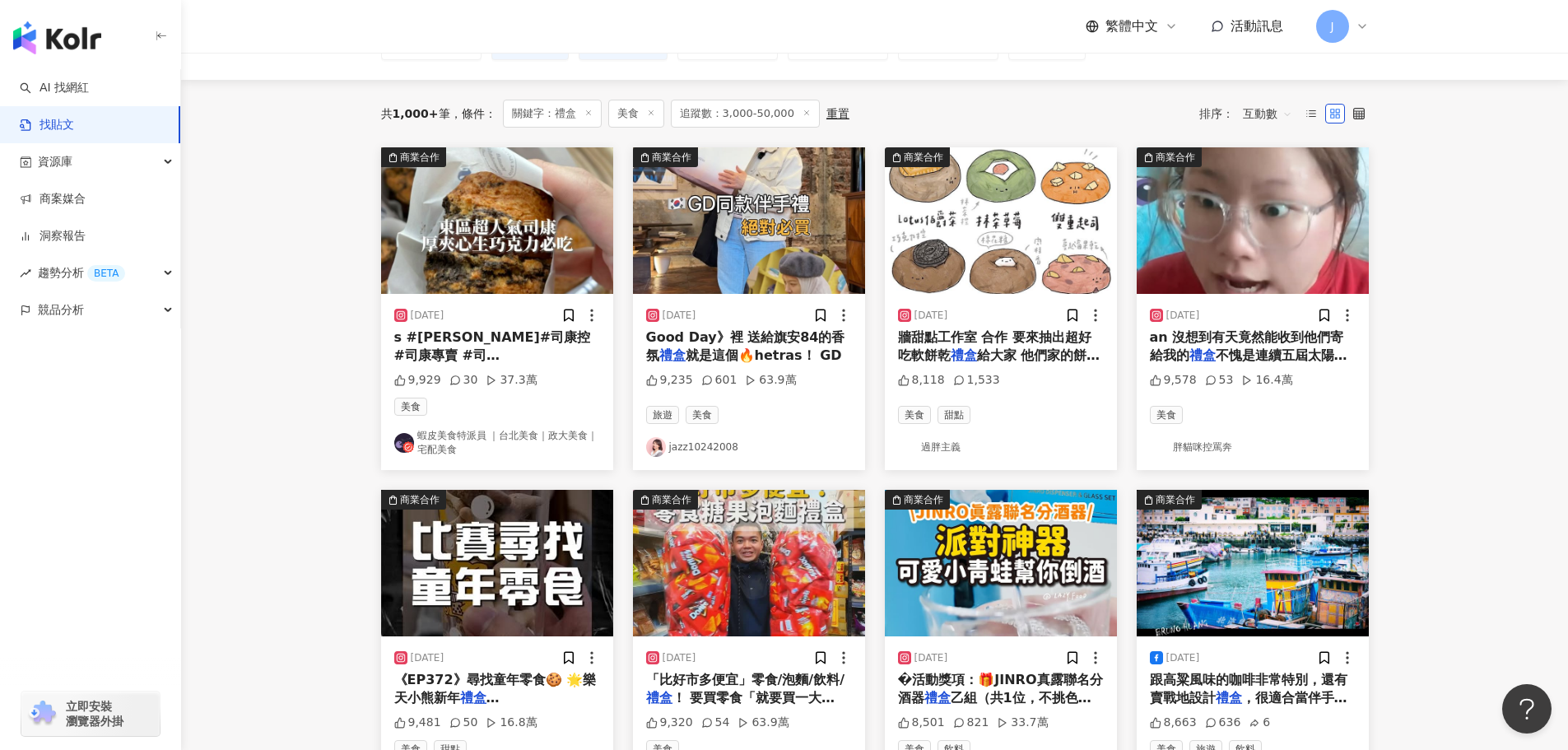
scroll to position [81, 0]
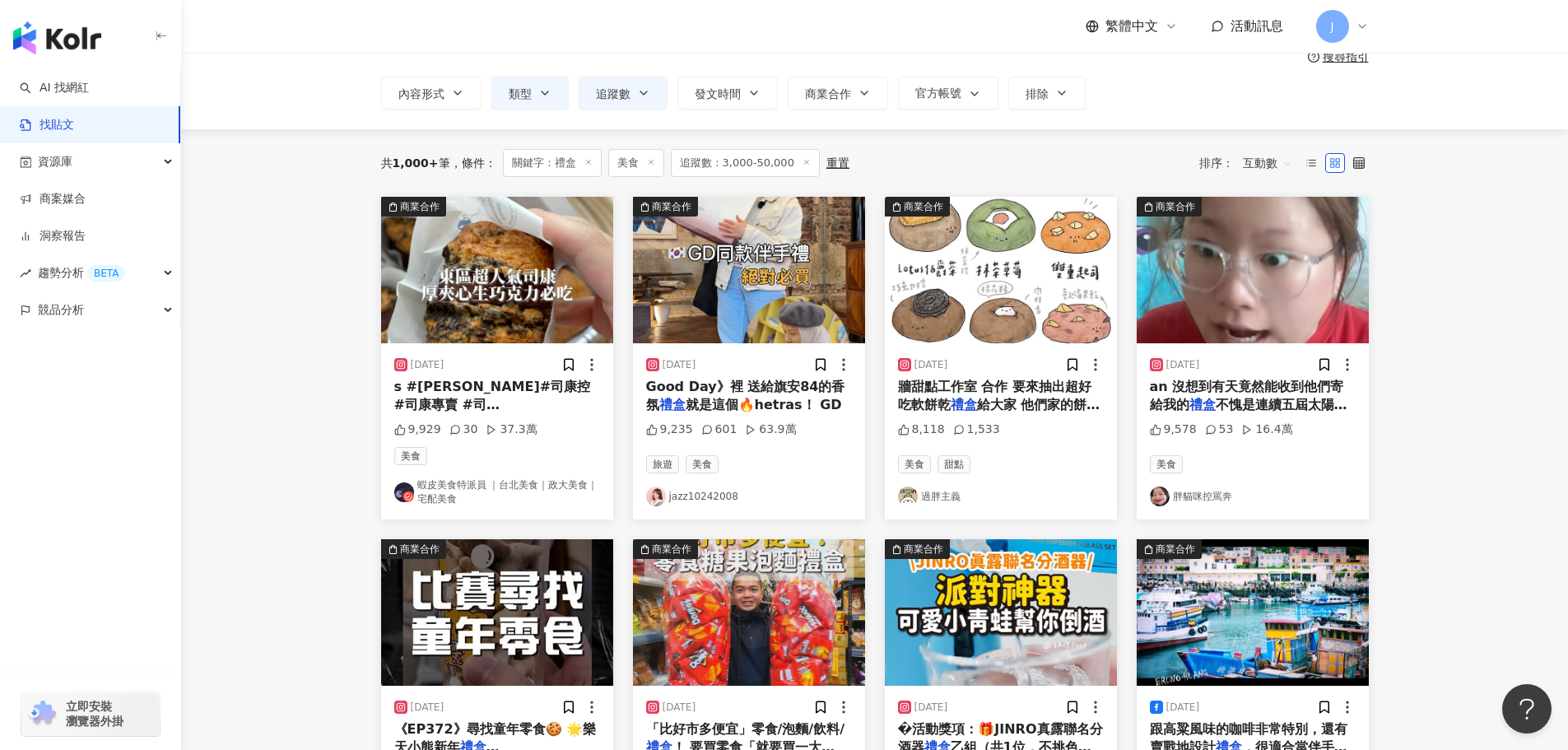
click at [479, 394] on span "s #[PERSON_NAME]#司康控#司康專賣 #司[PERSON_NAME]" at bounding box center [492, 404] width 197 height 53
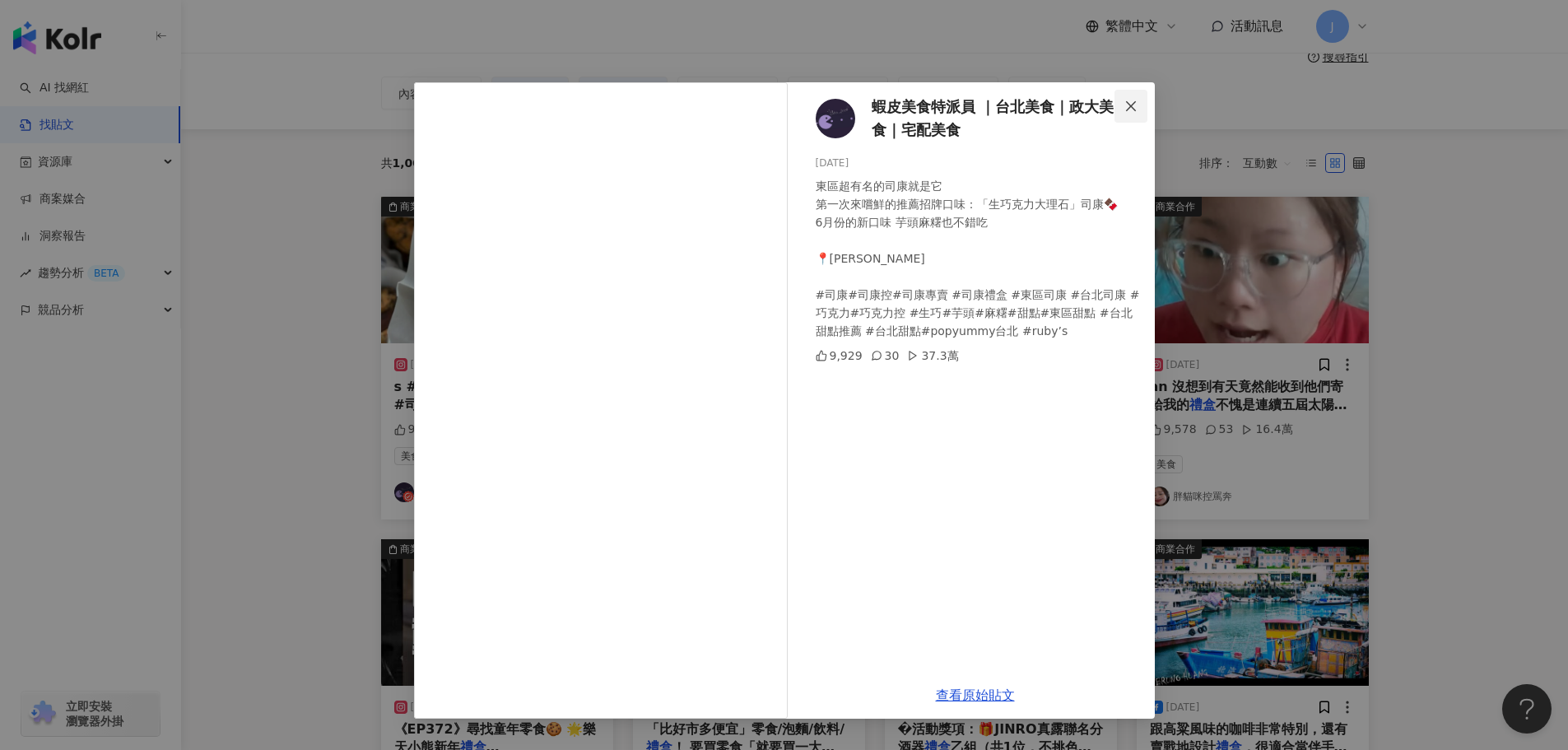
click at [1135, 109] on icon "close" at bounding box center [1131, 106] width 13 height 13
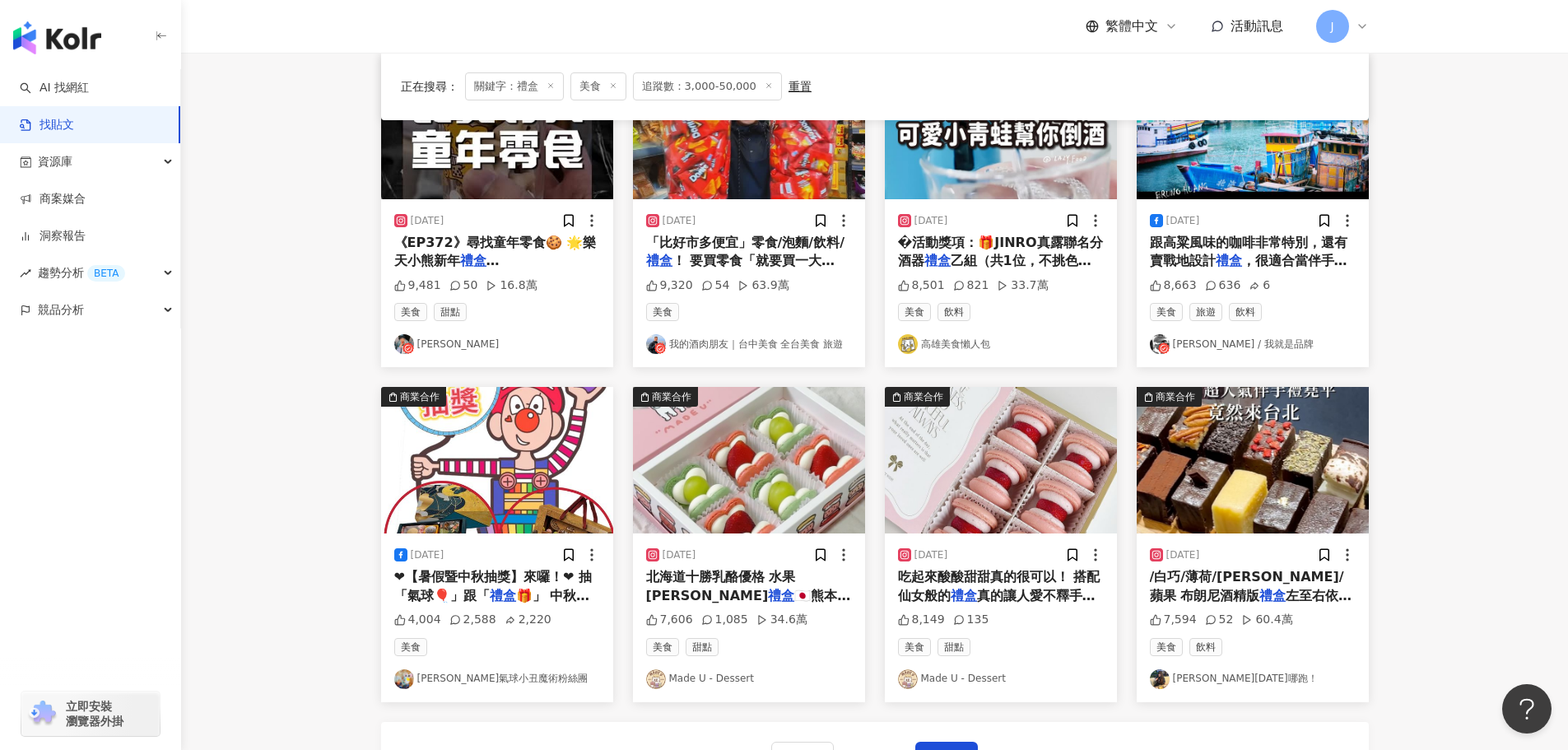
scroll to position [648, 0]
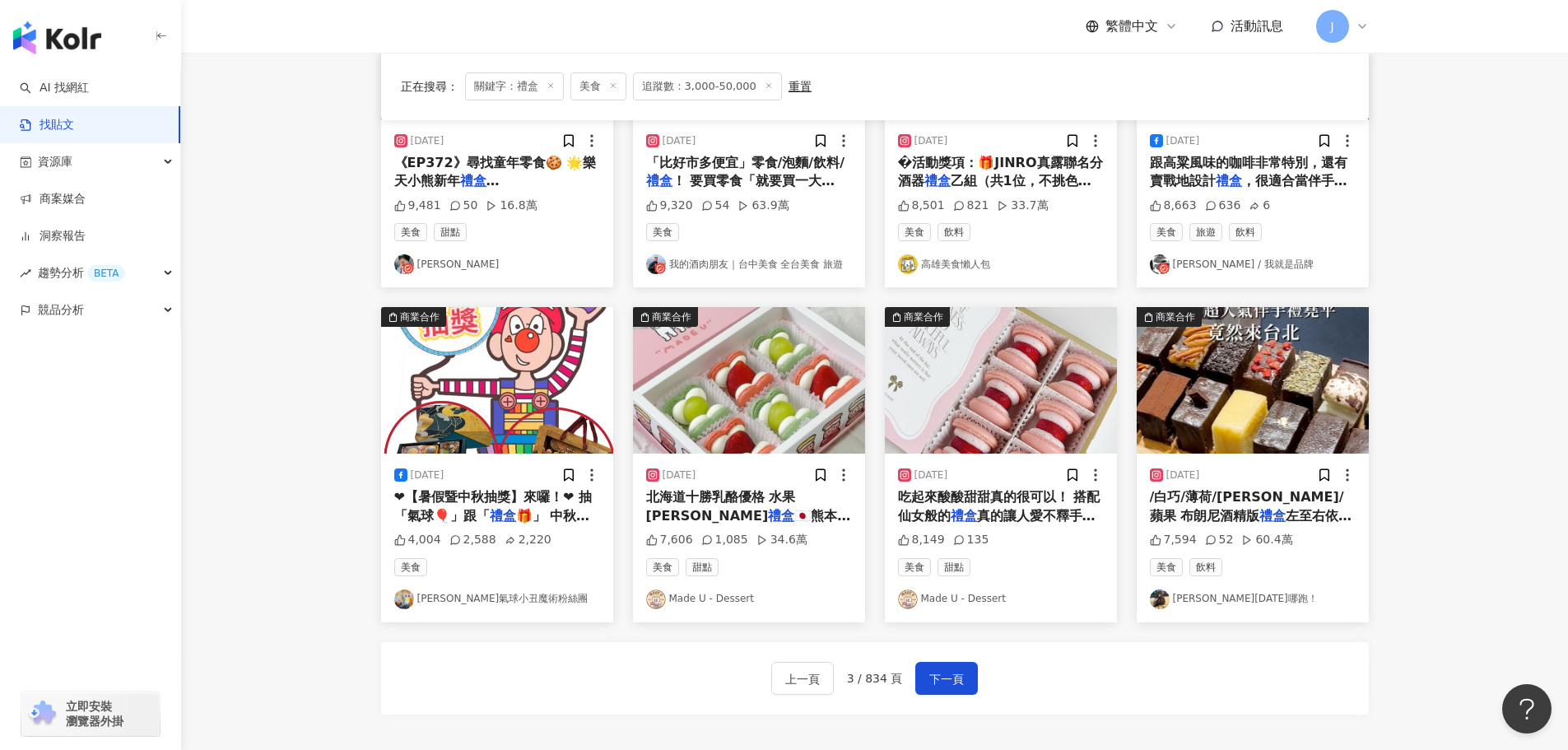
click at [1280, 503] on span "/白巧/薄荷/[PERSON_NAME]/蘋果 布朗尼酒精版" at bounding box center [1247, 506] width 195 height 34
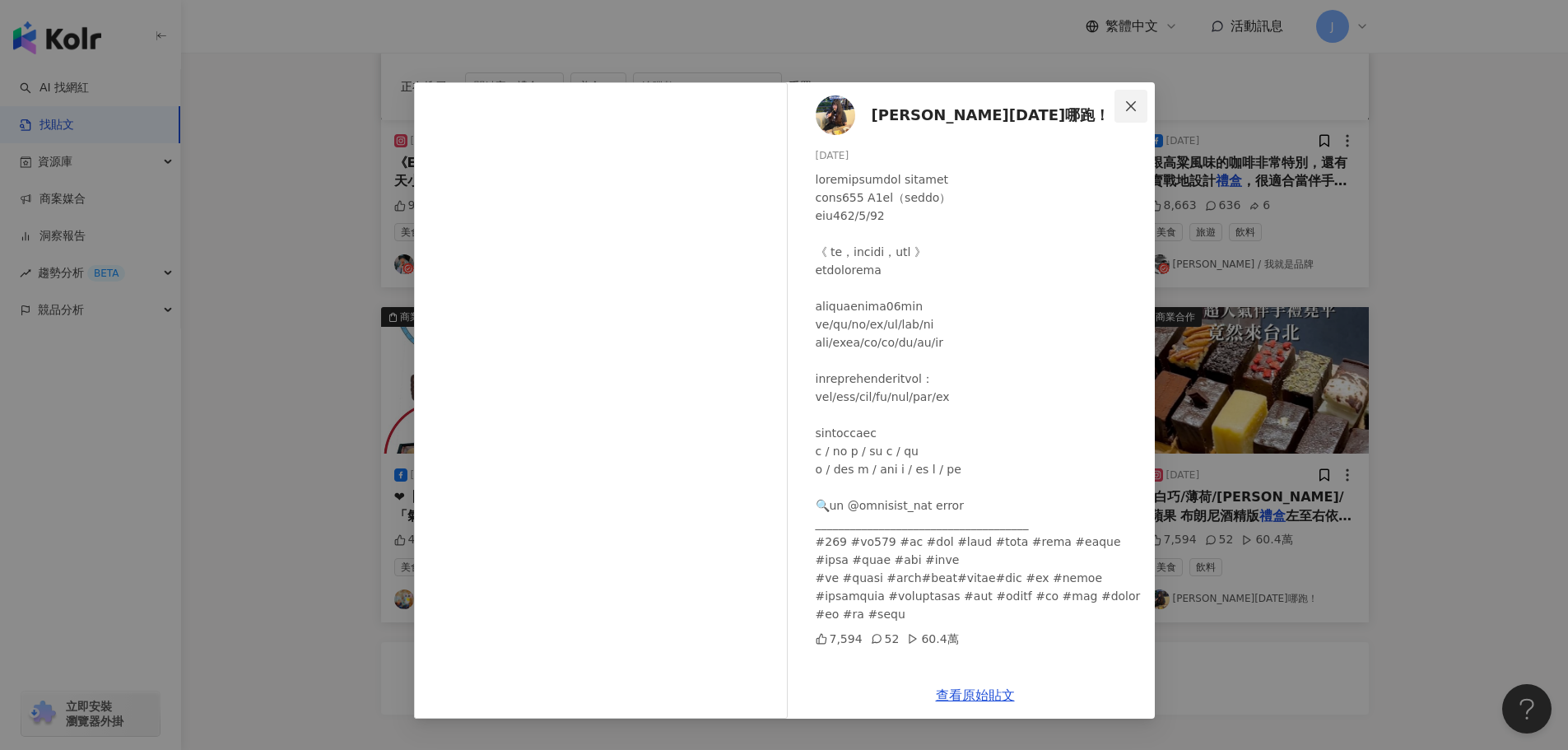
click at [1136, 111] on icon "close" at bounding box center [1131, 106] width 13 height 13
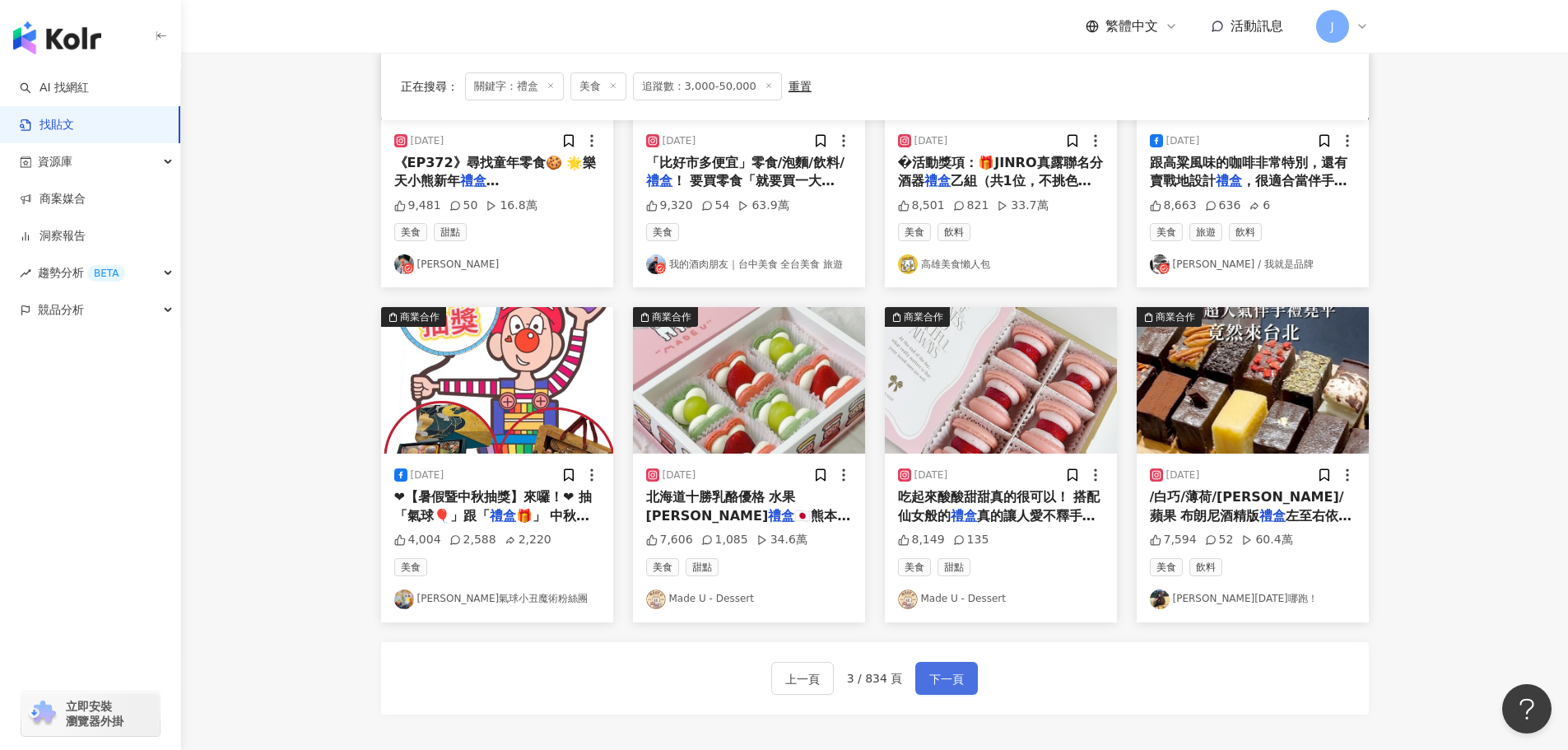
click at [954, 684] on span "下一頁" at bounding box center [946, 678] width 34 height 19
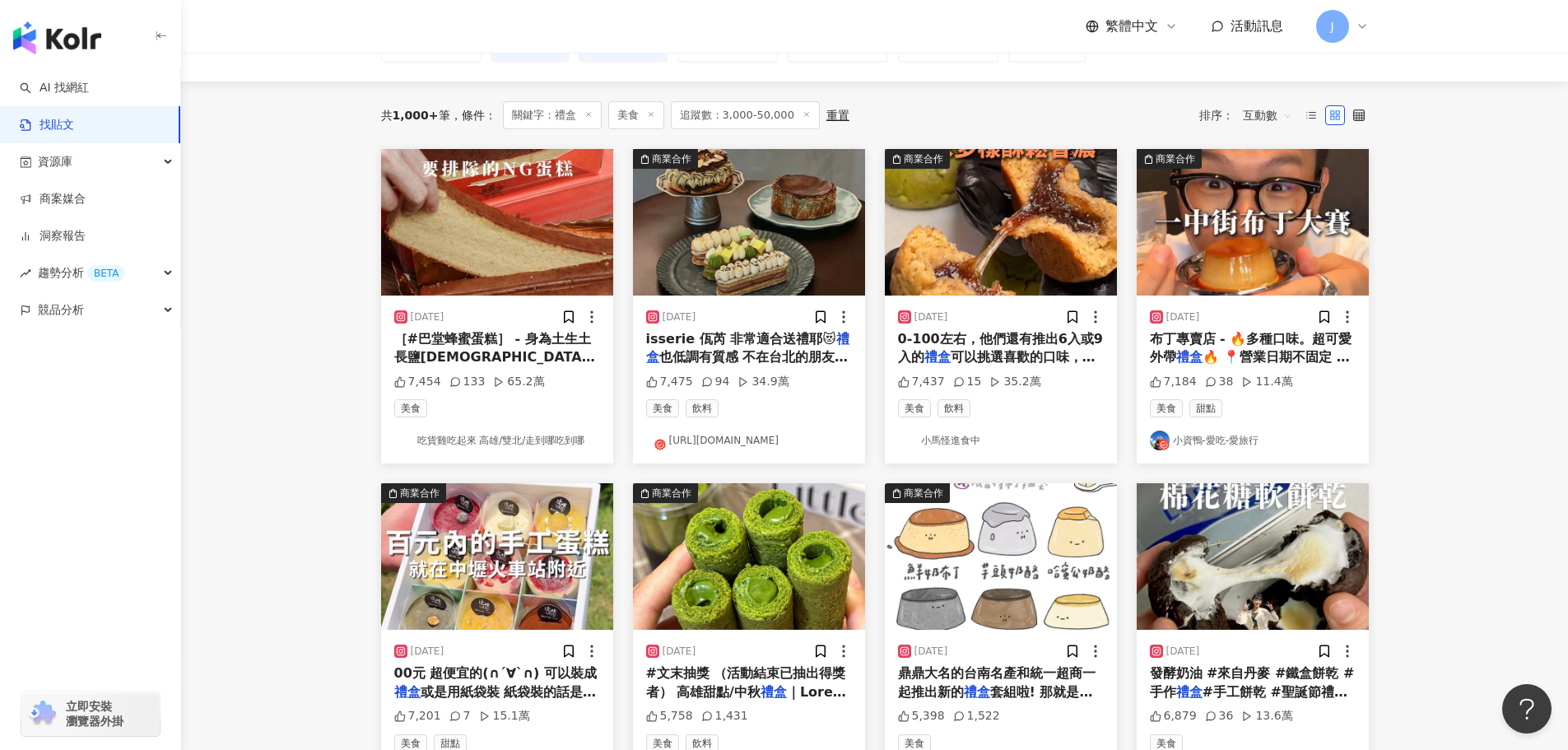
scroll to position [126, 0]
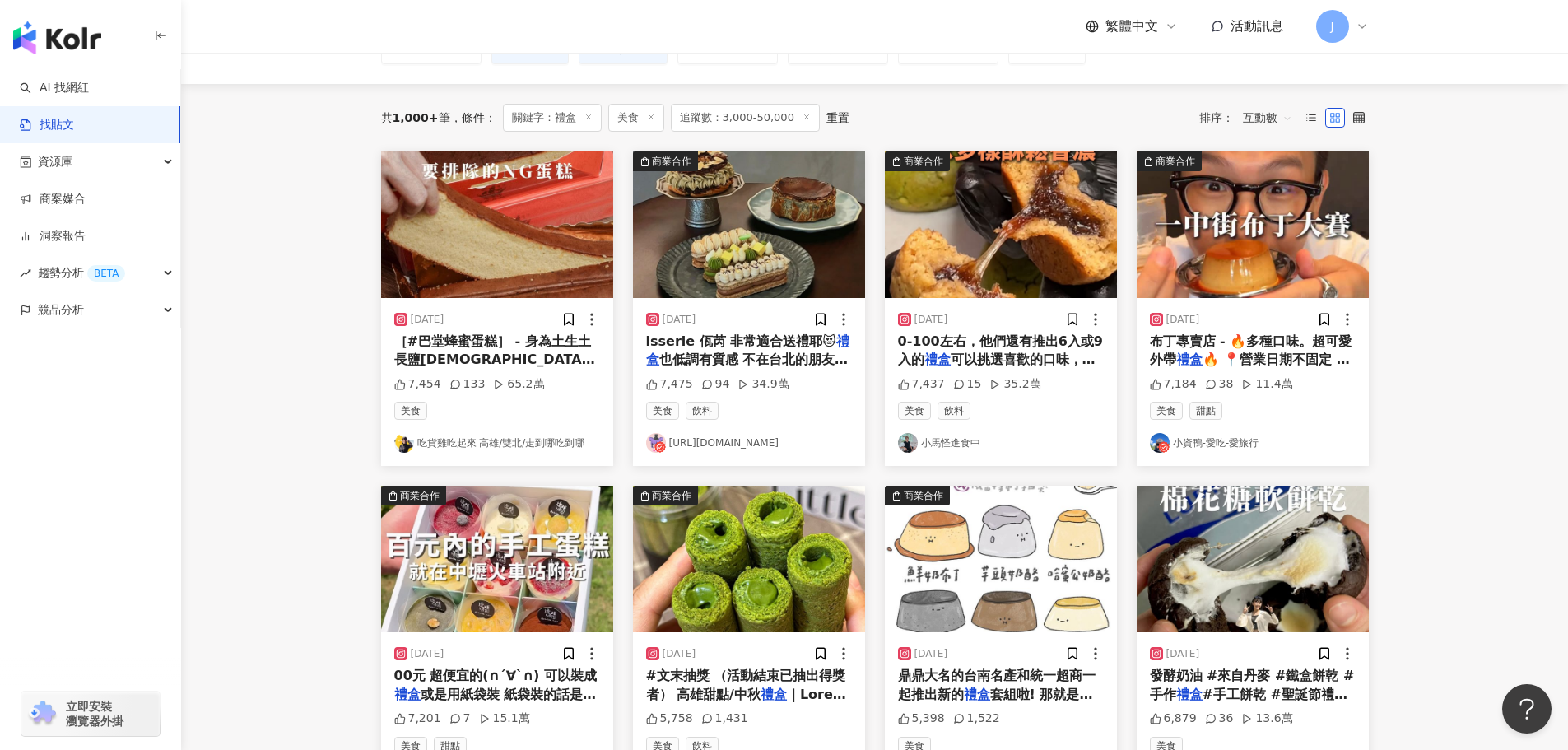
click at [967, 363] on span "可以挑選喜歡的口味，搭配小卡做成彌月" at bounding box center [997, 368] width 197 height 34
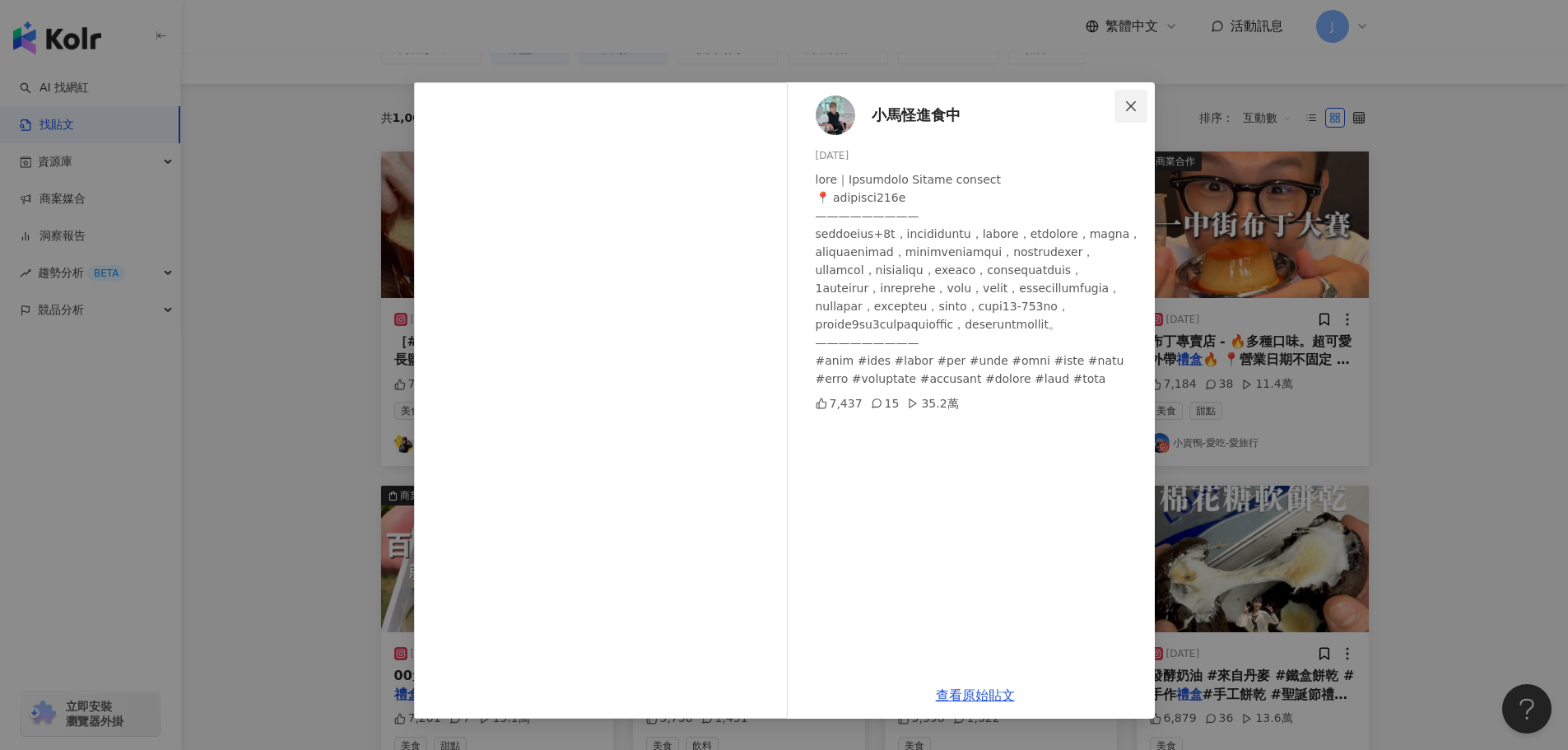
click at [1129, 102] on icon "close" at bounding box center [1131, 105] width 10 height 10
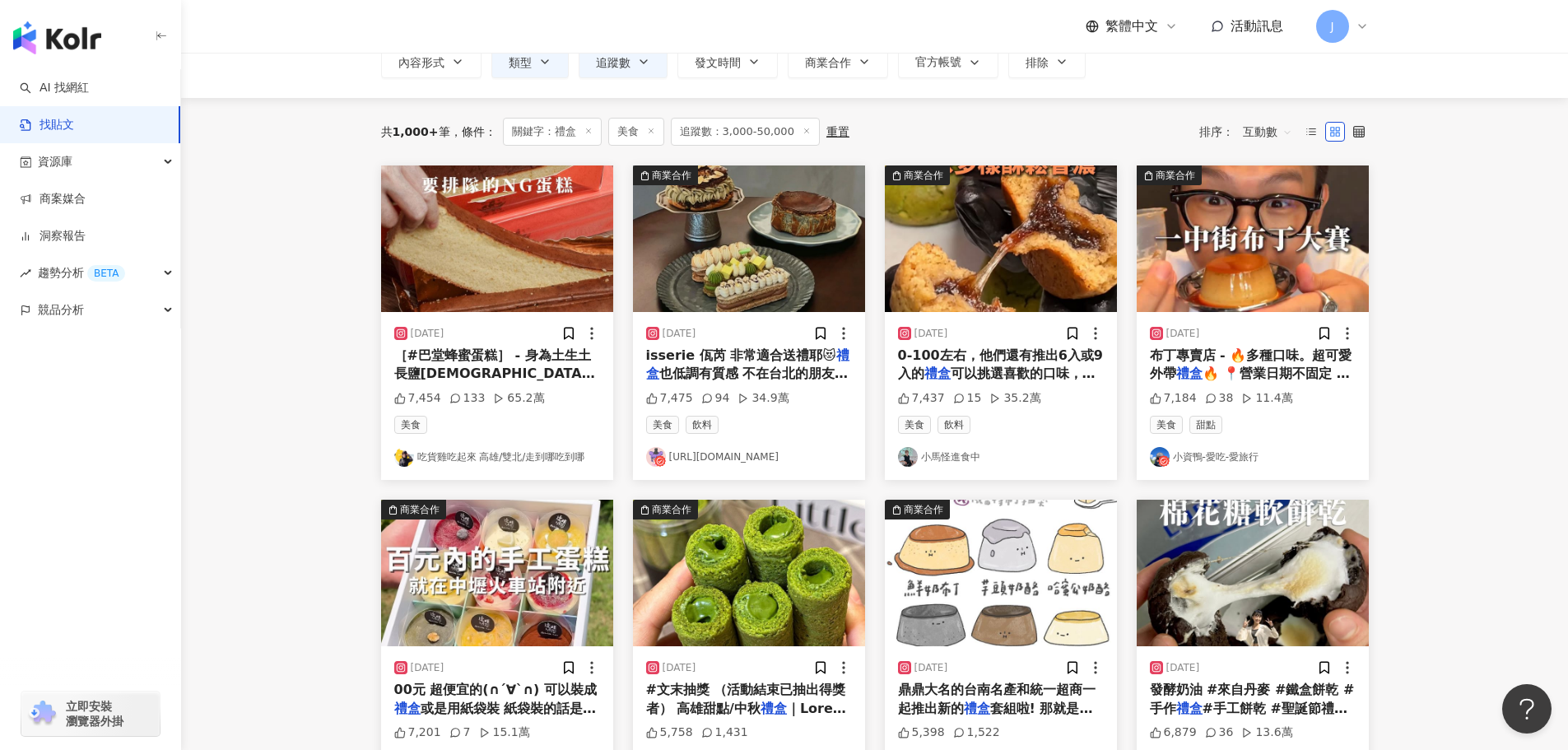
scroll to position [109, 0]
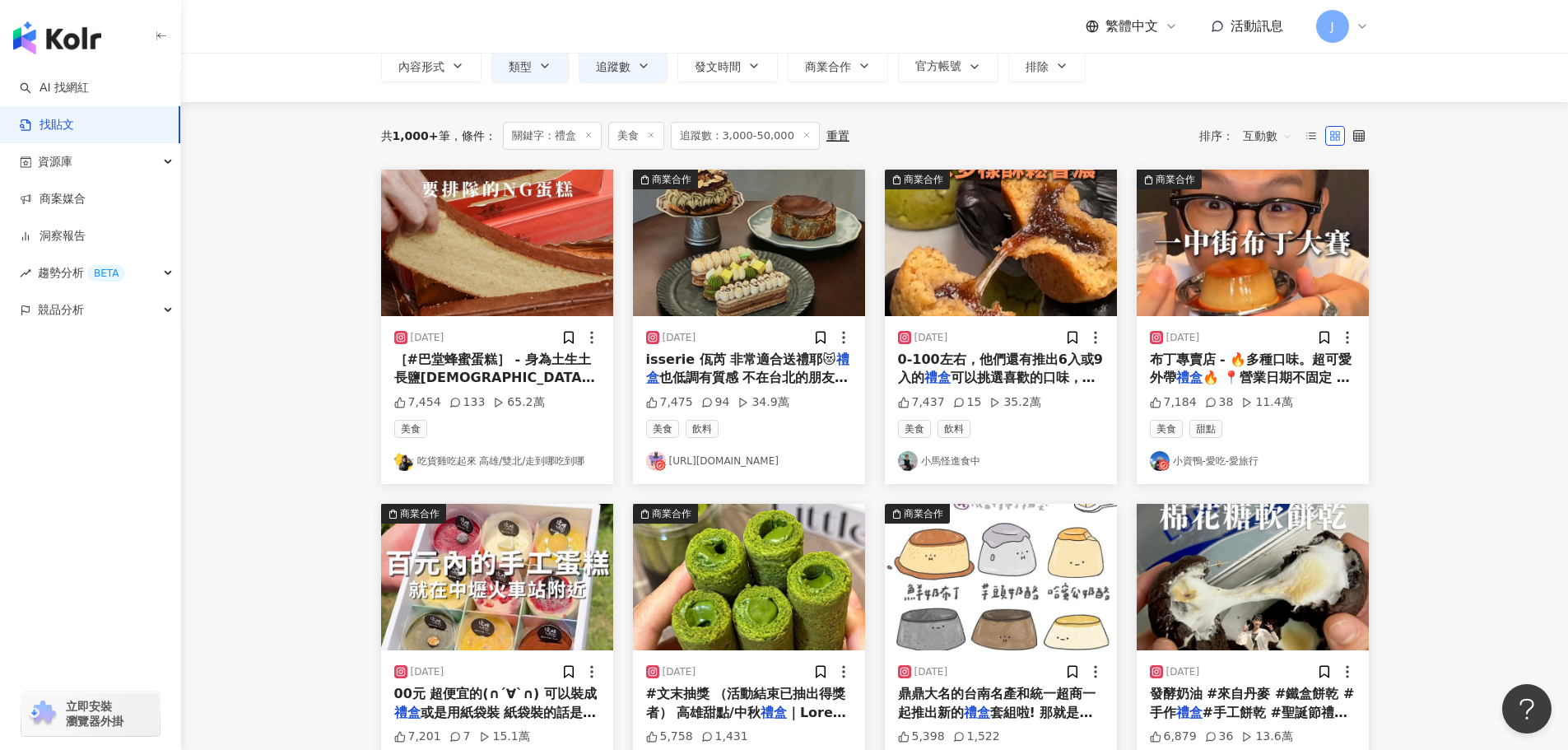
click at [1269, 362] on span "布丁專賣店 - 🔥多種口味。超可愛外帶" at bounding box center [1251, 368] width 202 height 34
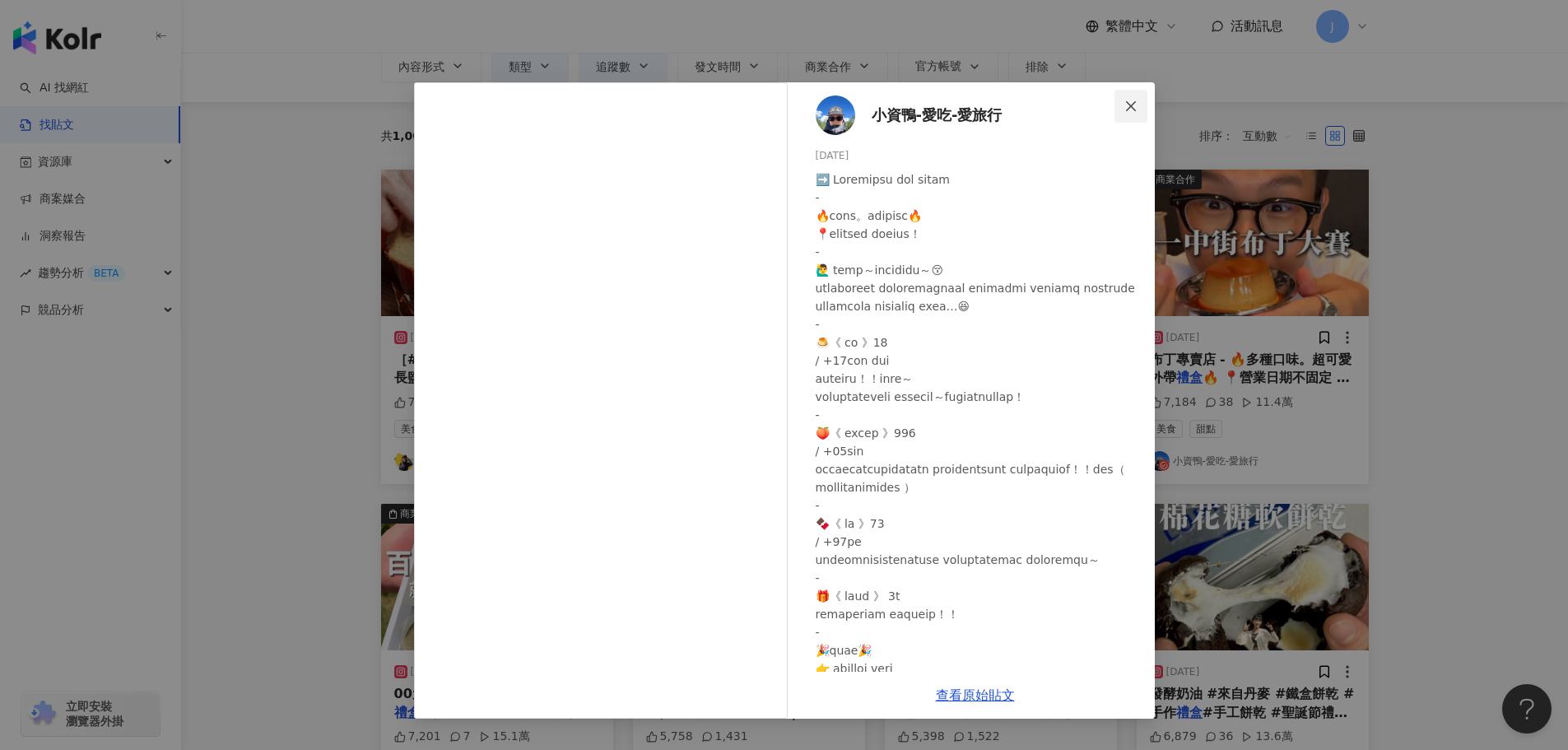
click at [1124, 100] on icon "close" at bounding box center [1131, 106] width 13 height 13
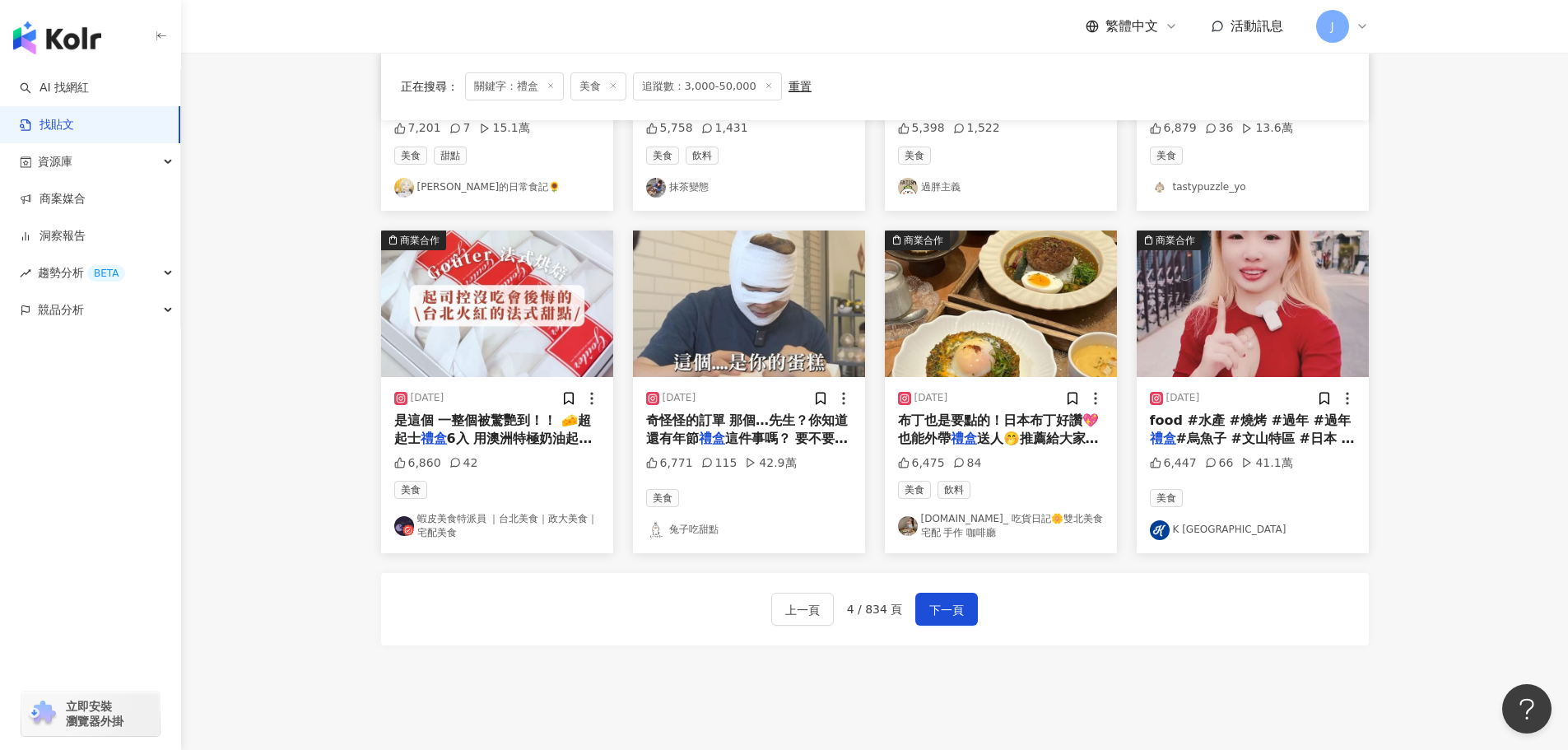
scroll to position [736, 0]
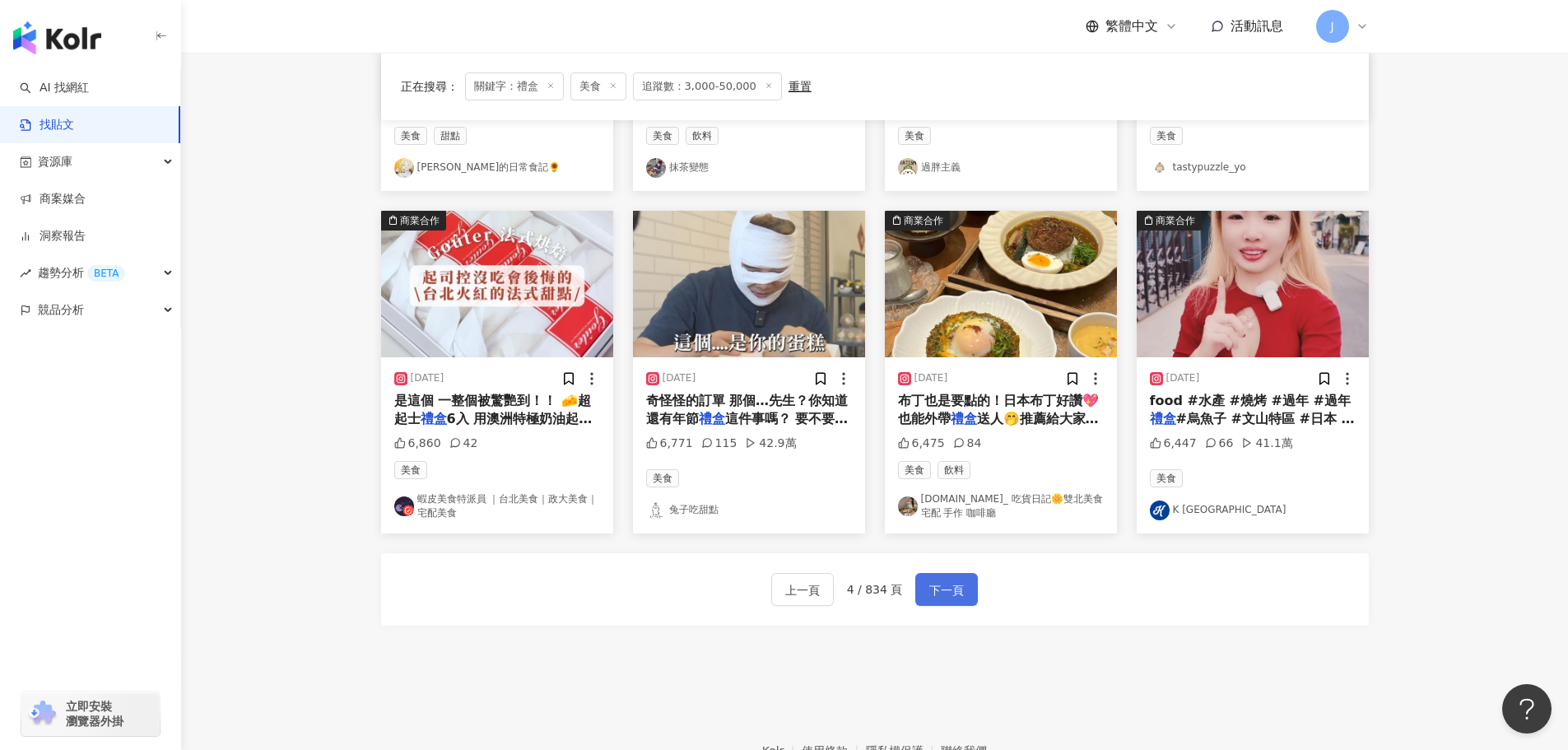
click at [963, 586] on button "下一頁" at bounding box center [947, 589] width 63 height 33
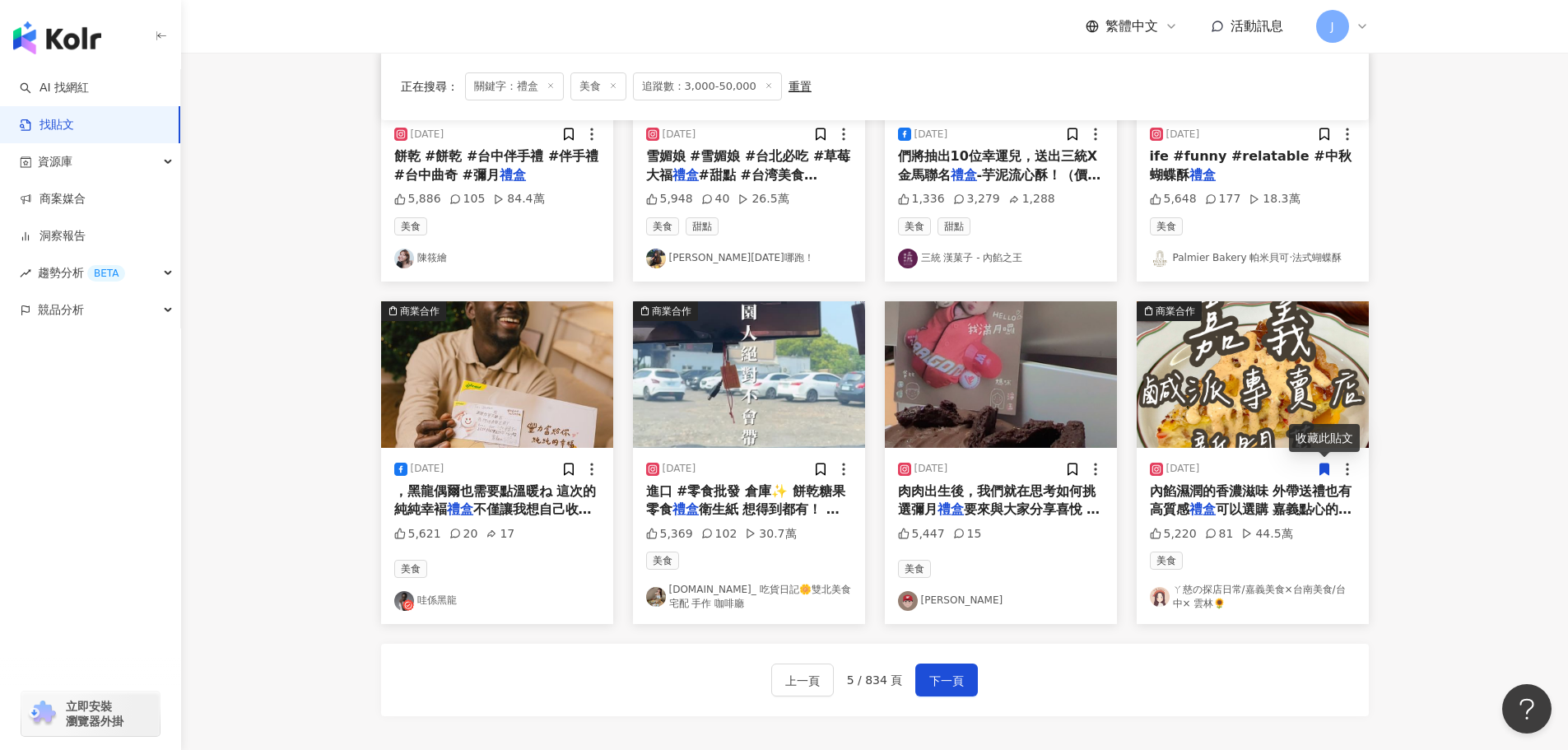
scroll to position [652, 0]
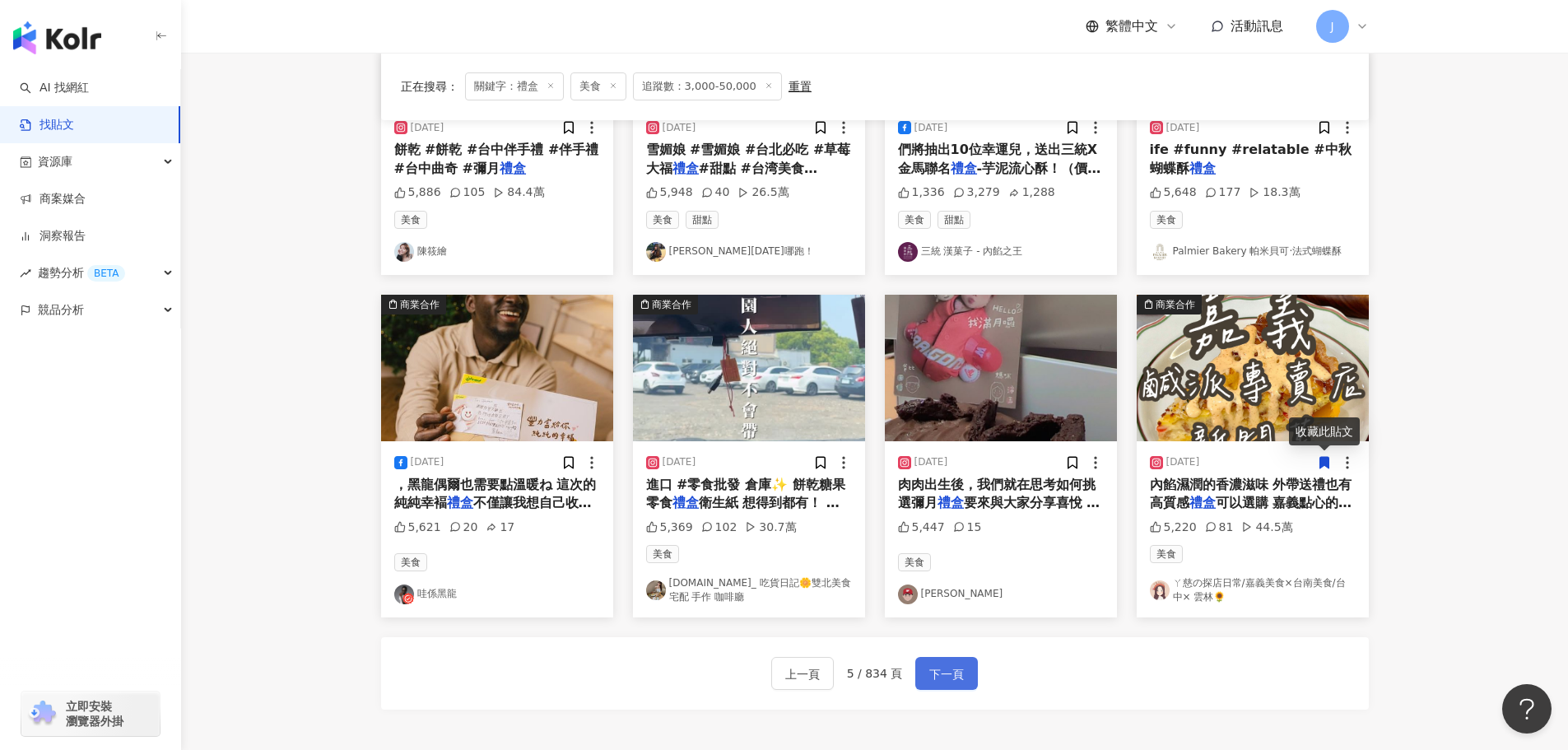
click at [957, 669] on span "下一頁" at bounding box center [946, 673] width 34 height 19
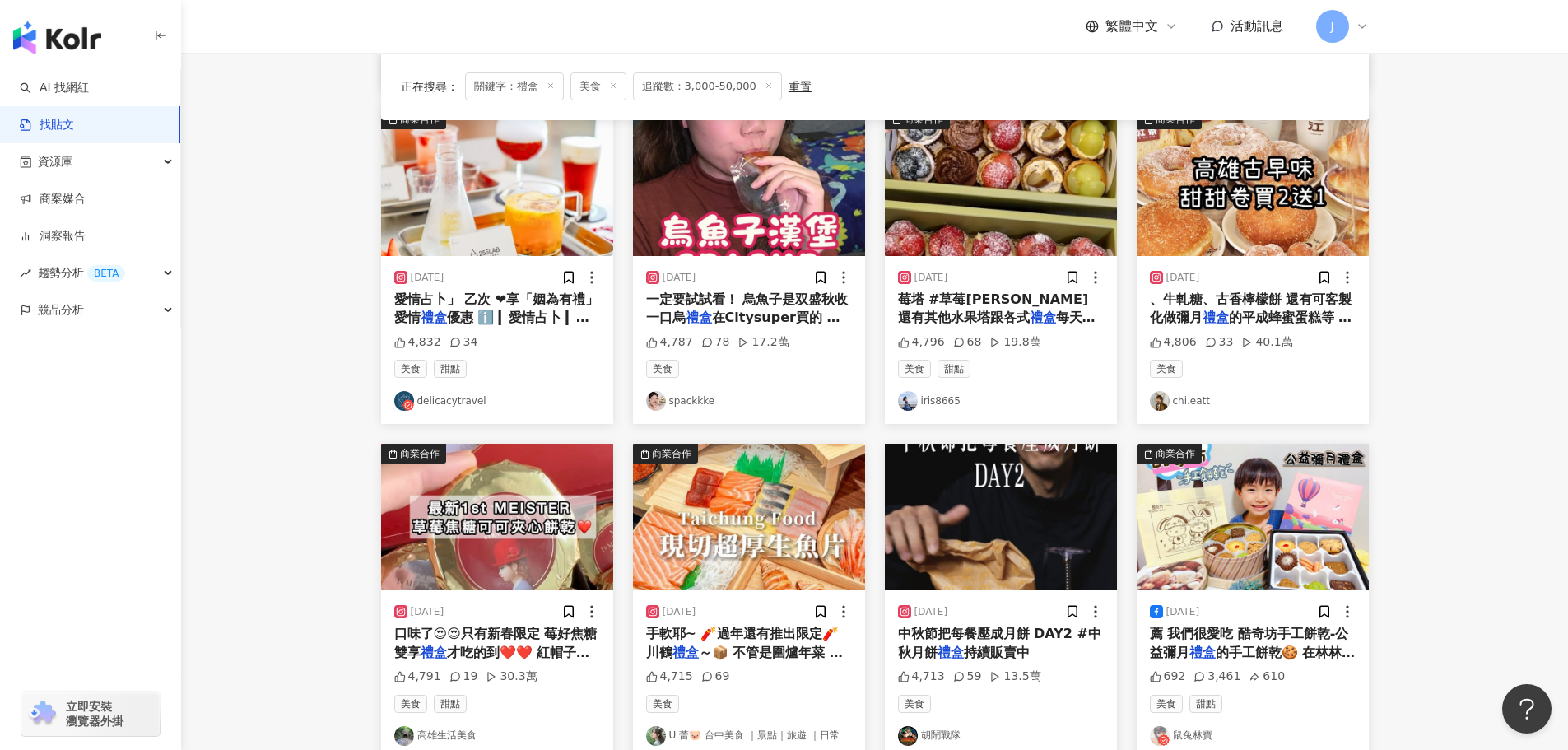
scroll to position [520, 0]
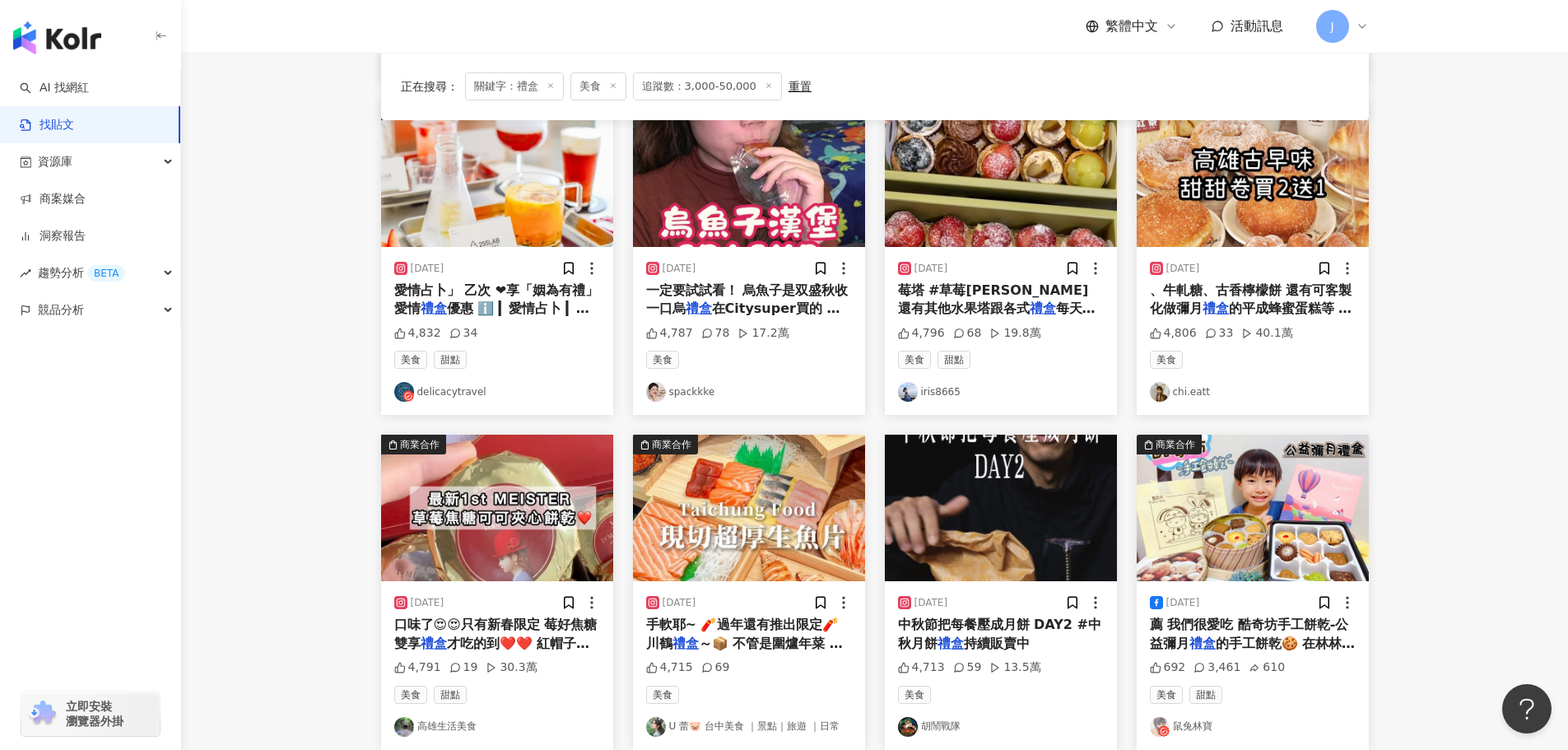
click at [979, 636] on span "持續販賣中" at bounding box center [997, 643] width 66 height 16
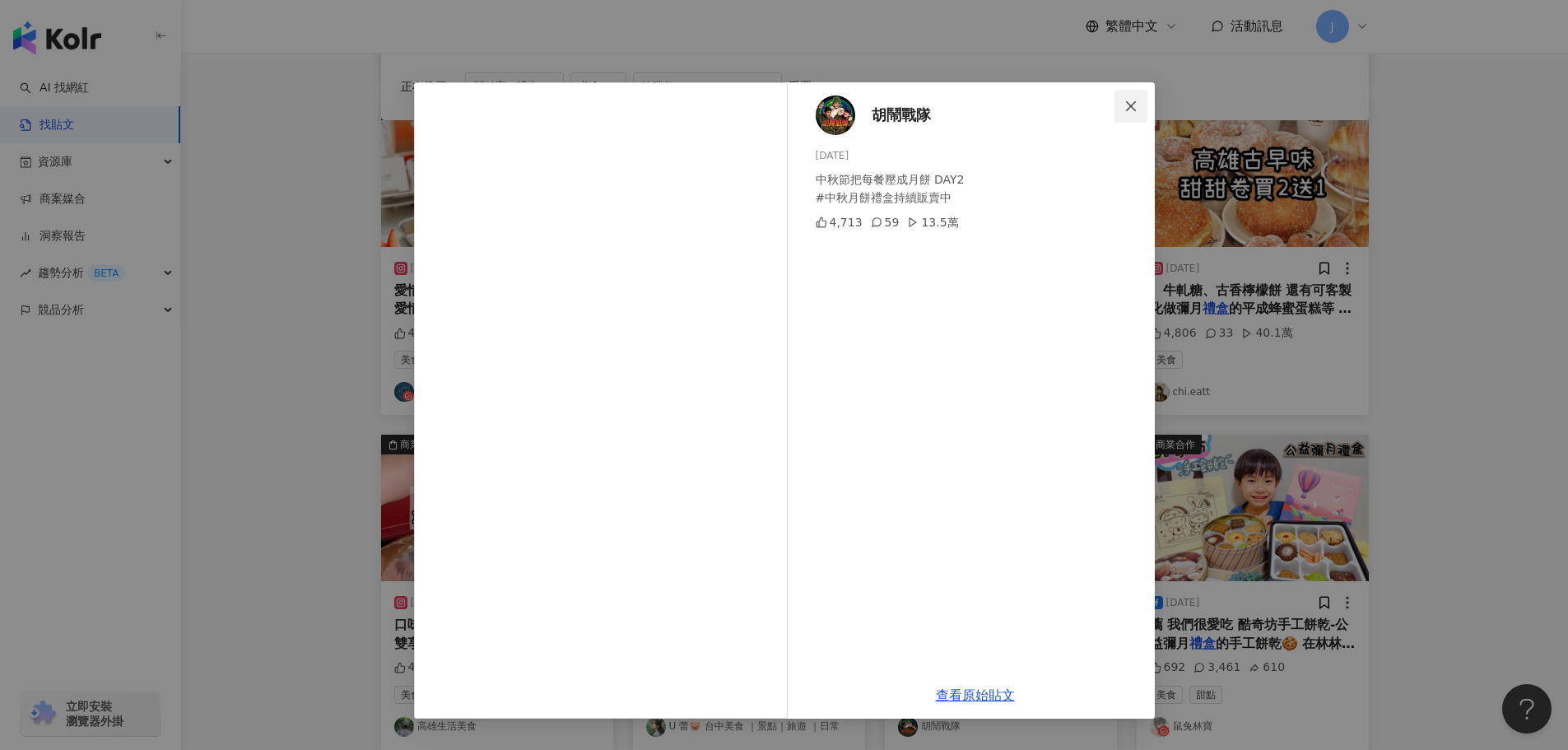
click at [1132, 108] on icon "close" at bounding box center [1131, 105] width 10 height 10
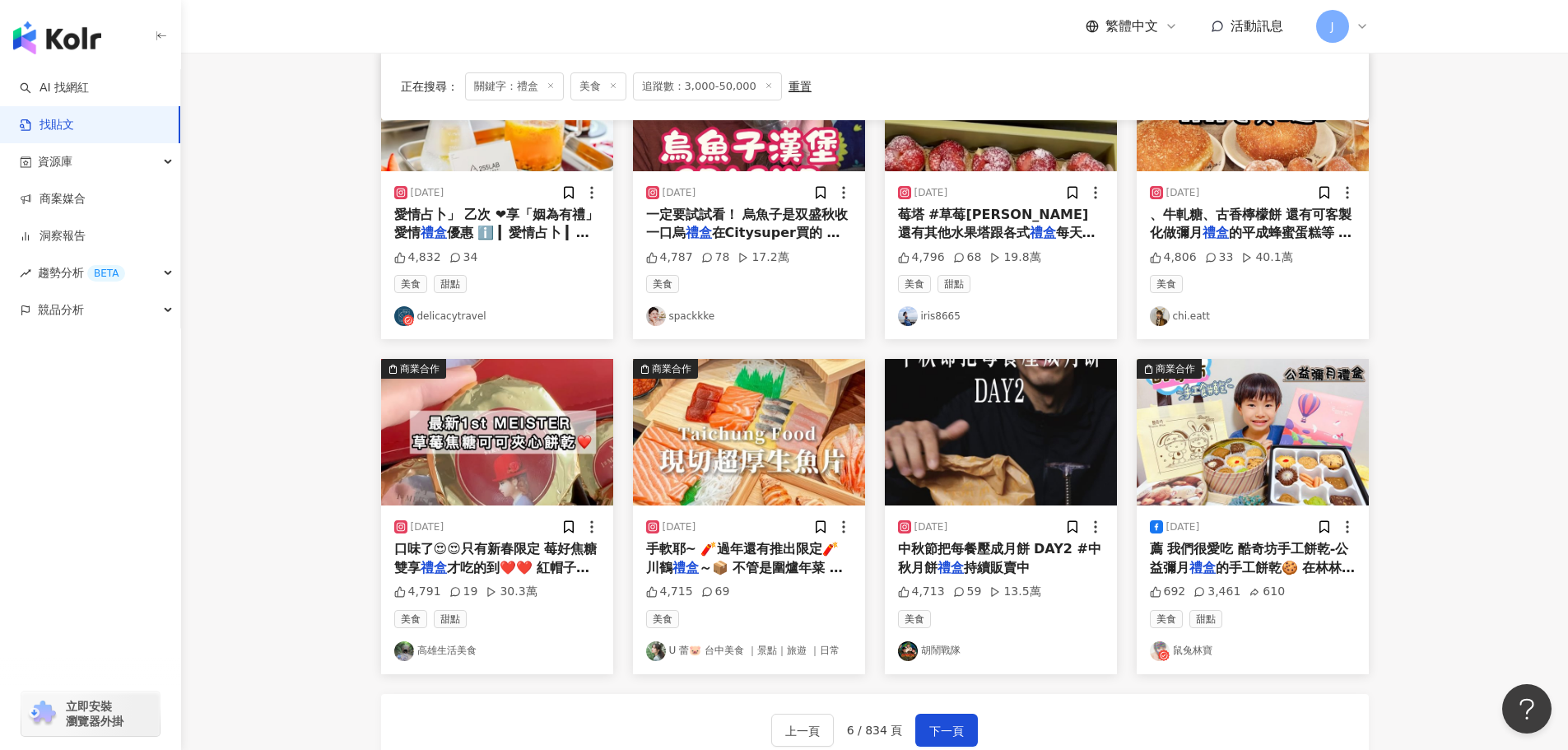
scroll to position [600, 0]
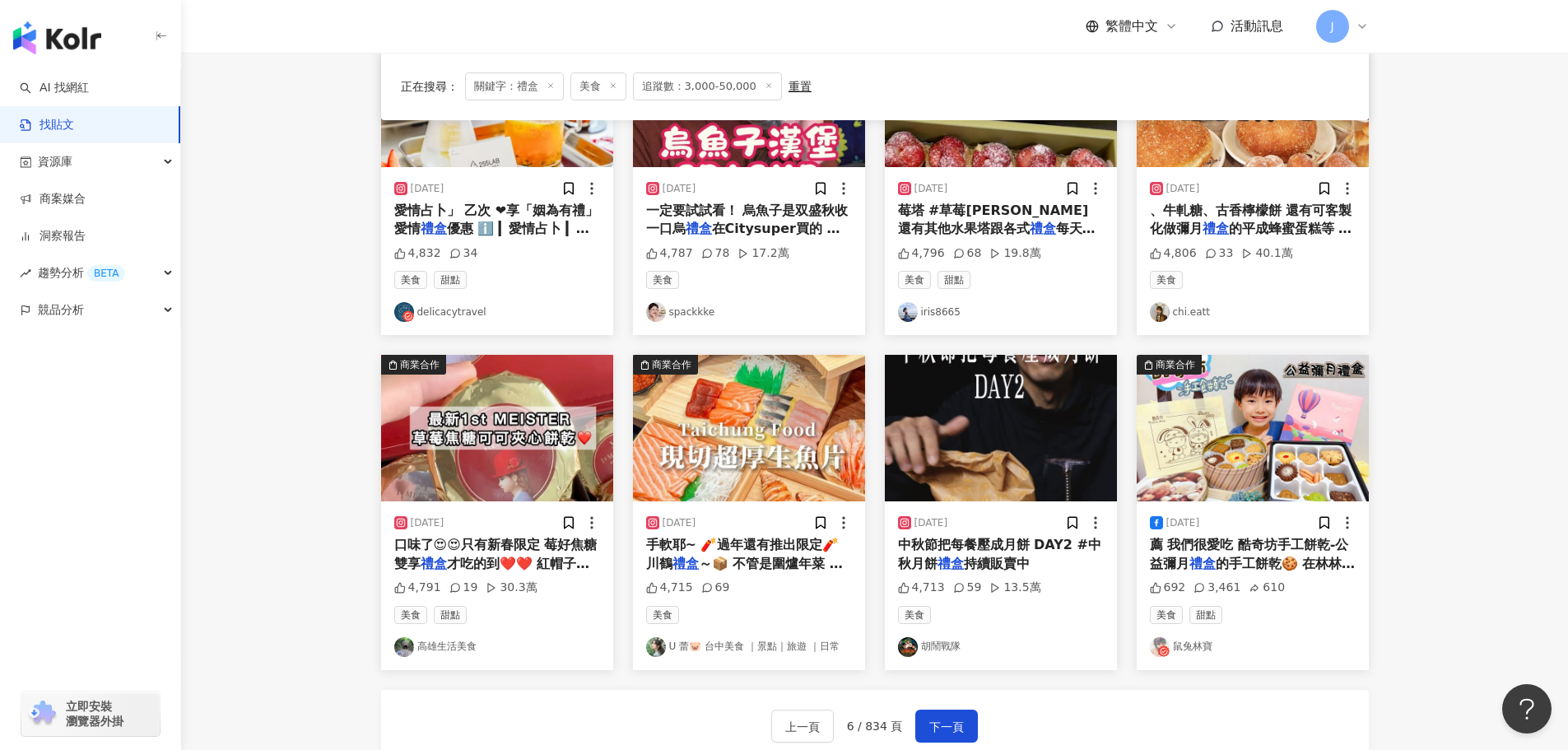
click at [729, 555] on span "～📦 不管是圍爐年菜 新年聚餐 烤" at bounding box center [744, 572] width 197 height 34
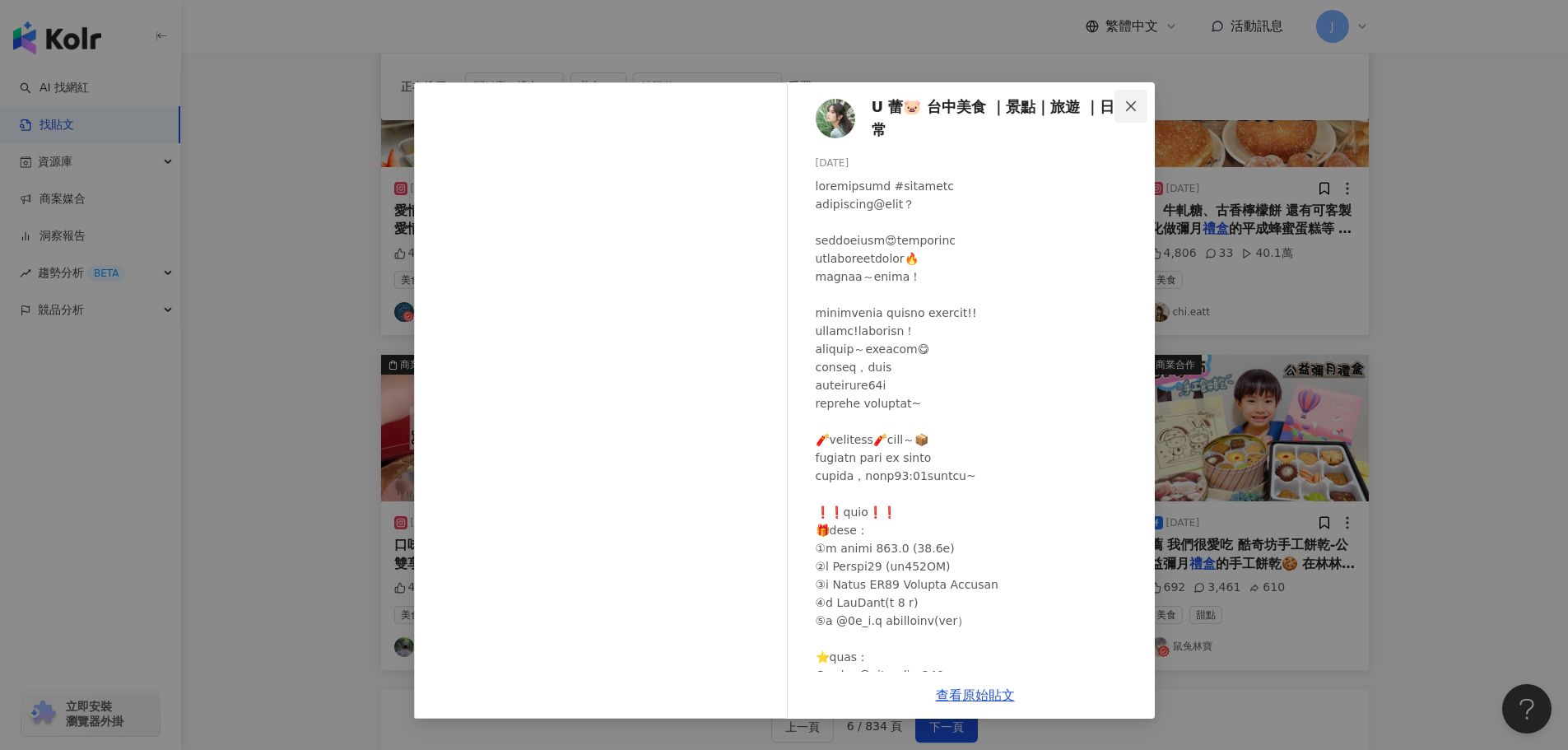
click at [1127, 103] on icon "close" at bounding box center [1131, 106] width 13 height 13
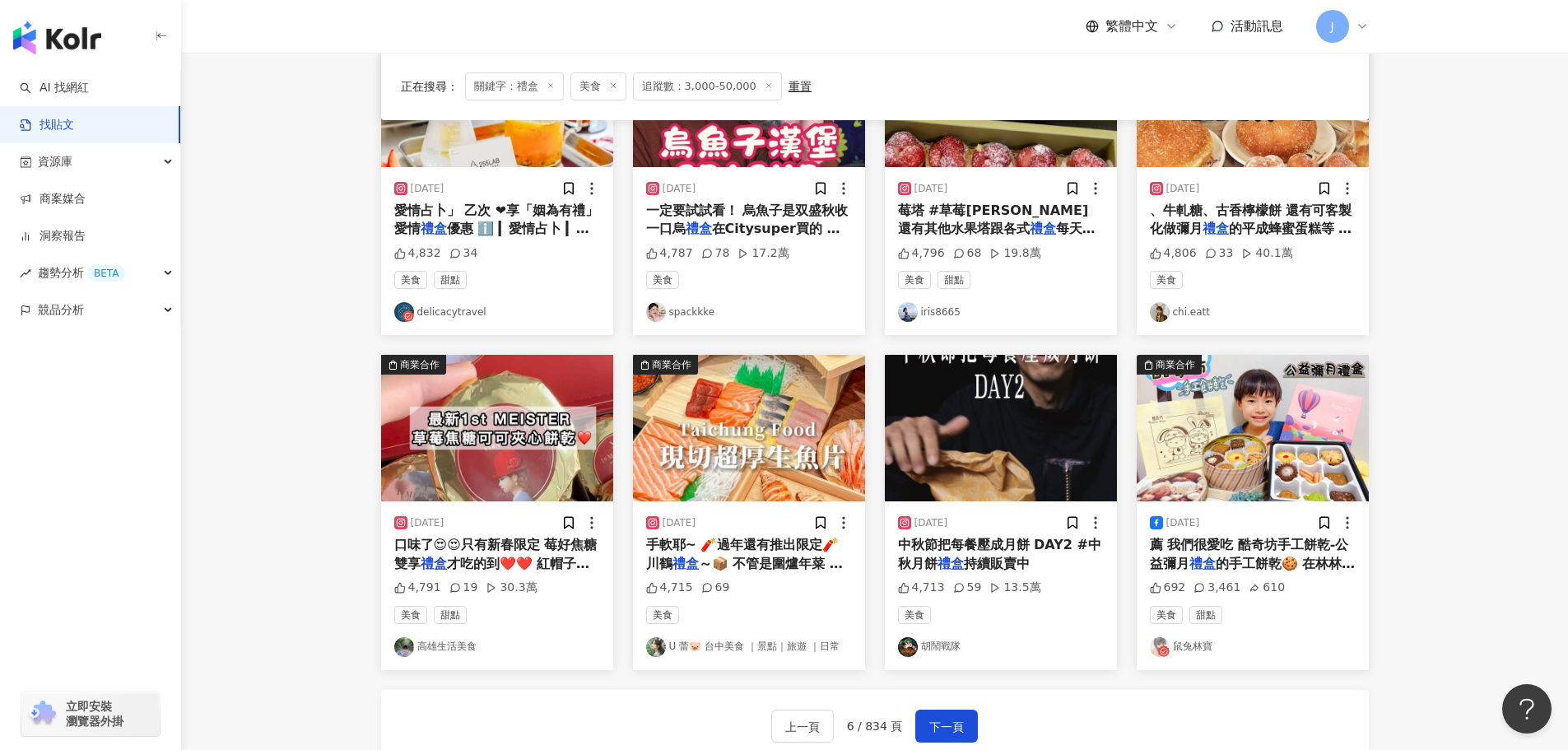
scroll to position [733, 0]
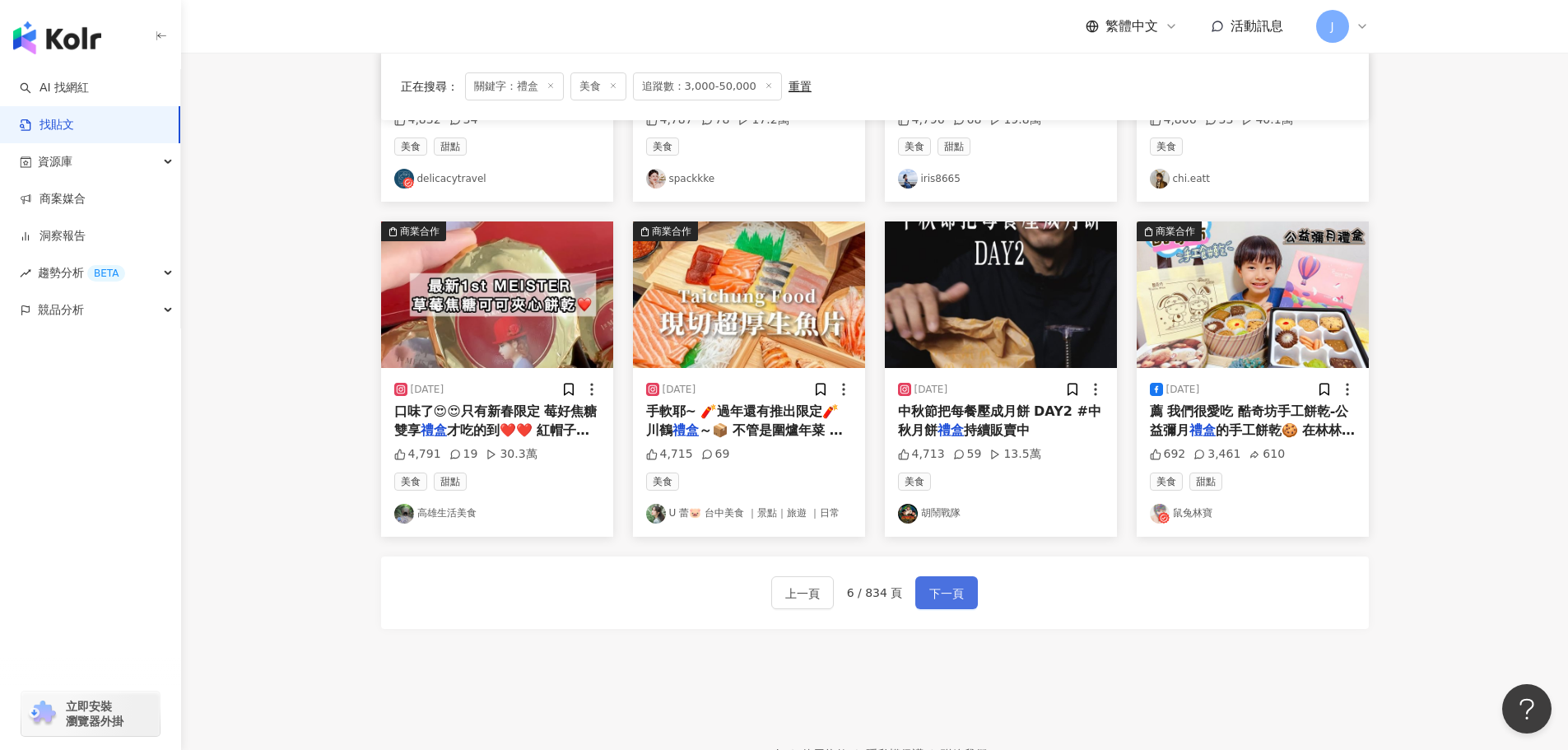
click at [929, 583] on span "下一頁" at bounding box center [946, 592] width 34 height 19
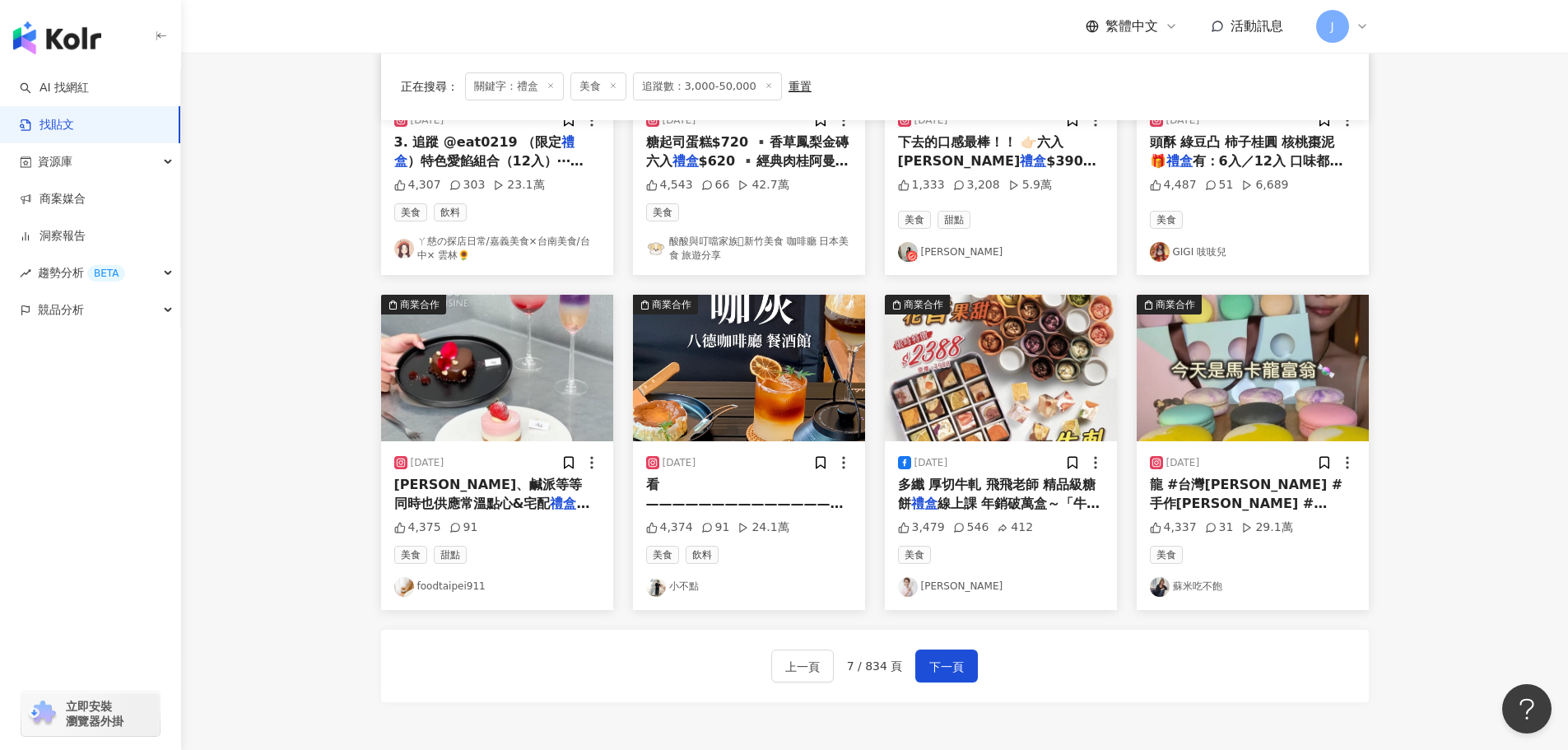
scroll to position [673, 0]
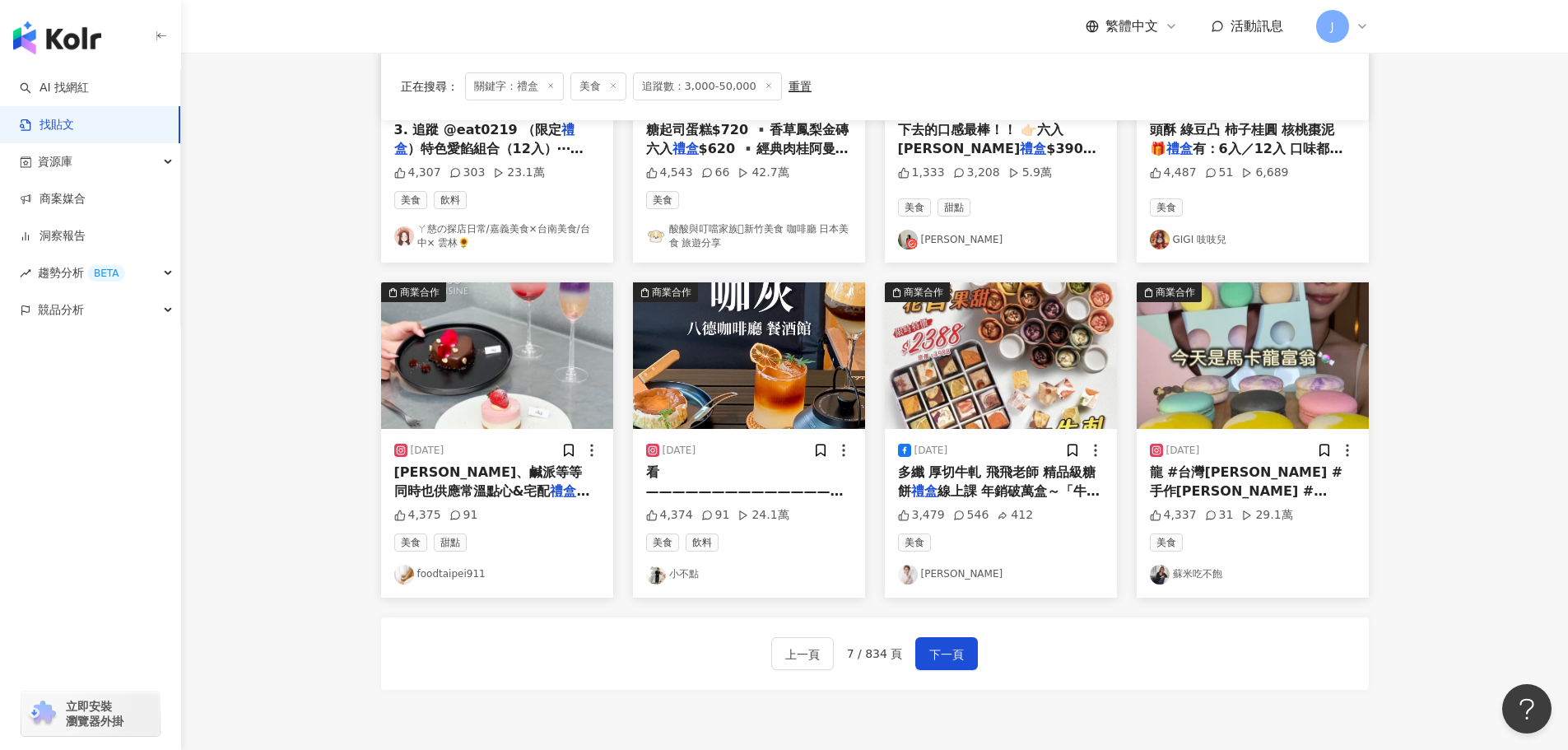
click at [656, 476] on span "看 ——————————————— ⚠" at bounding box center [745, 490] width 197 height 53
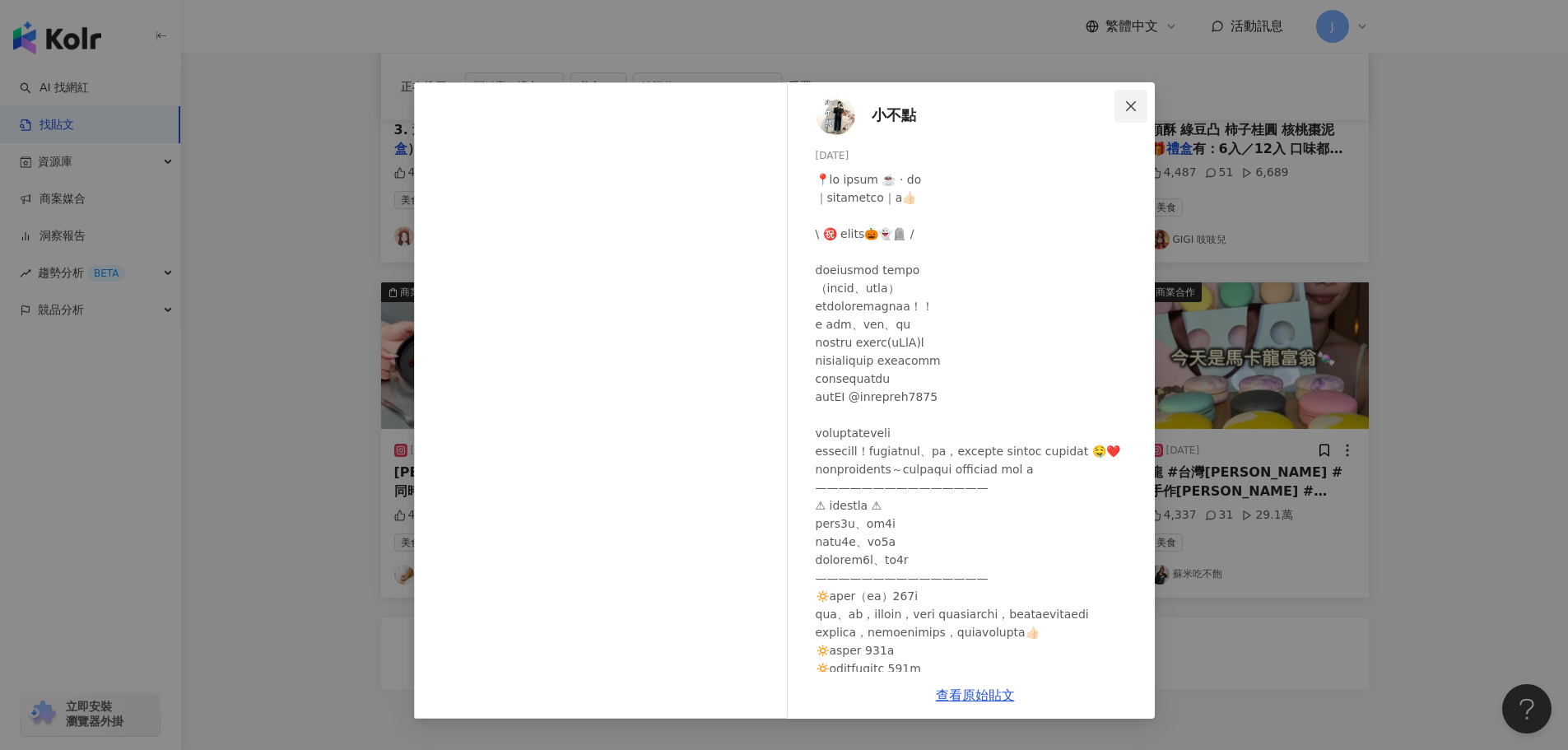
click at [1137, 110] on icon "close" at bounding box center [1131, 106] width 13 height 13
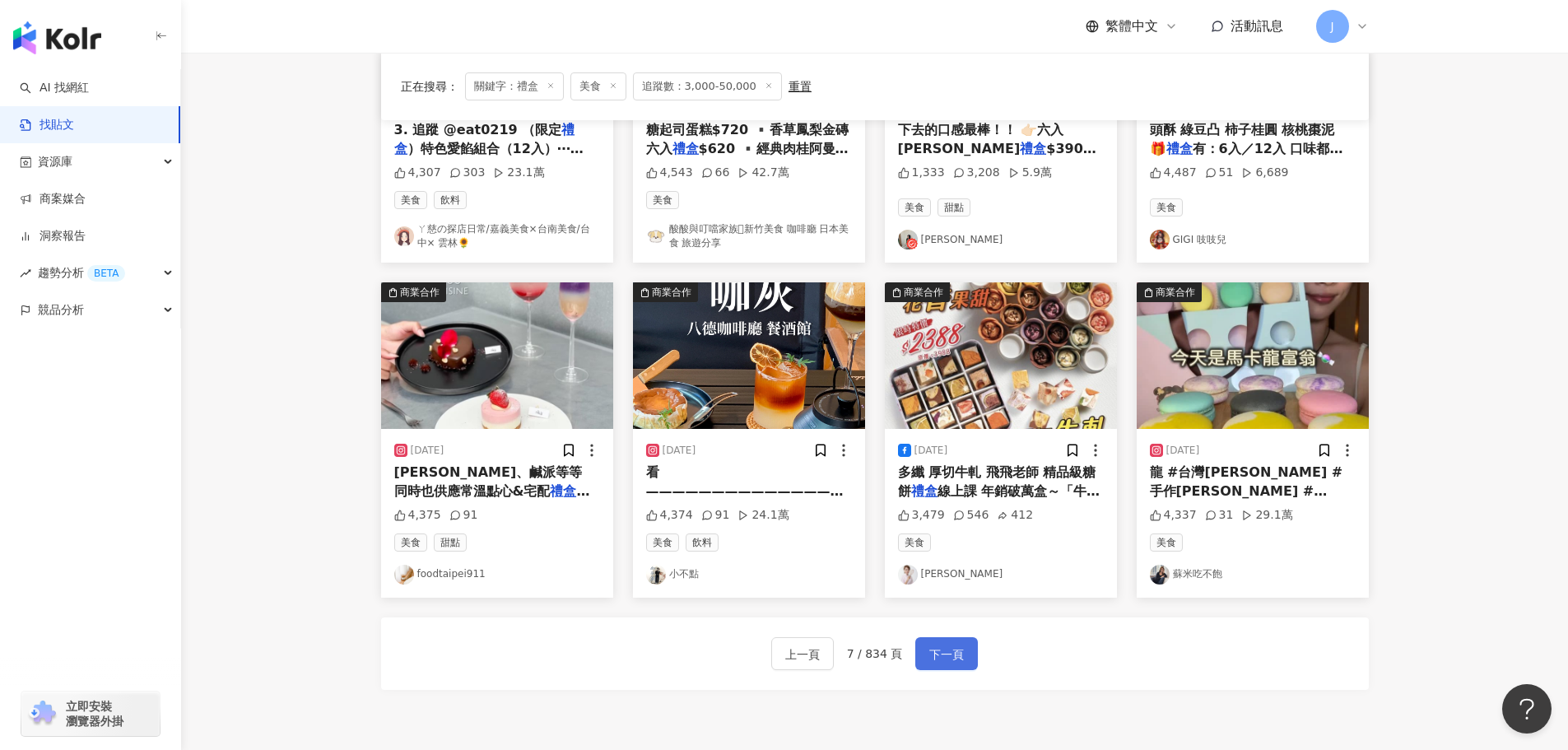
click at [933, 659] on span "下一頁" at bounding box center [946, 653] width 34 height 19
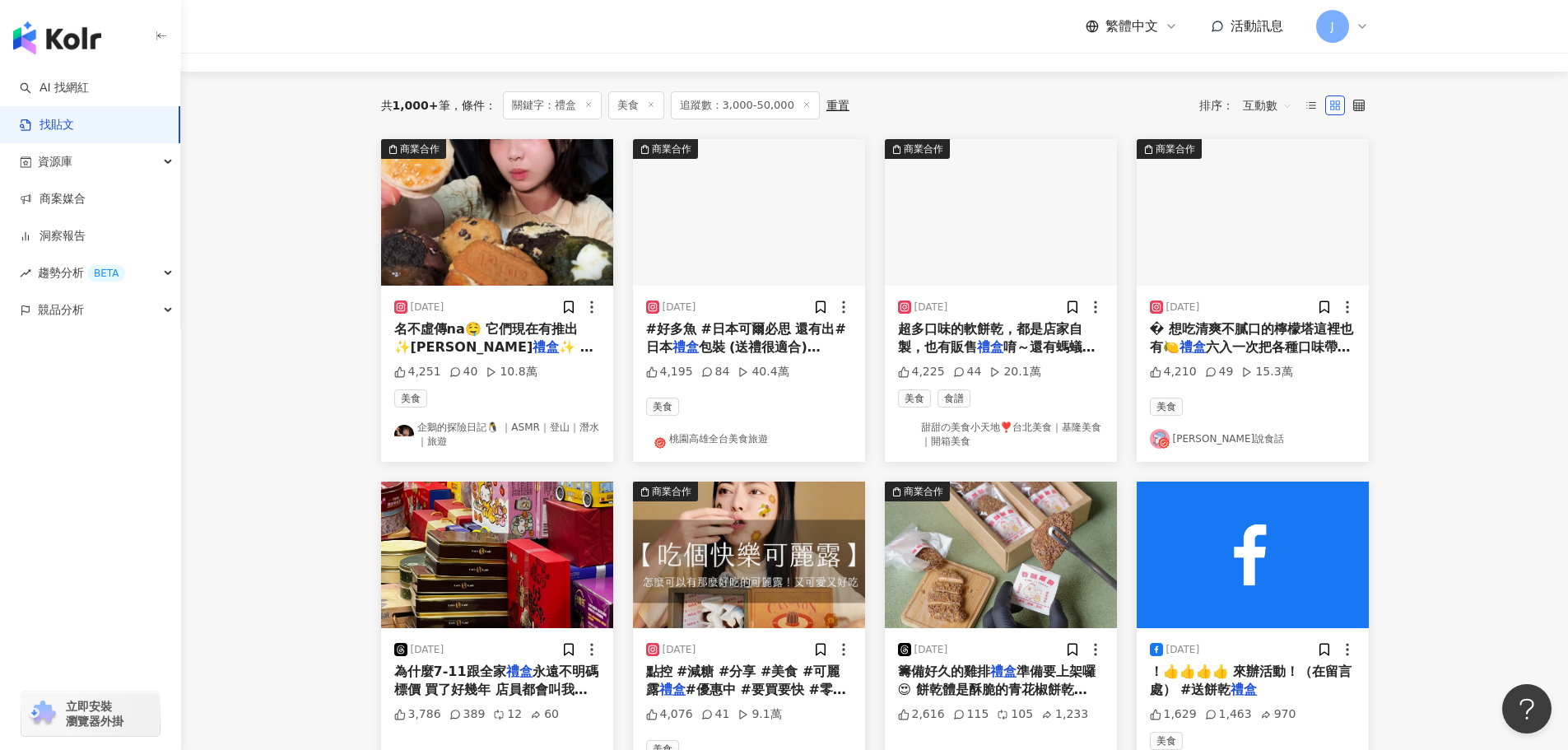
scroll to position [119, 0]
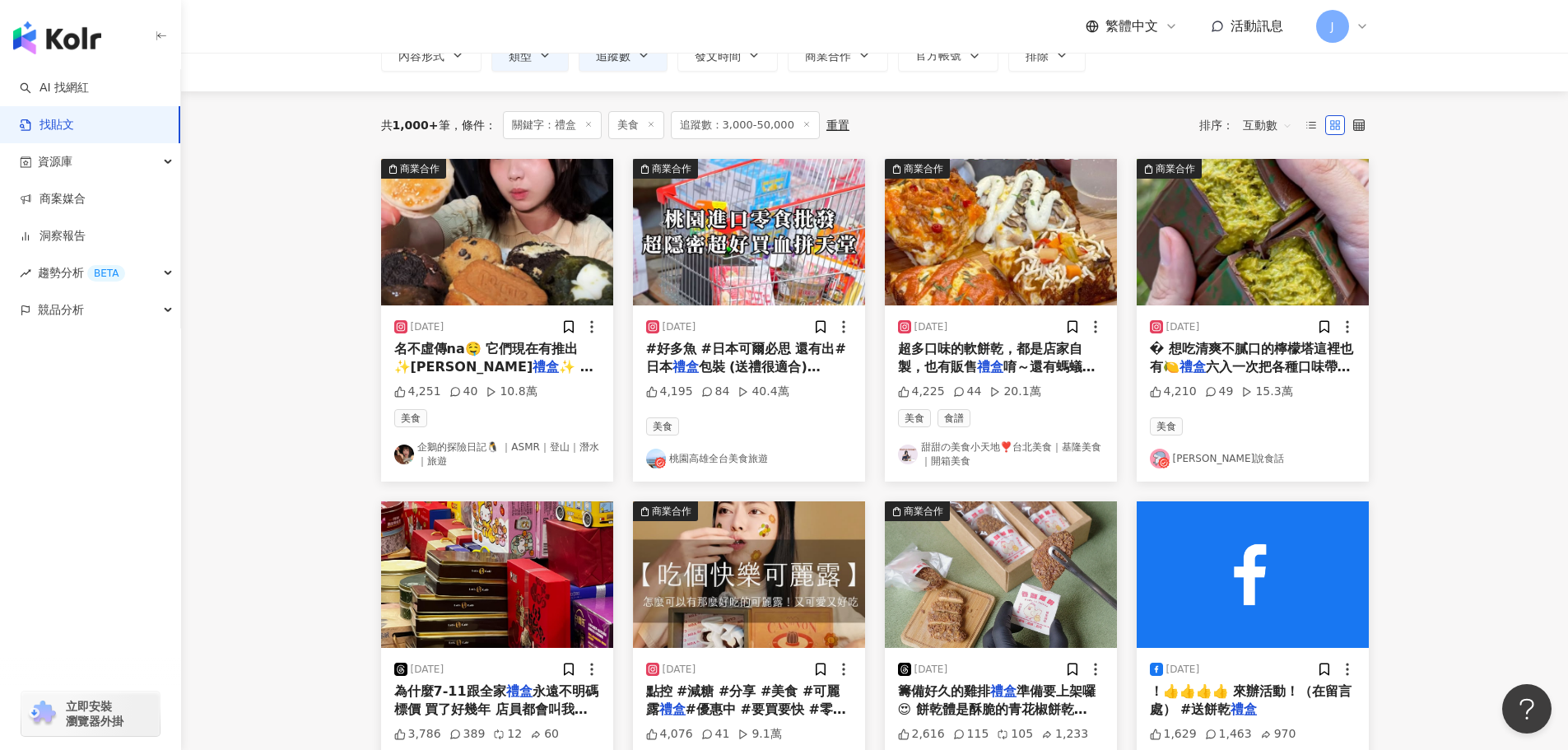
click at [472, 365] on span "✨ 裡面的甜點都很優秀 尤其是焦糖烤" at bounding box center [494, 375] width 199 height 34
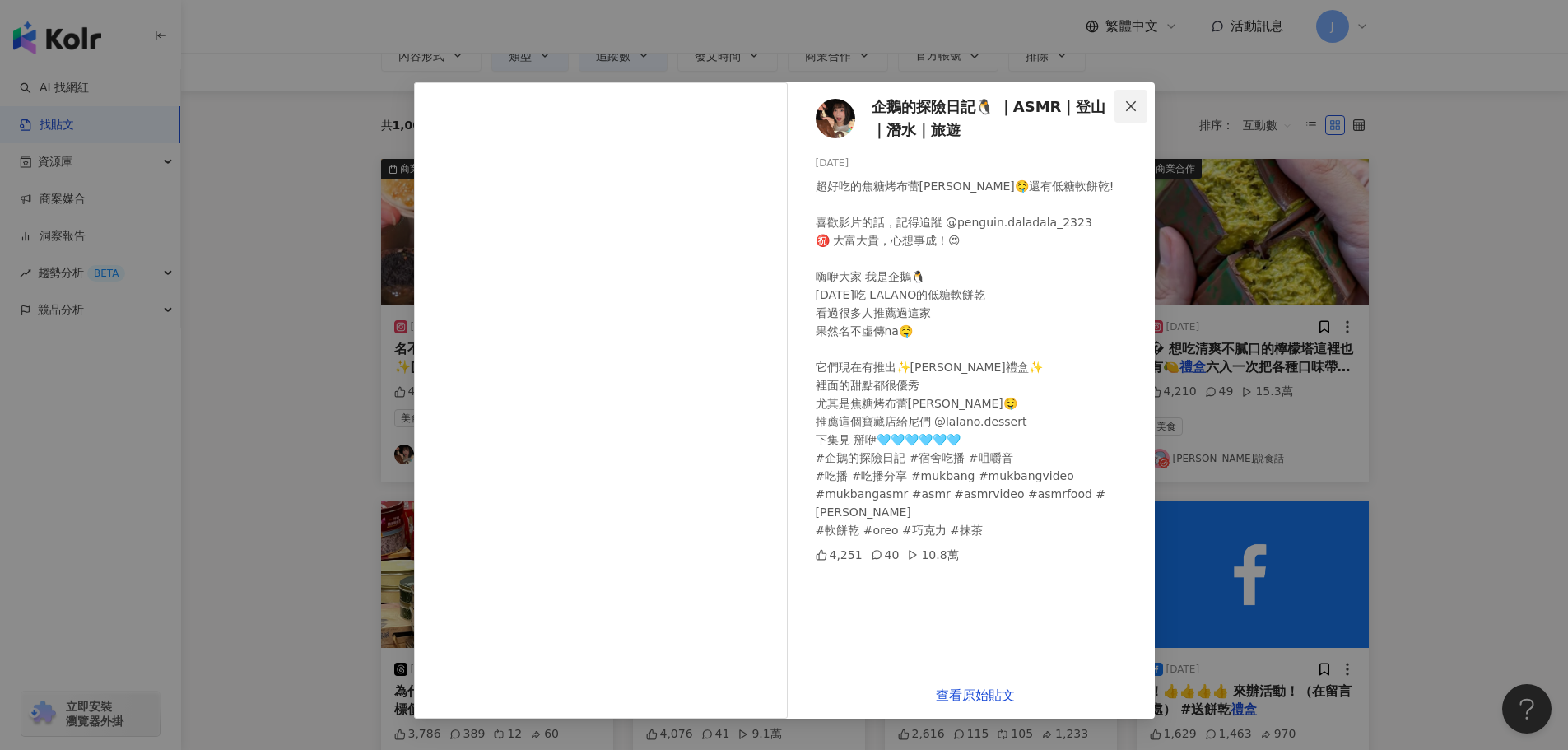
click at [1125, 111] on icon "close" at bounding box center [1131, 106] width 13 height 13
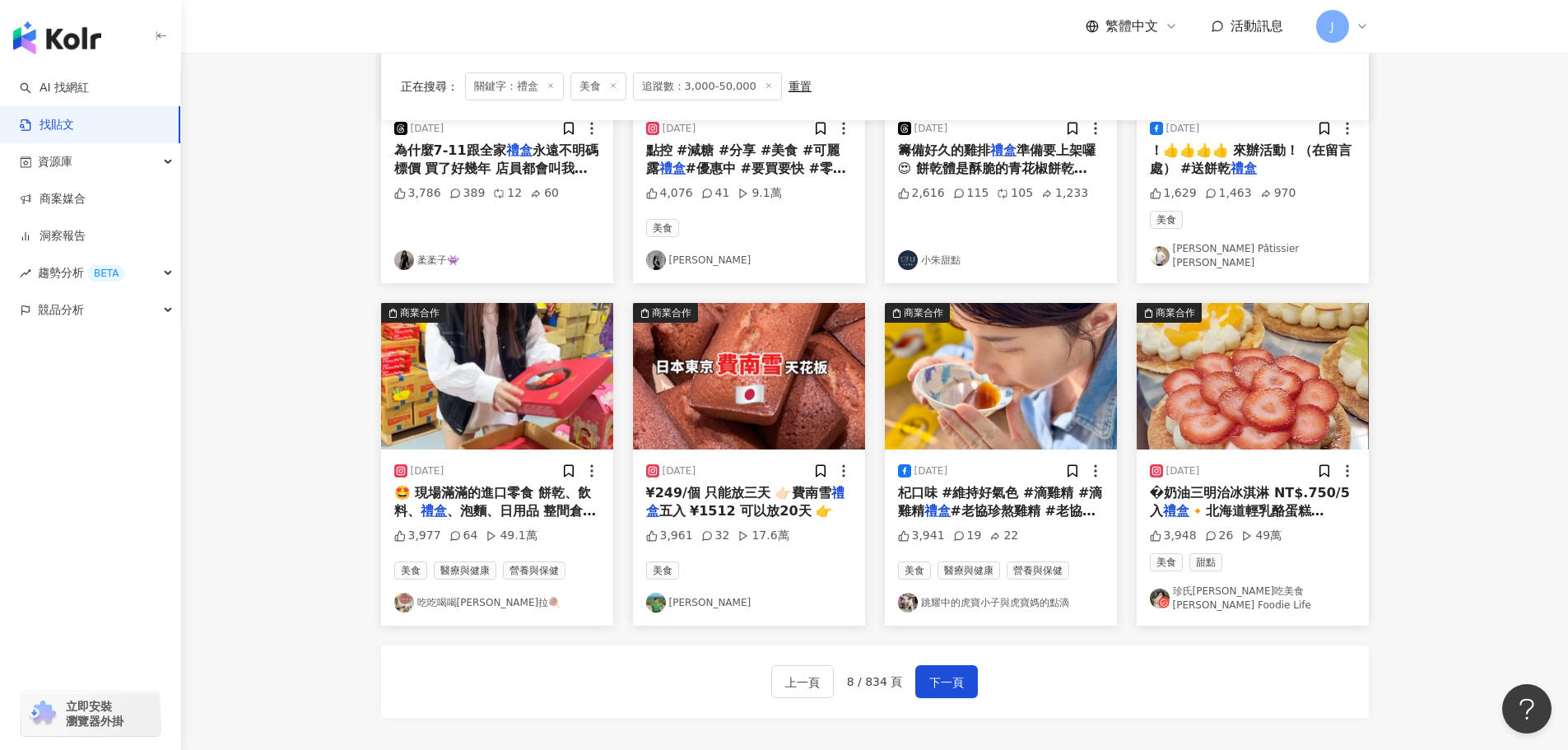
scroll to position [663, 0]
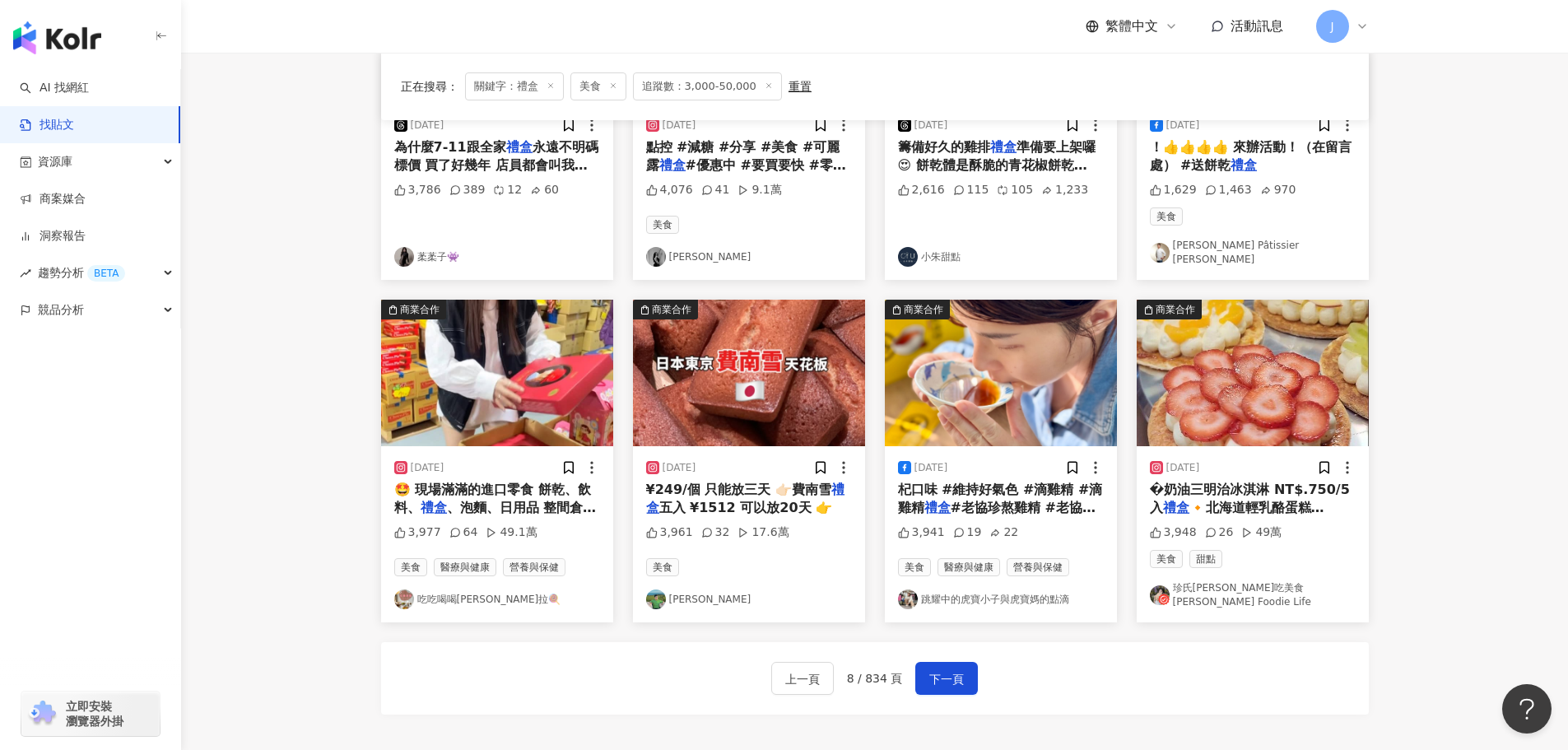
click at [1177, 501] on span "🔸北海道輕乳酪蛋糕 NT$280" at bounding box center [1237, 516] width 174 height 34
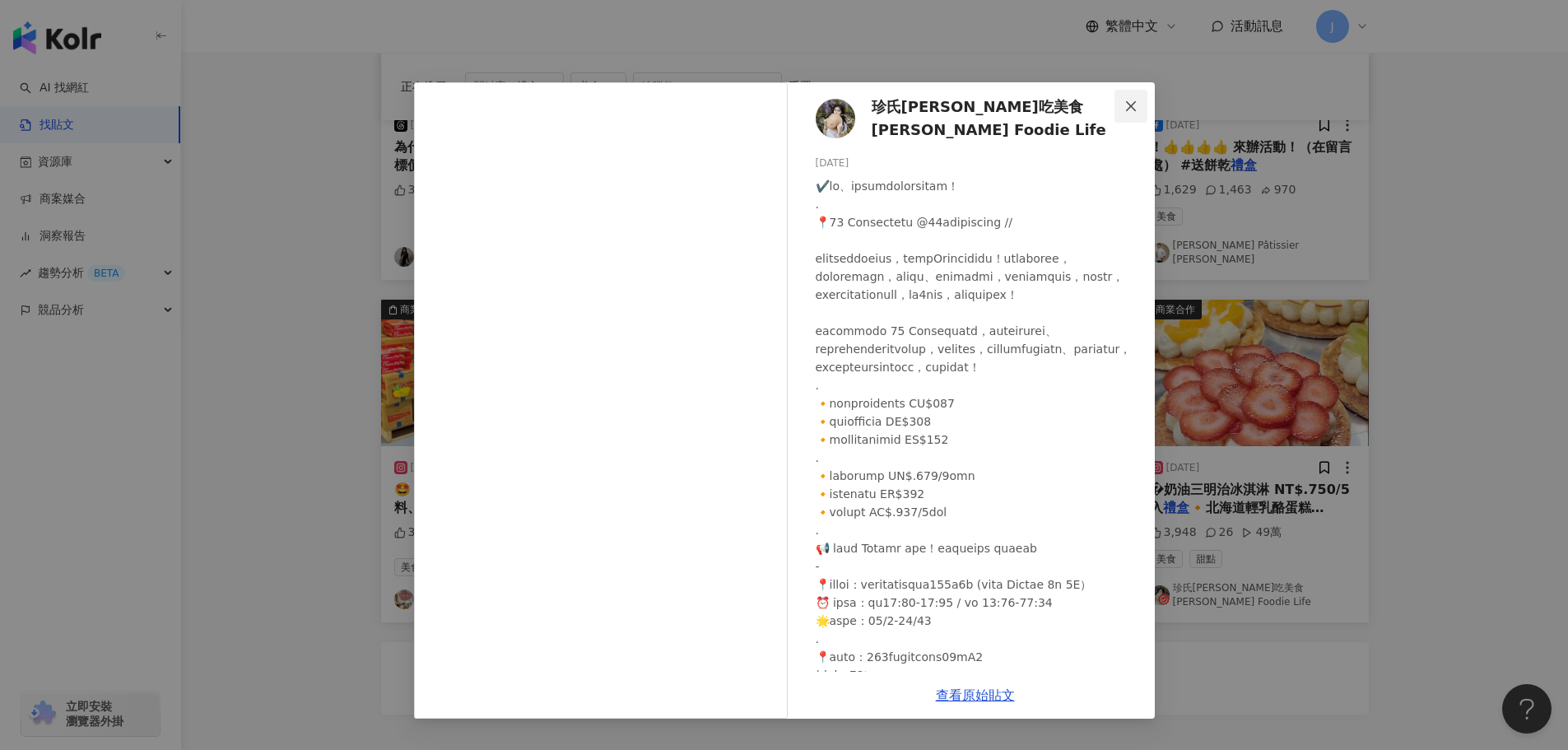
click at [1131, 114] on button "Close" at bounding box center [1131, 106] width 33 height 33
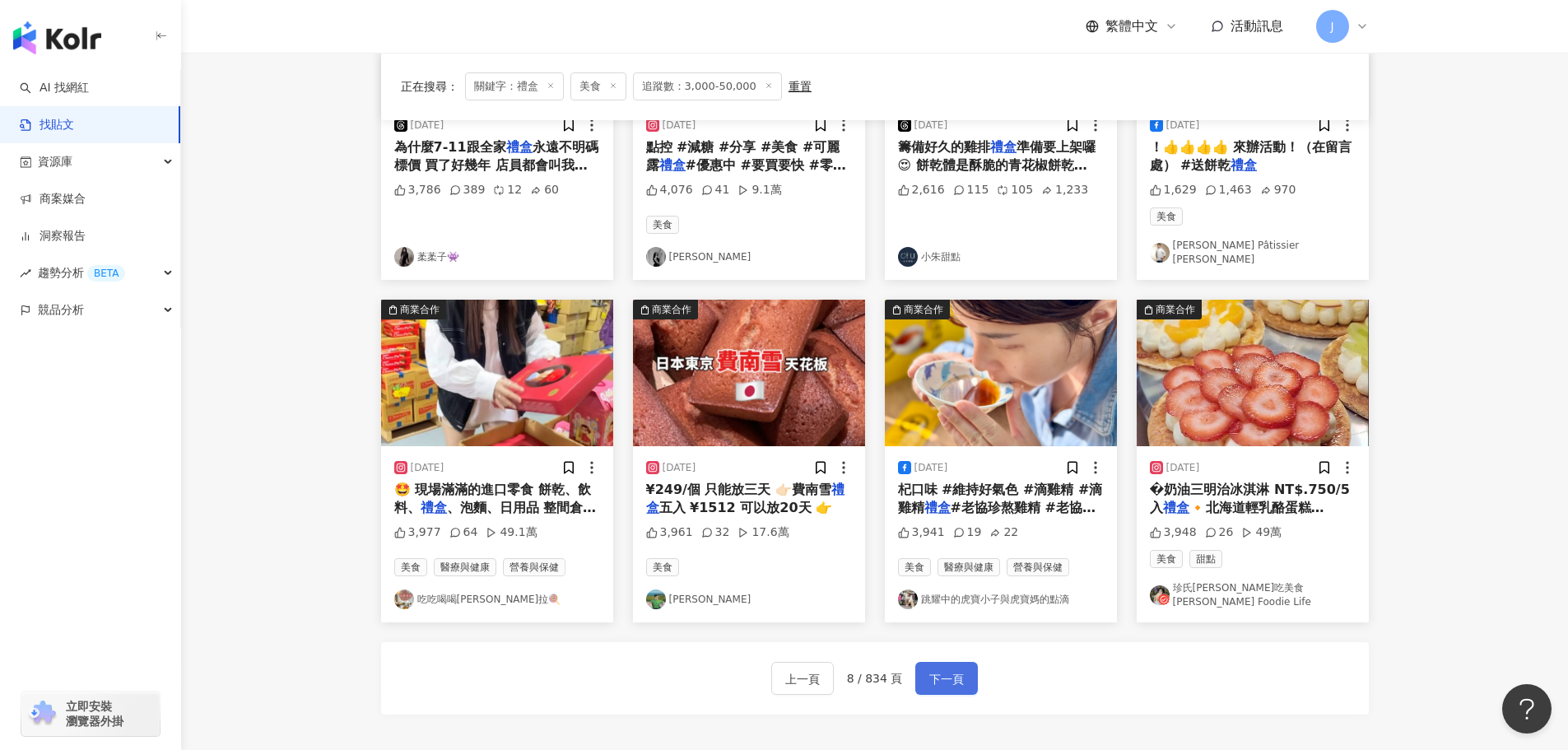
click at [948, 669] on span "下一頁" at bounding box center [946, 678] width 34 height 19
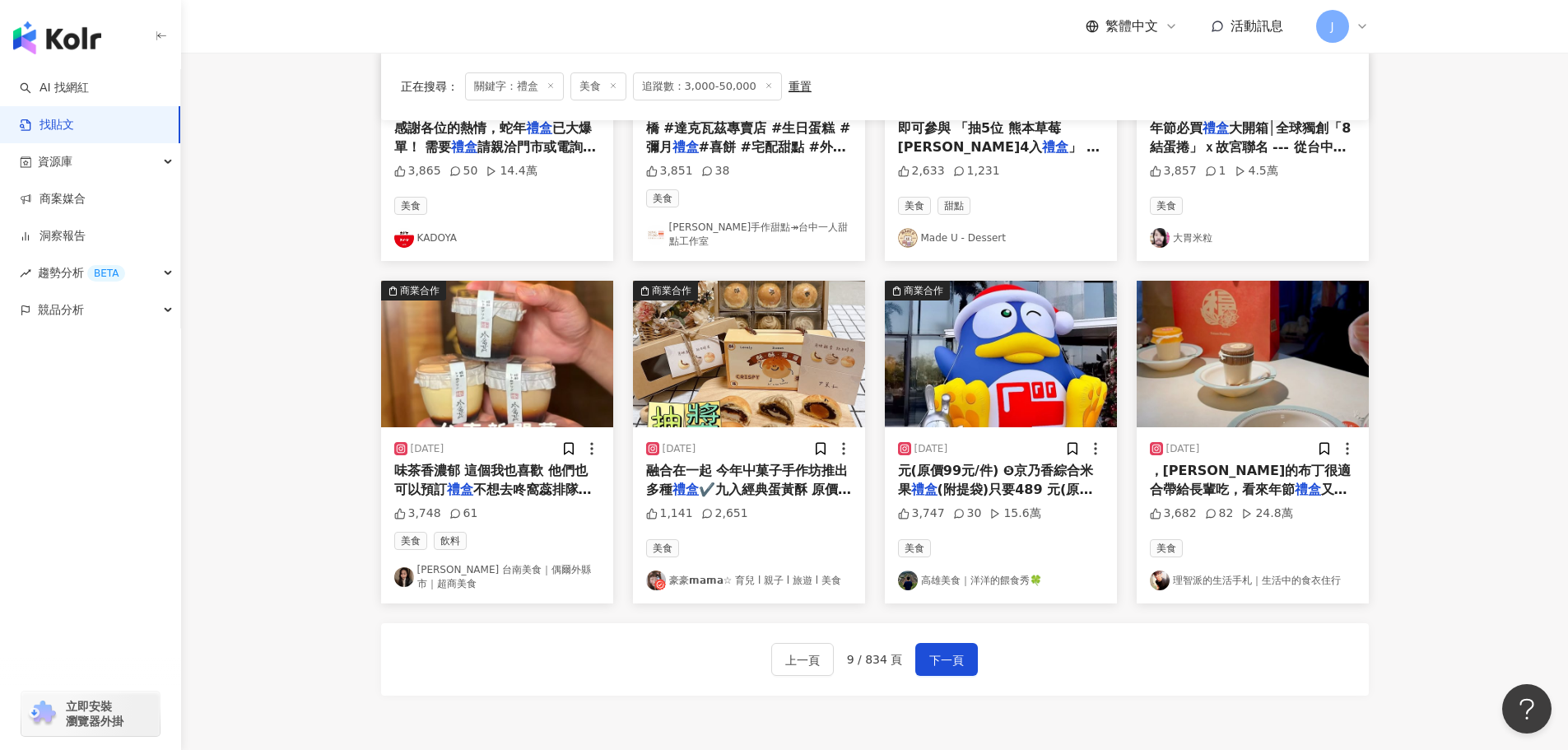
scroll to position [680, 0]
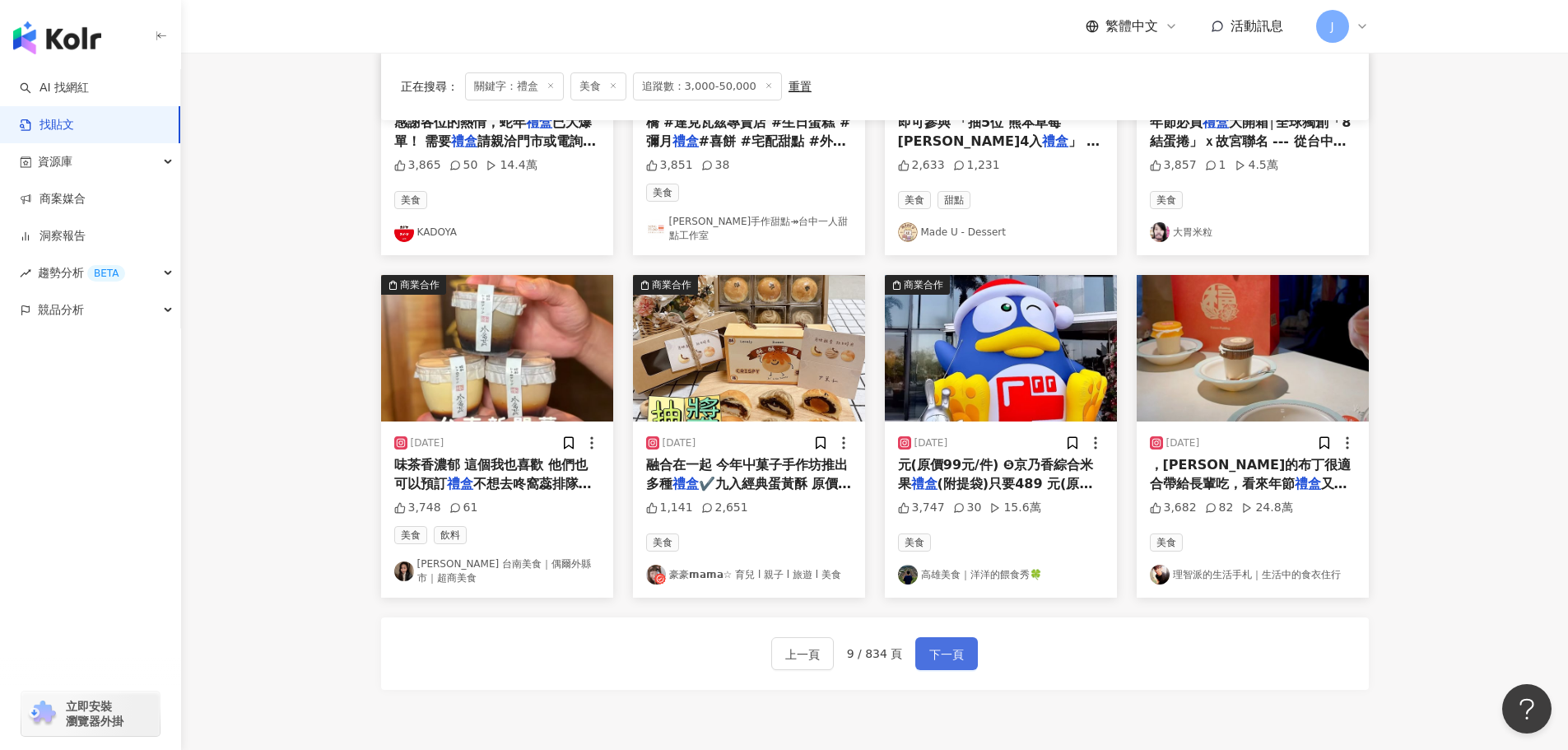
click at [964, 641] on button "下一頁" at bounding box center [947, 653] width 63 height 33
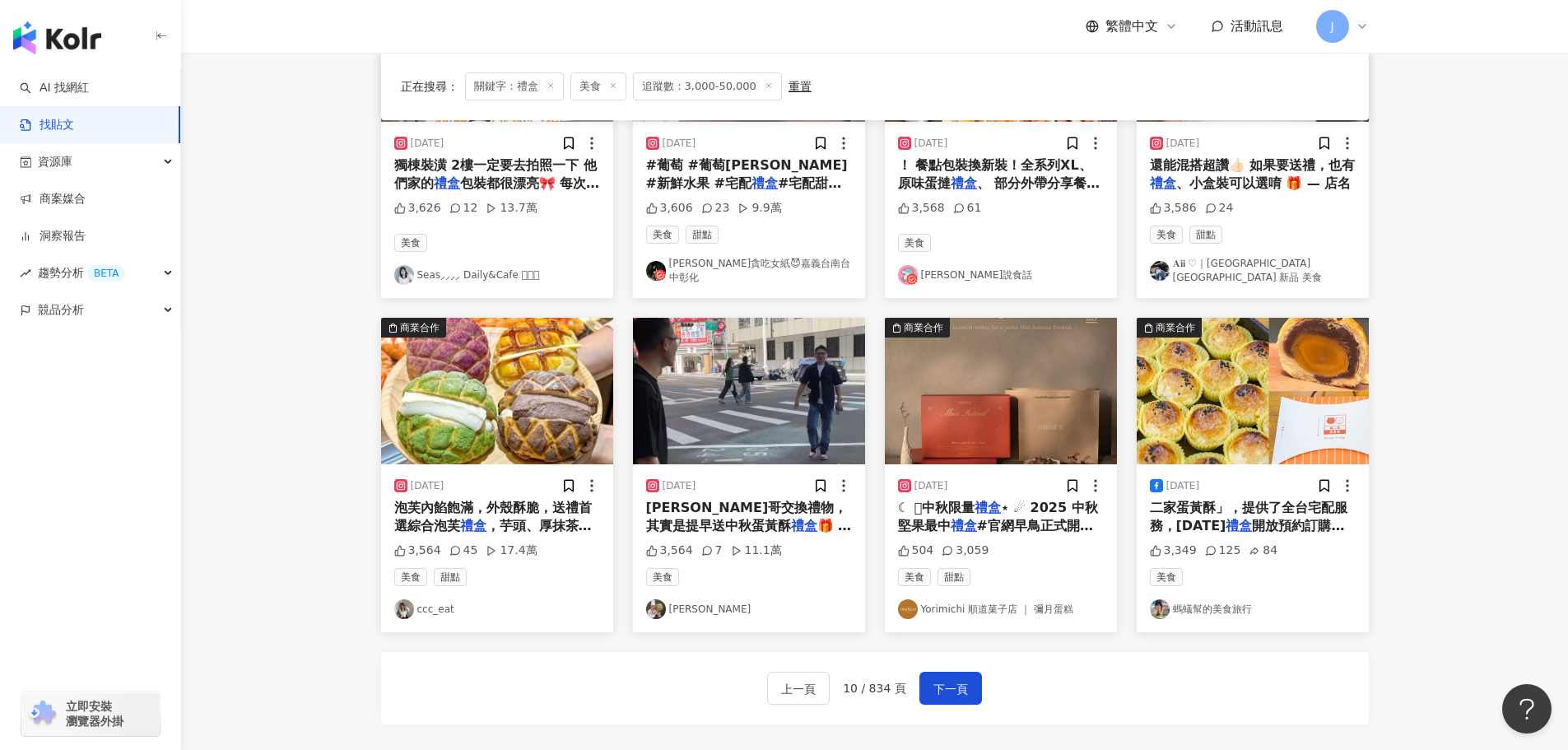
scroll to position [673, 0]
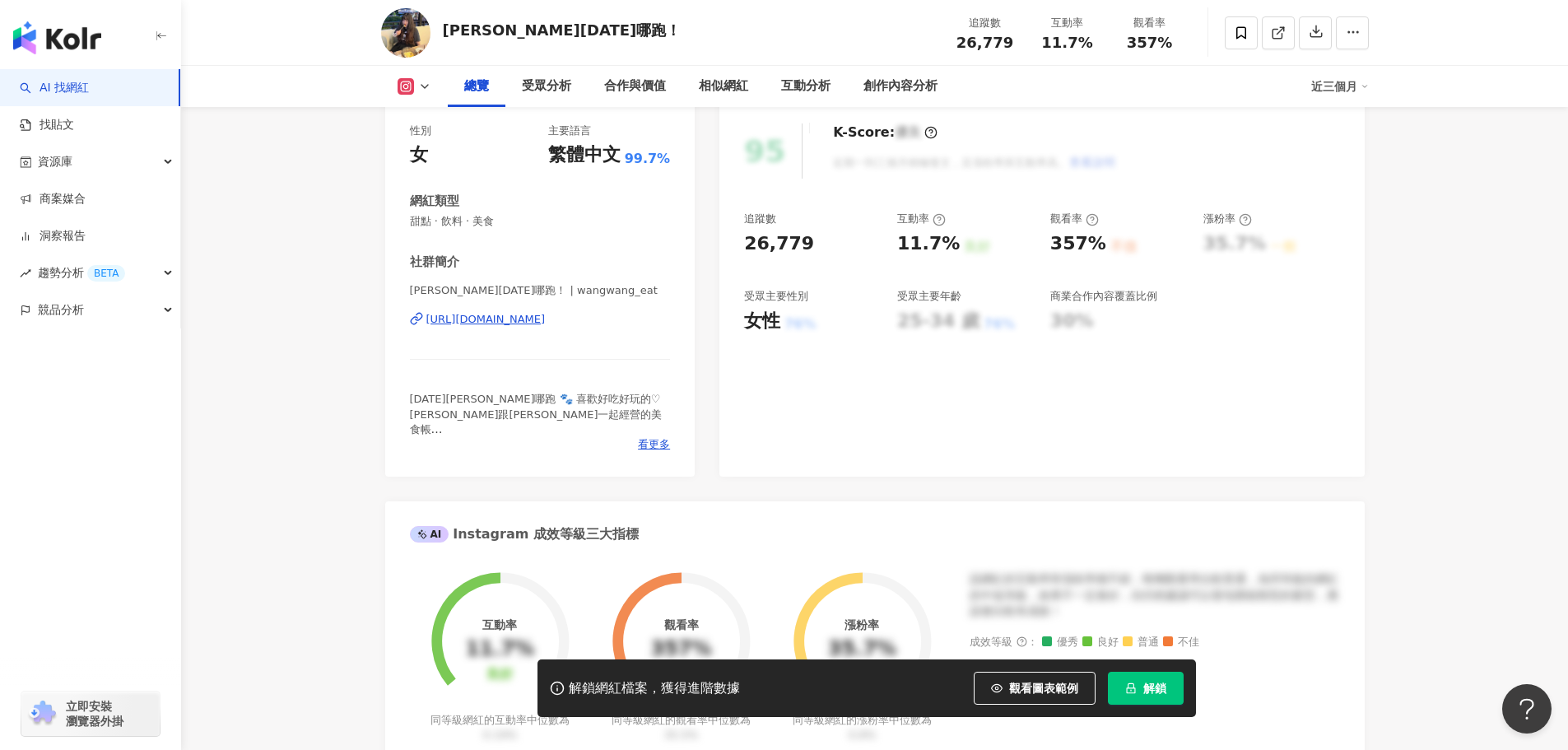
drag, startPoint x: 378, startPoint y: 316, endPoint x: 659, endPoint y: 321, distance: 281.0
drag, startPoint x: 402, startPoint y: 321, endPoint x: 654, endPoint y: 321, distance: 252.0
click at [654, 321] on div "性別 女 主要語言 繁體中文 99.7% 網紅類型 甜點 · 飲料 · 美食 社群簡介 汪汪 今天汪哪跑！ | wangwang_eat https://ww…" at bounding box center [540, 292] width 310 height 369
click at [110, 343] on div "button" at bounding box center [90, 383] width 181 height 109
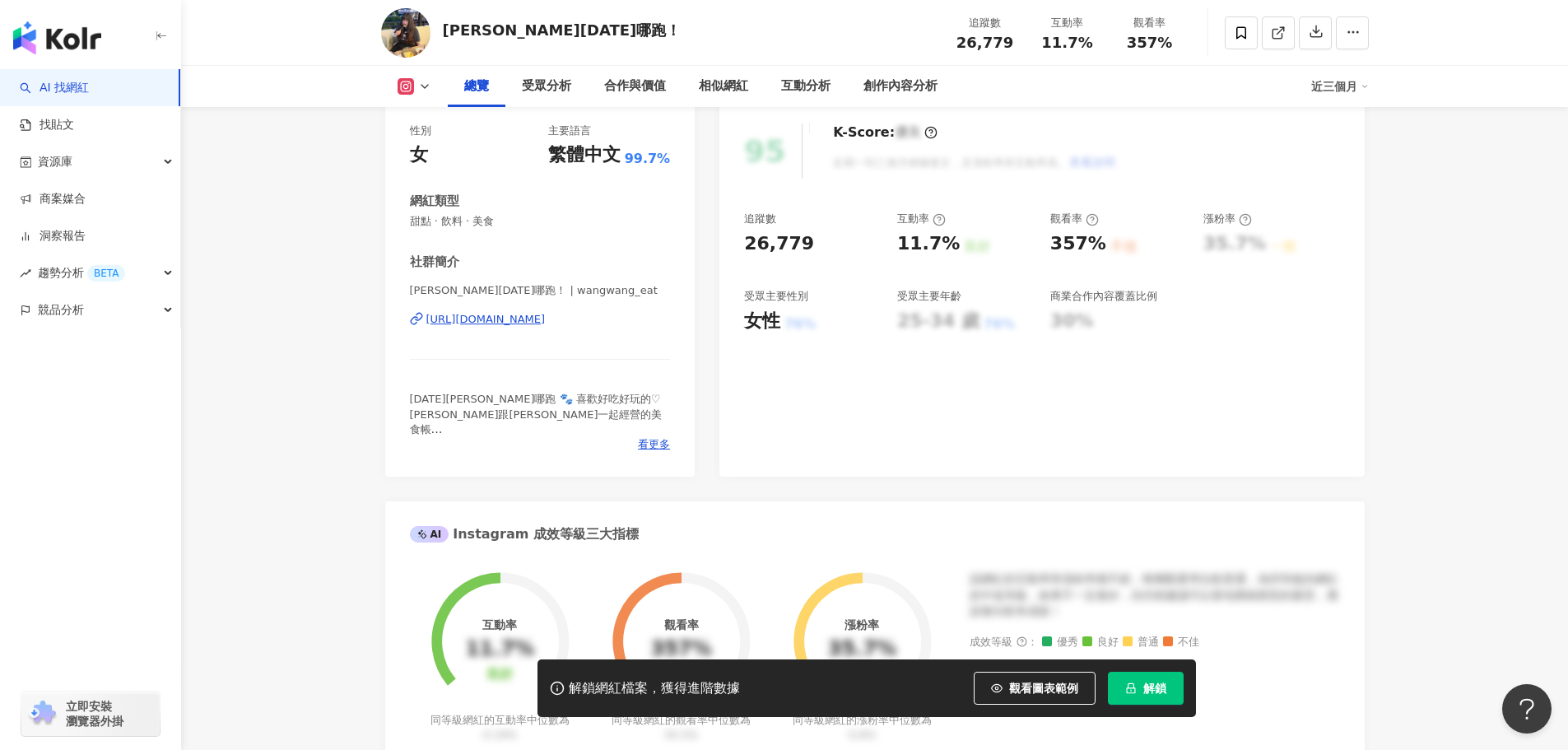
scroll to position [436, 0]
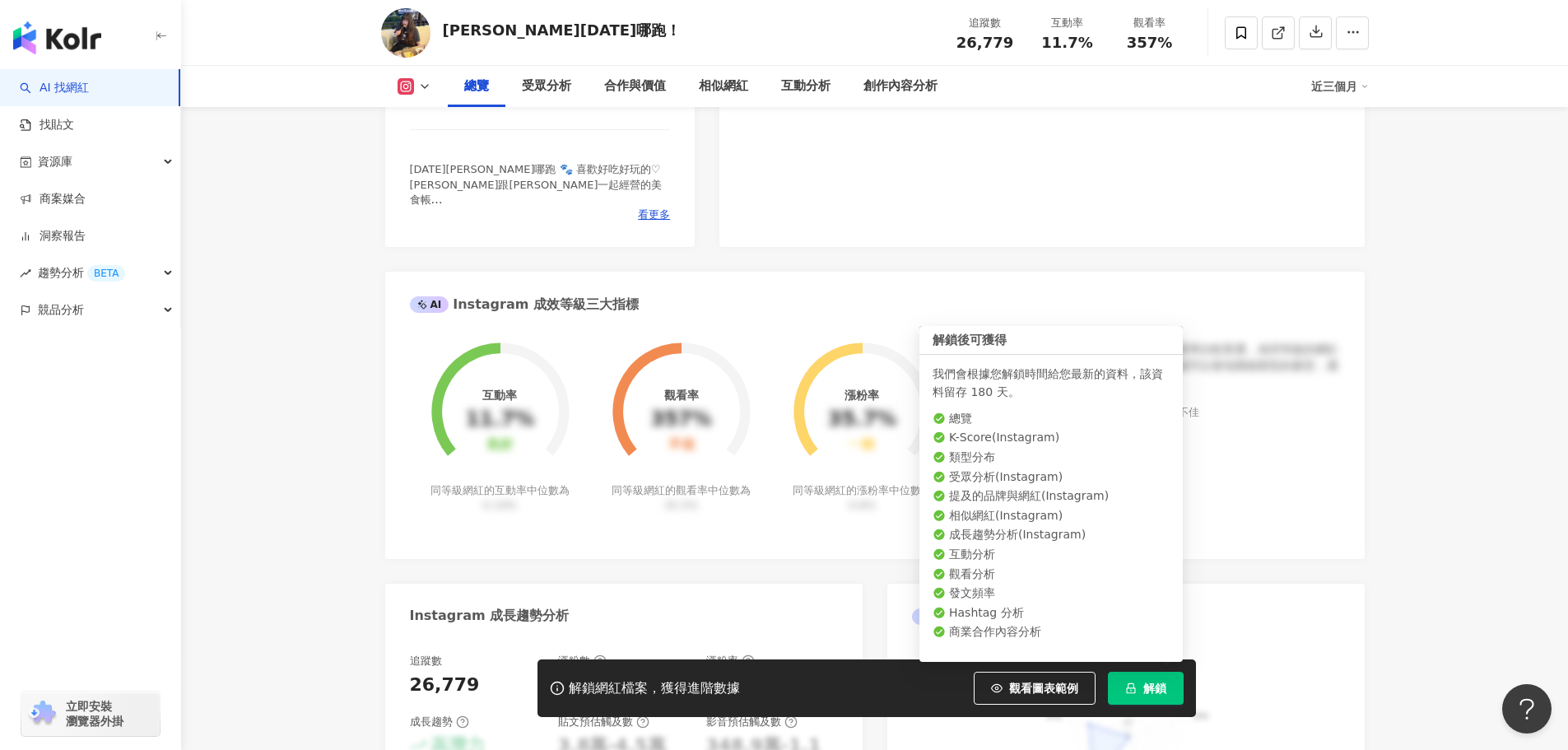
click at [1140, 682] on button "解鎖" at bounding box center [1146, 688] width 76 height 33
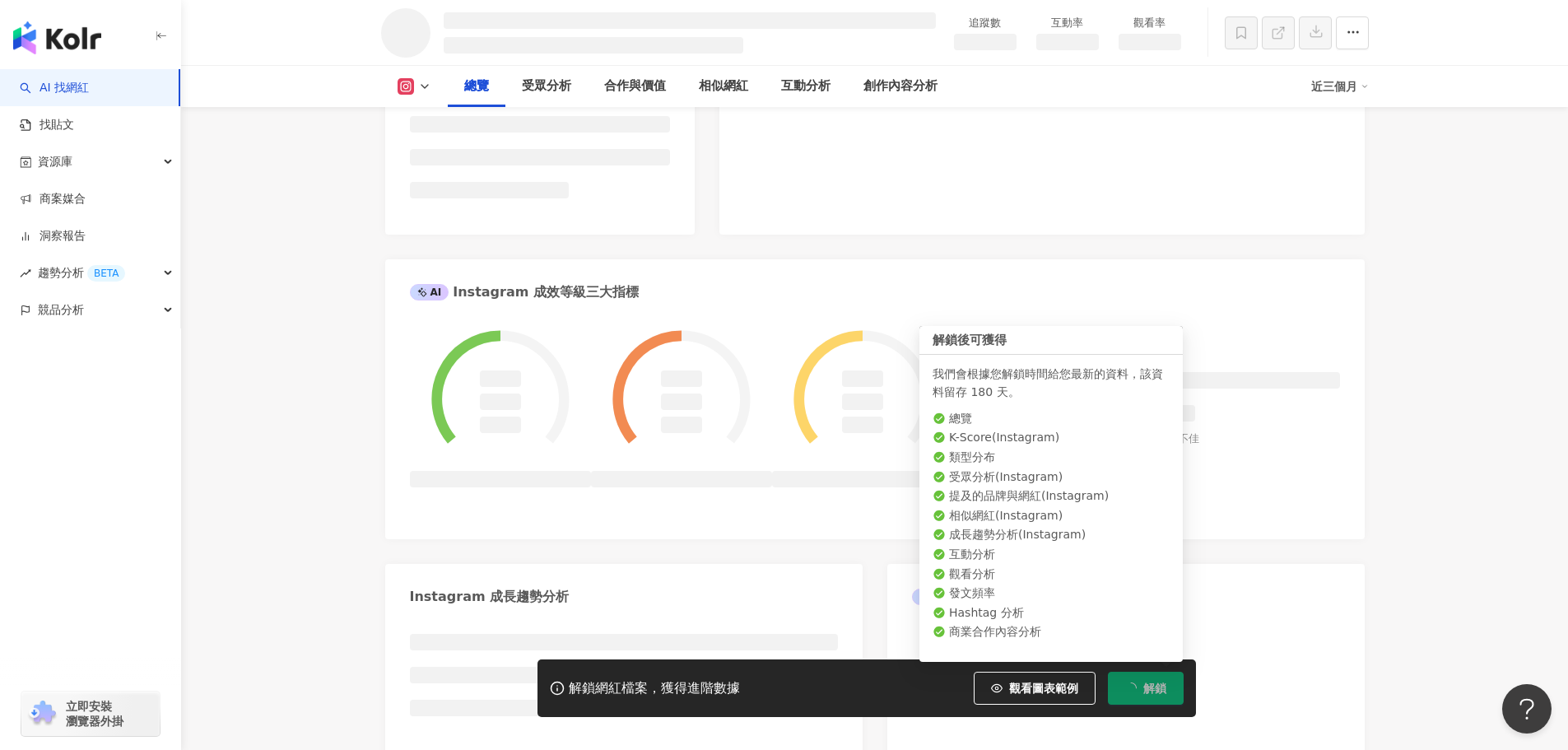
scroll to position [495, 0]
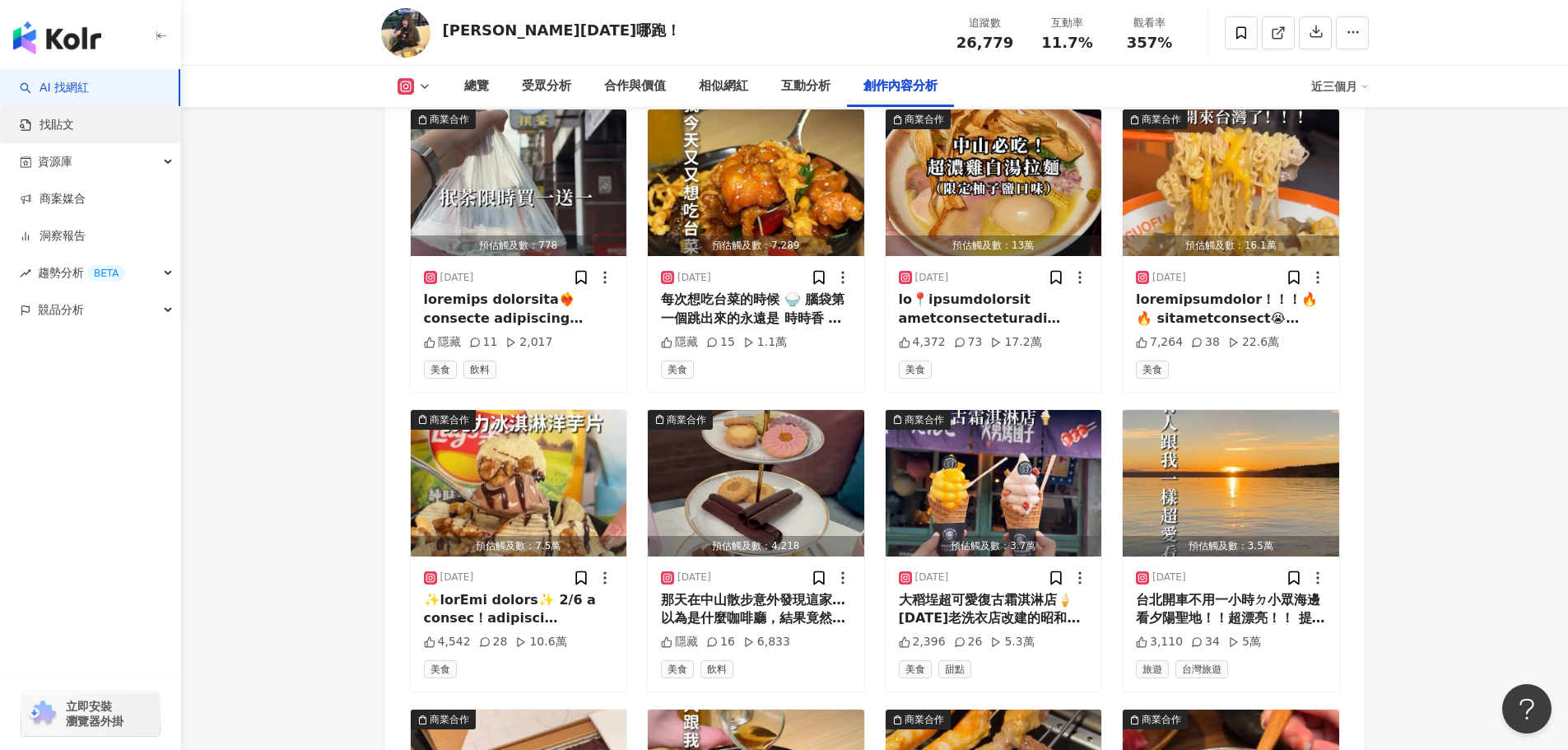
scroll to position [5210, 0]
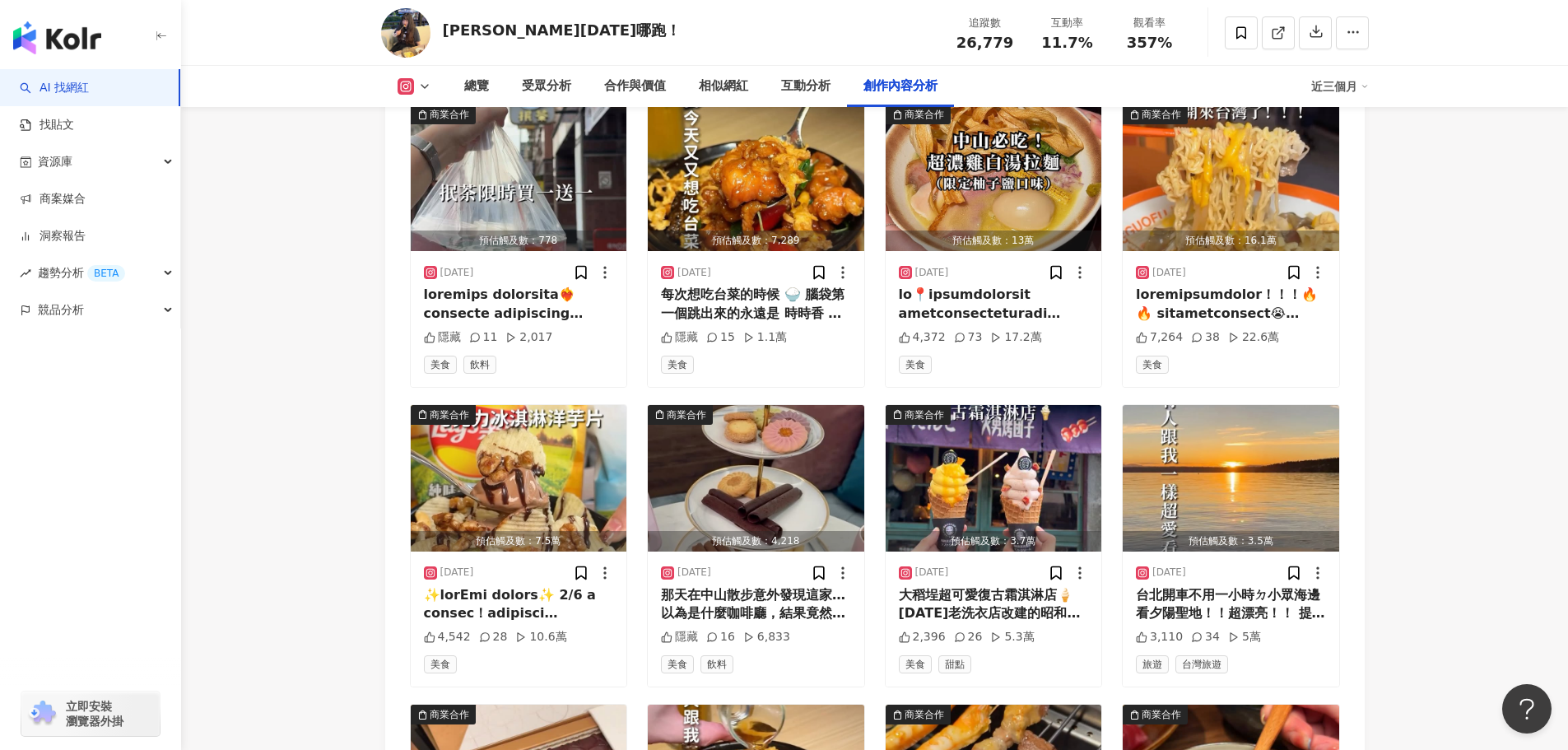
click at [69, 82] on link "AI 找網紅" at bounding box center [54, 89] width 69 height 17
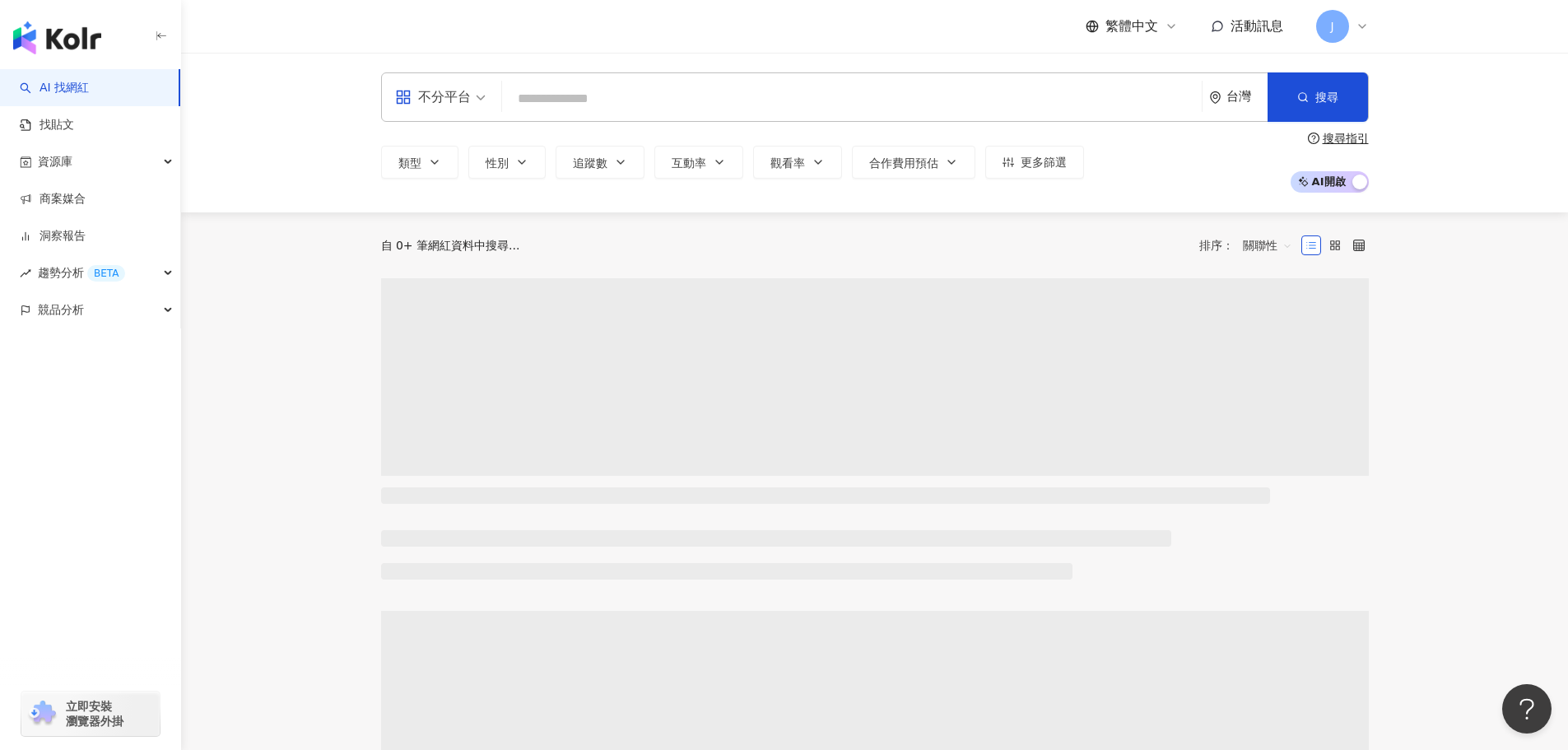
click at [558, 101] on input "search" at bounding box center [852, 99] width 687 height 31
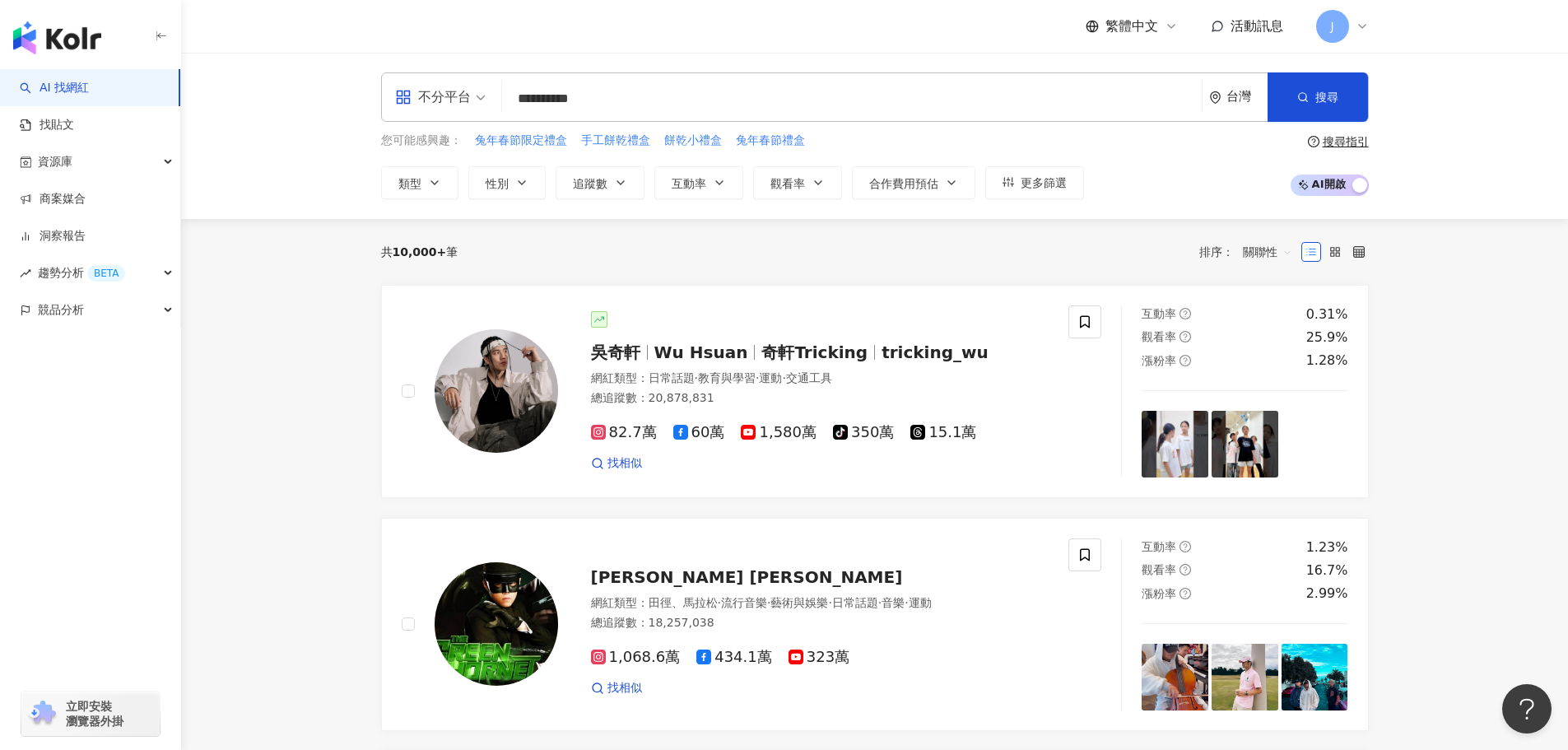
type input "**********"
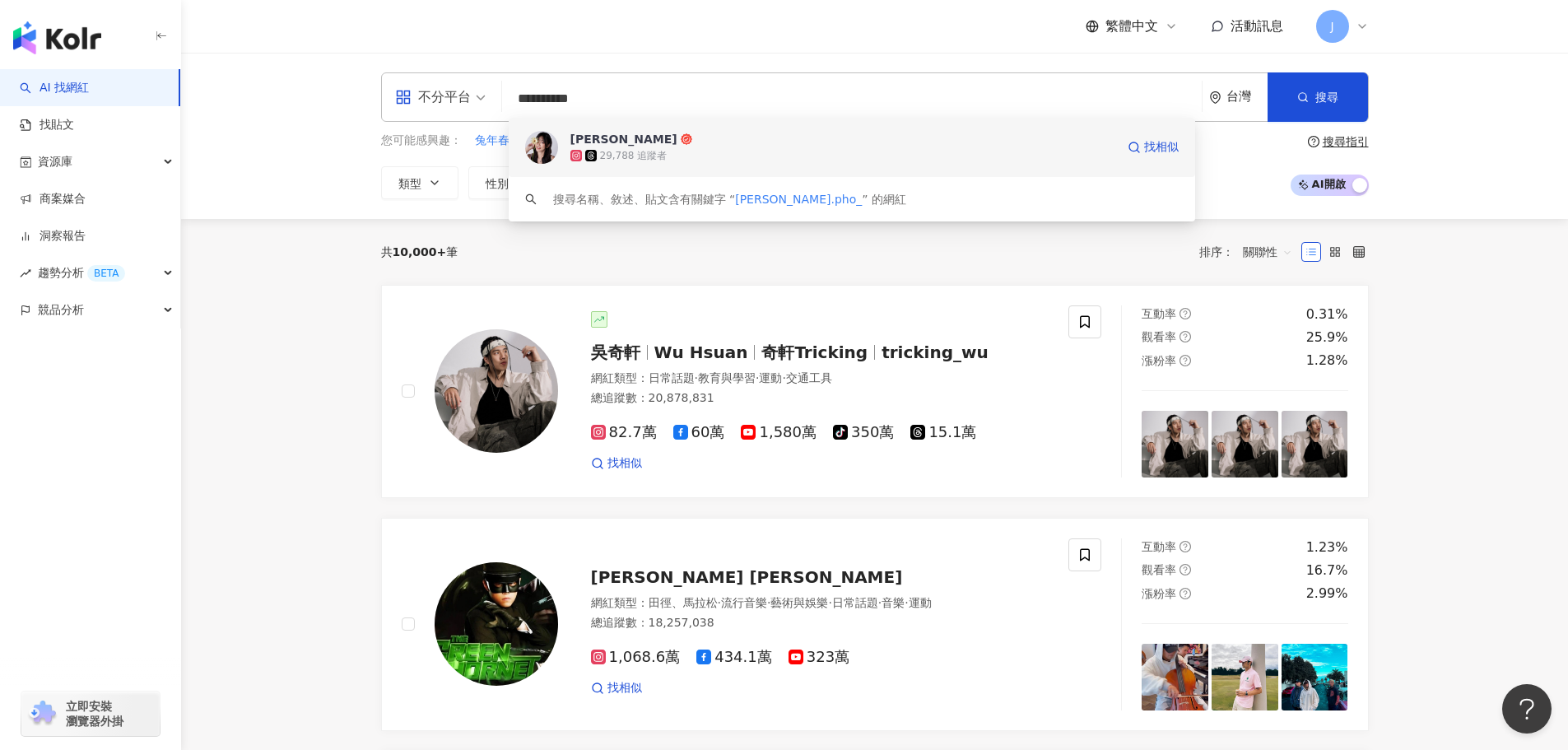
click at [657, 141] on span "[PERSON_NAME]" at bounding box center [843, 139] width 545 height 17
